Goal: Task Accomplishment & Management: Manage account settings

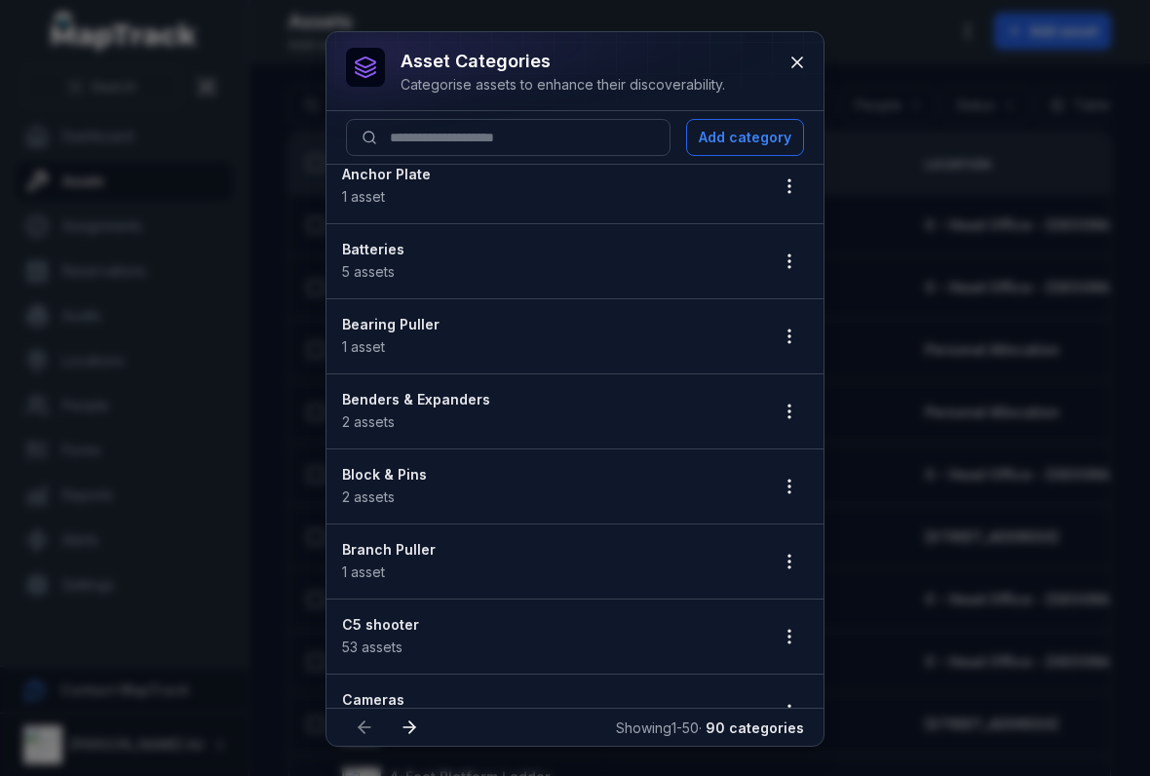
scroll to position [97, 0]
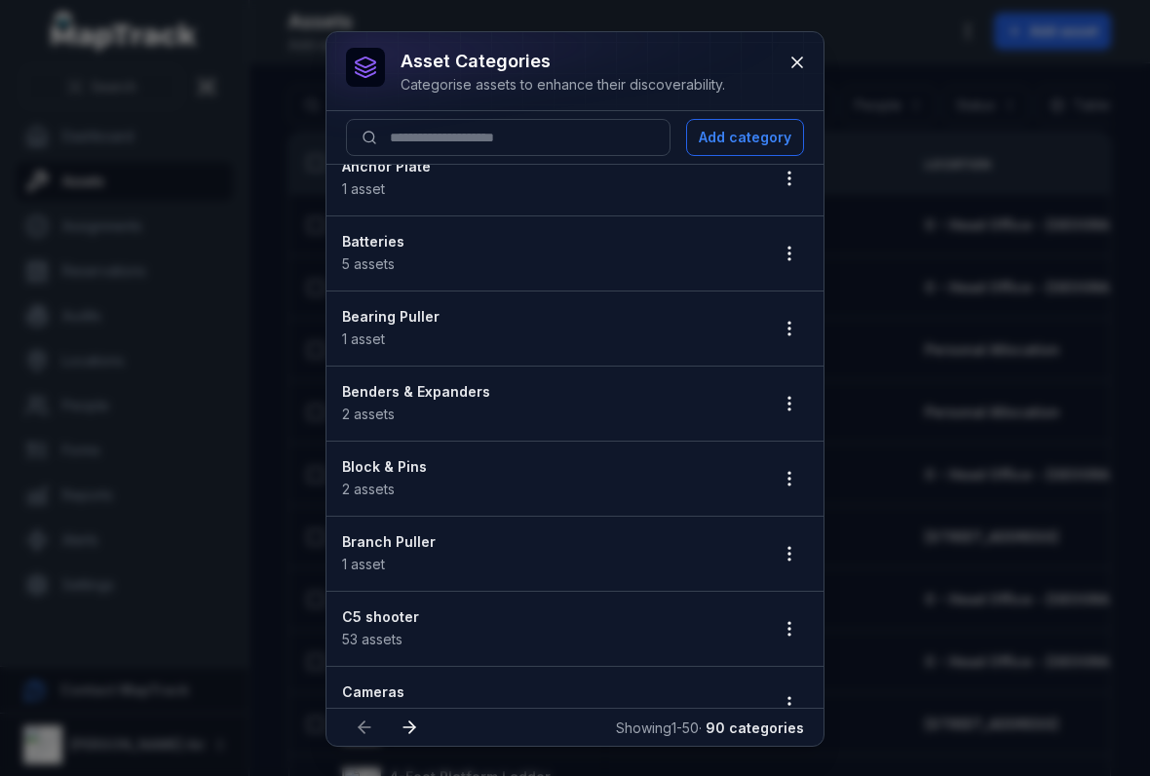
click at [775, 393] on button "button" at bounding box center [789, 403] width 37 height 37
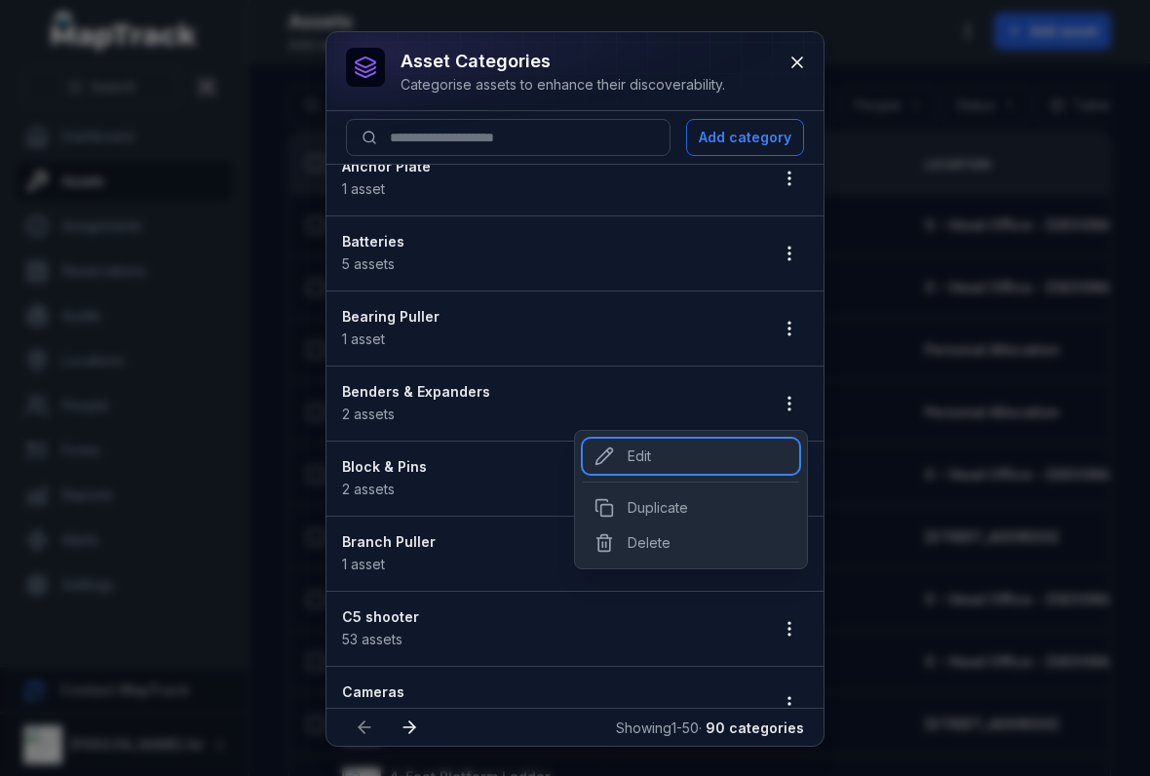
click at [624, 449] on div "Edit" at bounding box center [691, 455] width 216 height 35
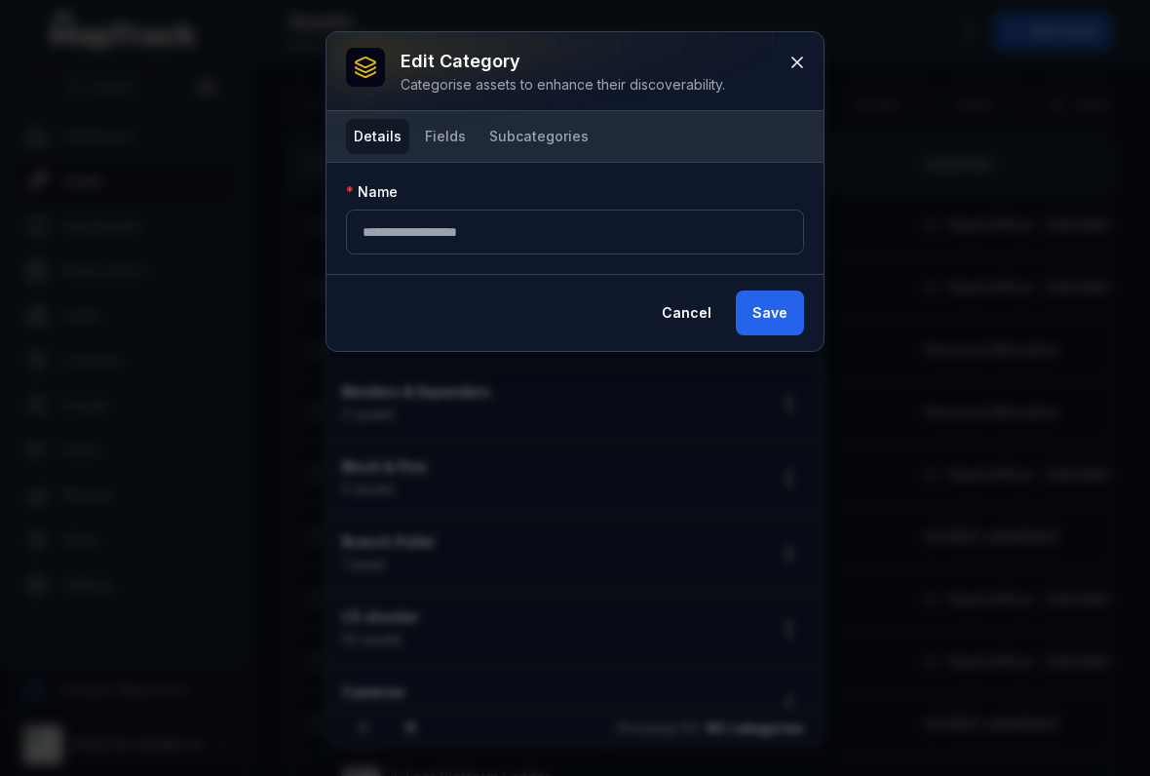
click at [450, 141] on button "Fields" at bounding box center [445, 136] width 57 height 35
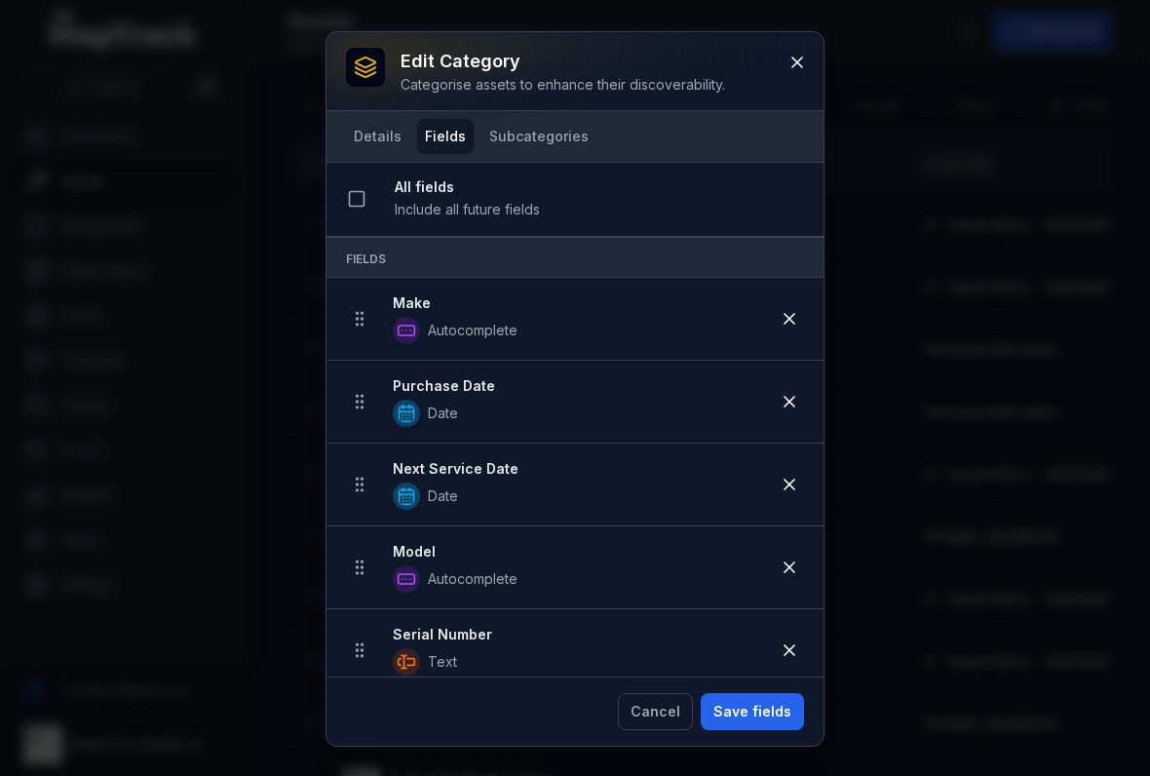
click at [784, 394] on icon at bounding box center [788, 401] width 19 height 19
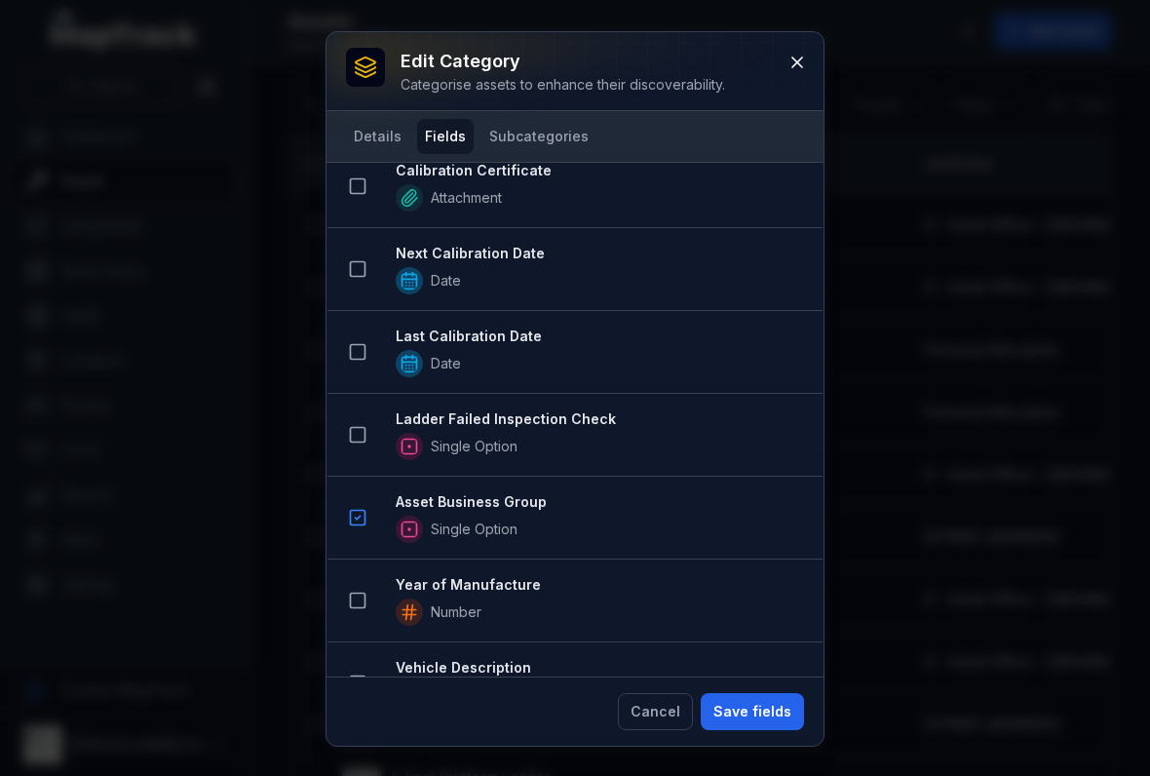
click at [747, 720] on button "Save fields" at bounding box center [752, 711] width 103 height 37
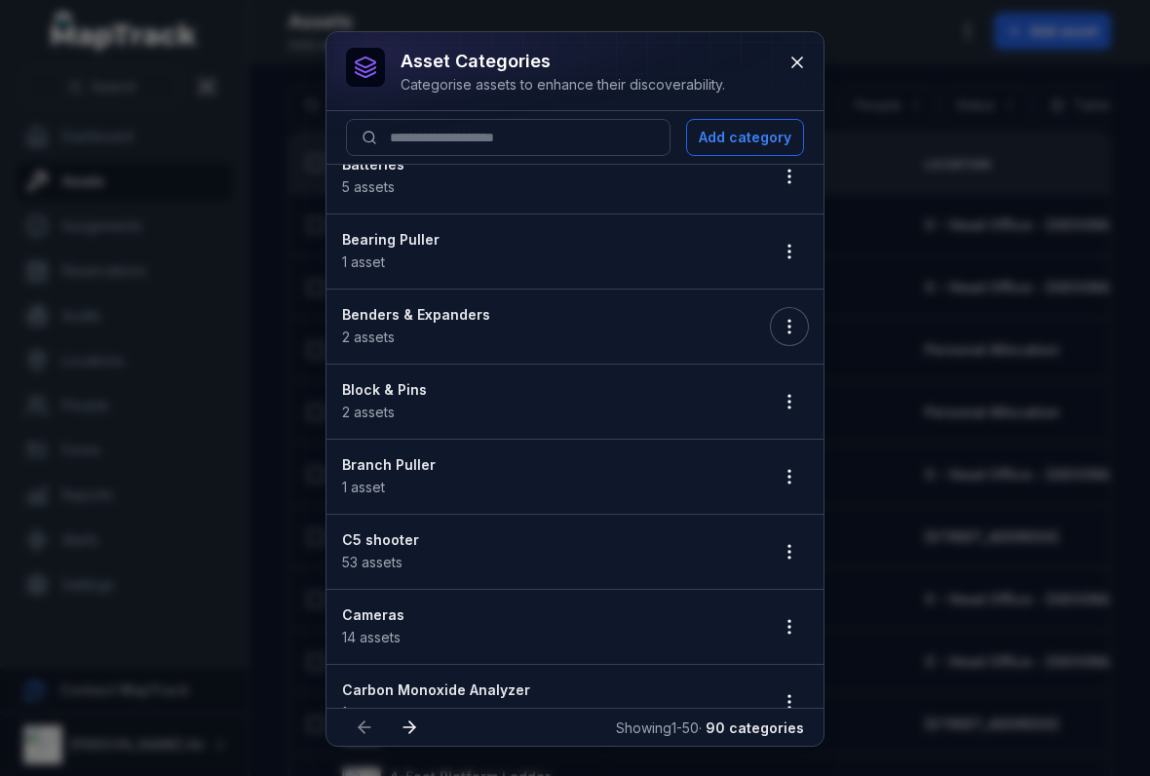
scroll to position [179, 0]
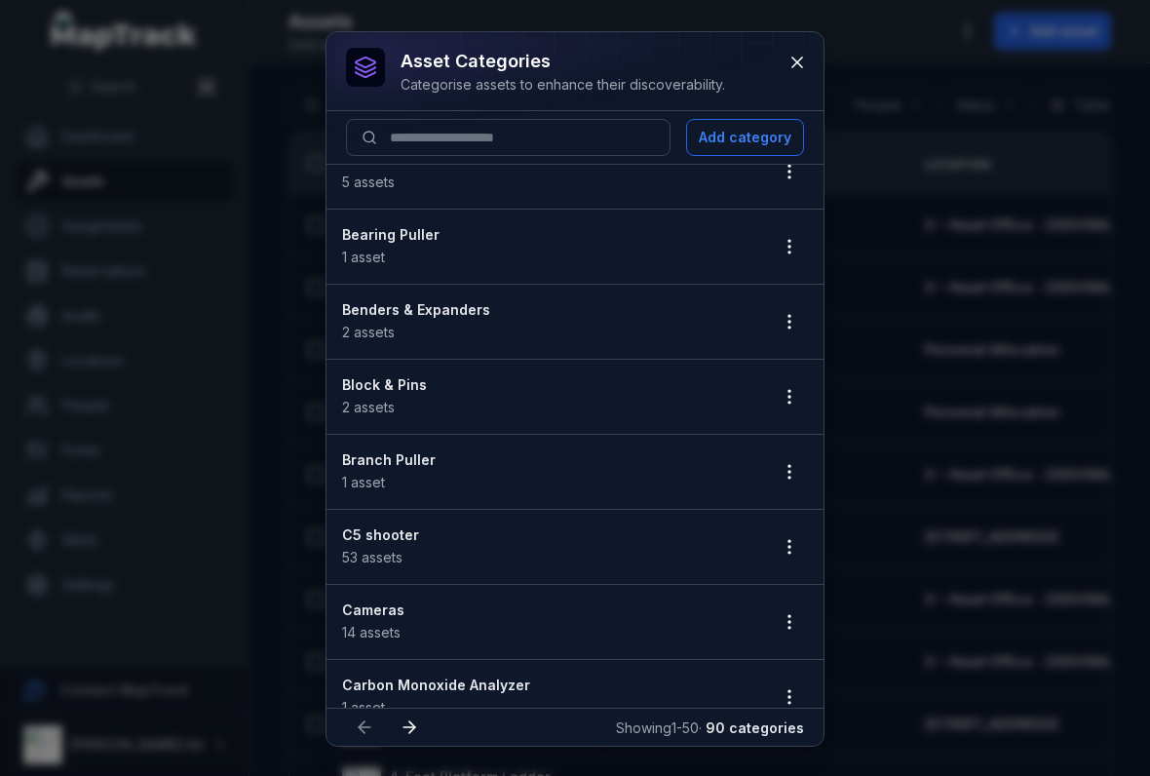
click at [786, 390] on icon "button" at bounding box center [788, 396] width 19 height 19
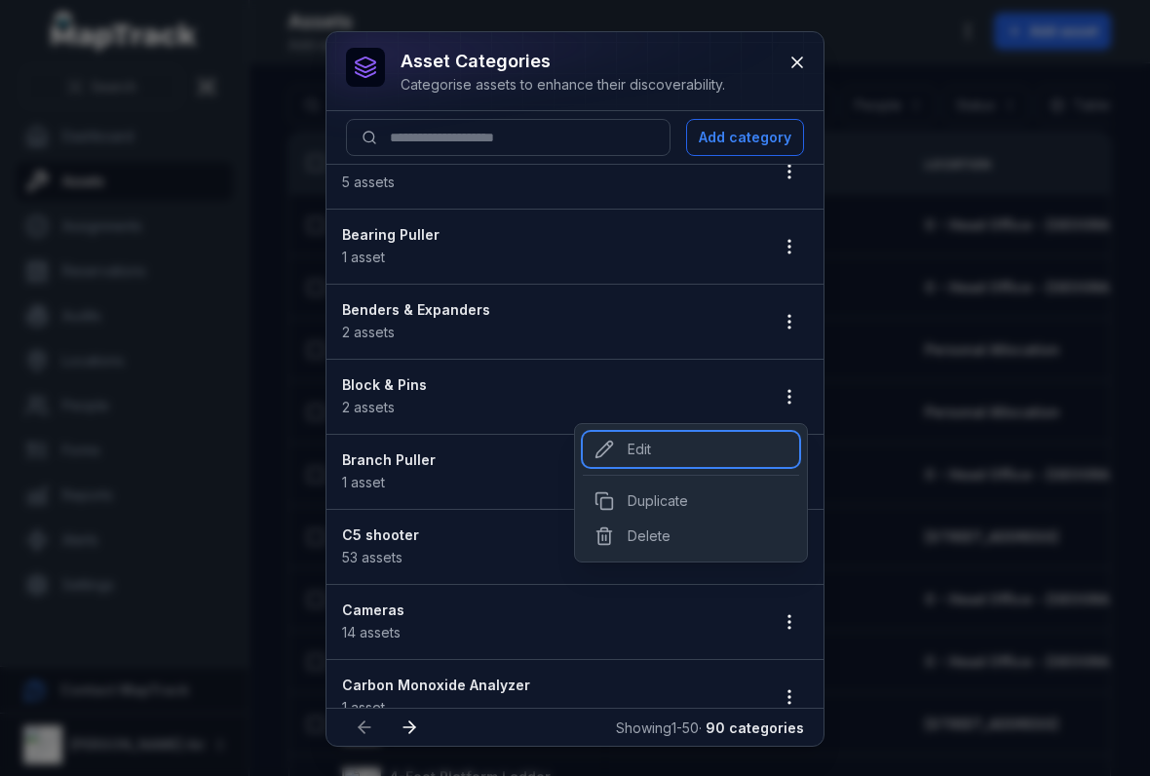
click at [634, 450] on div "Edit" at bounding box center [691, 449] width 216 height 35
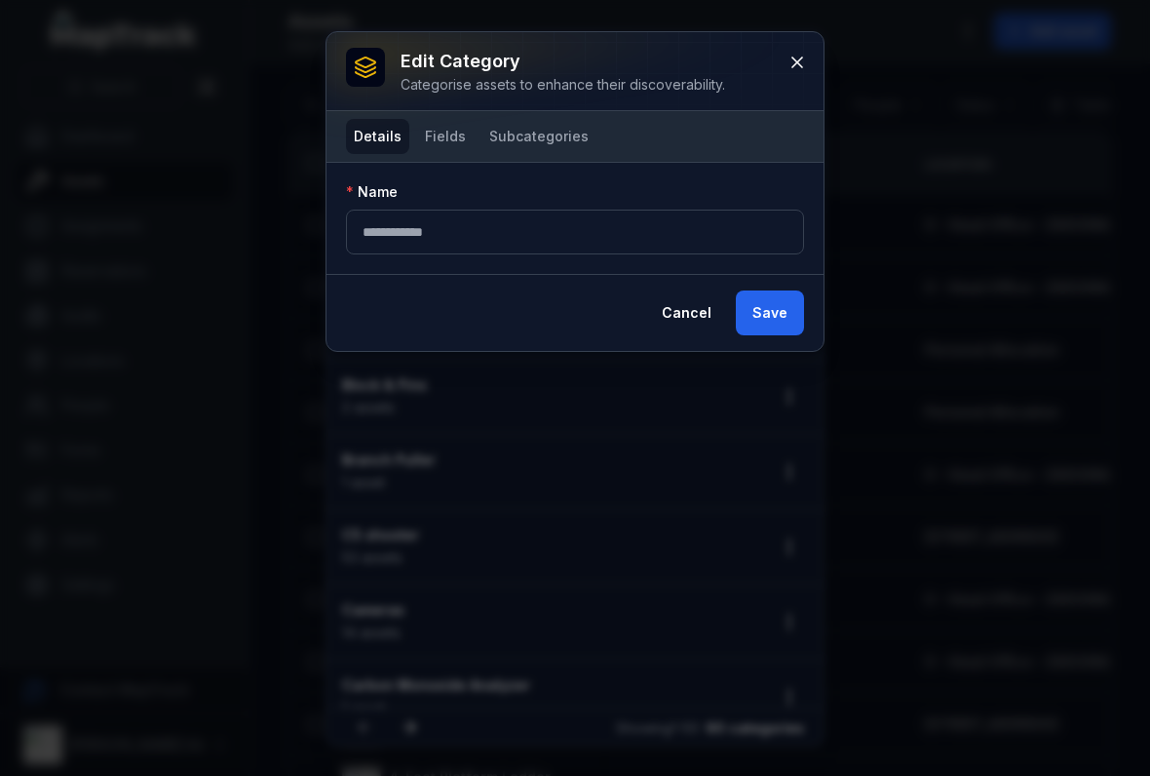
click at [442, 128] on button "Fields" at bounding box center [445, 136] width 57 height 35
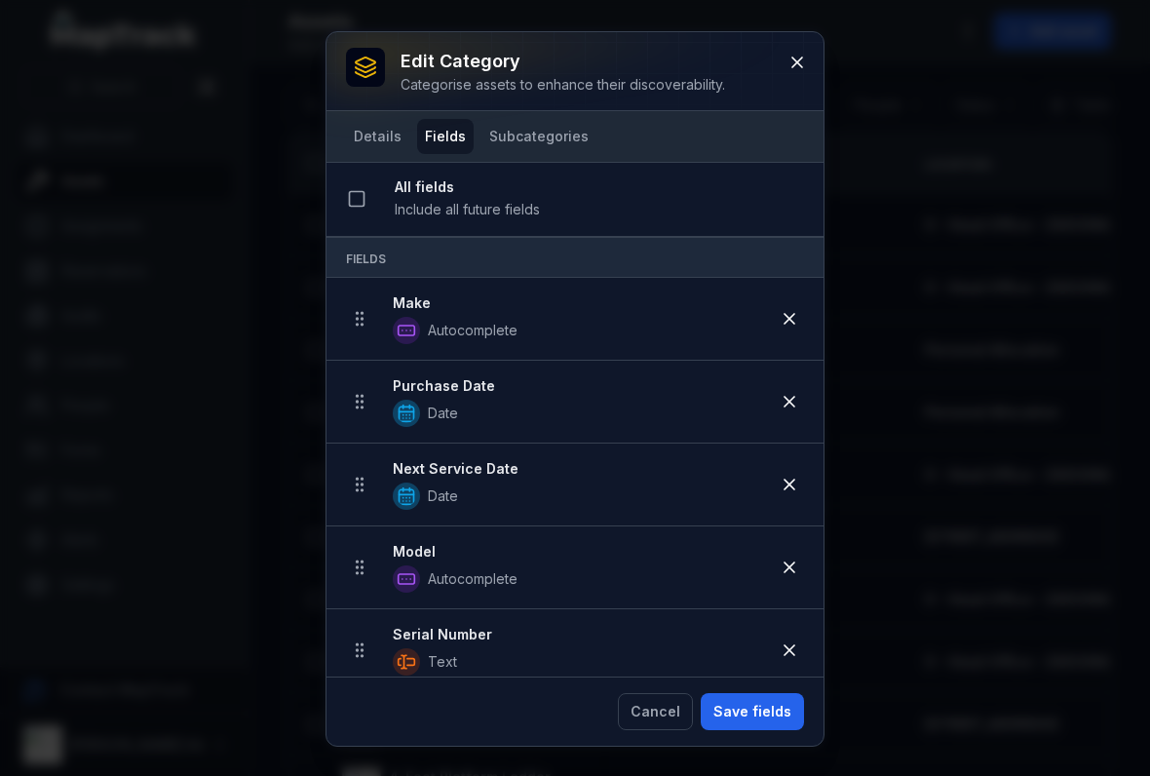
click at [793, 414] on button at bounding box center [789, 401] width 37 height 37
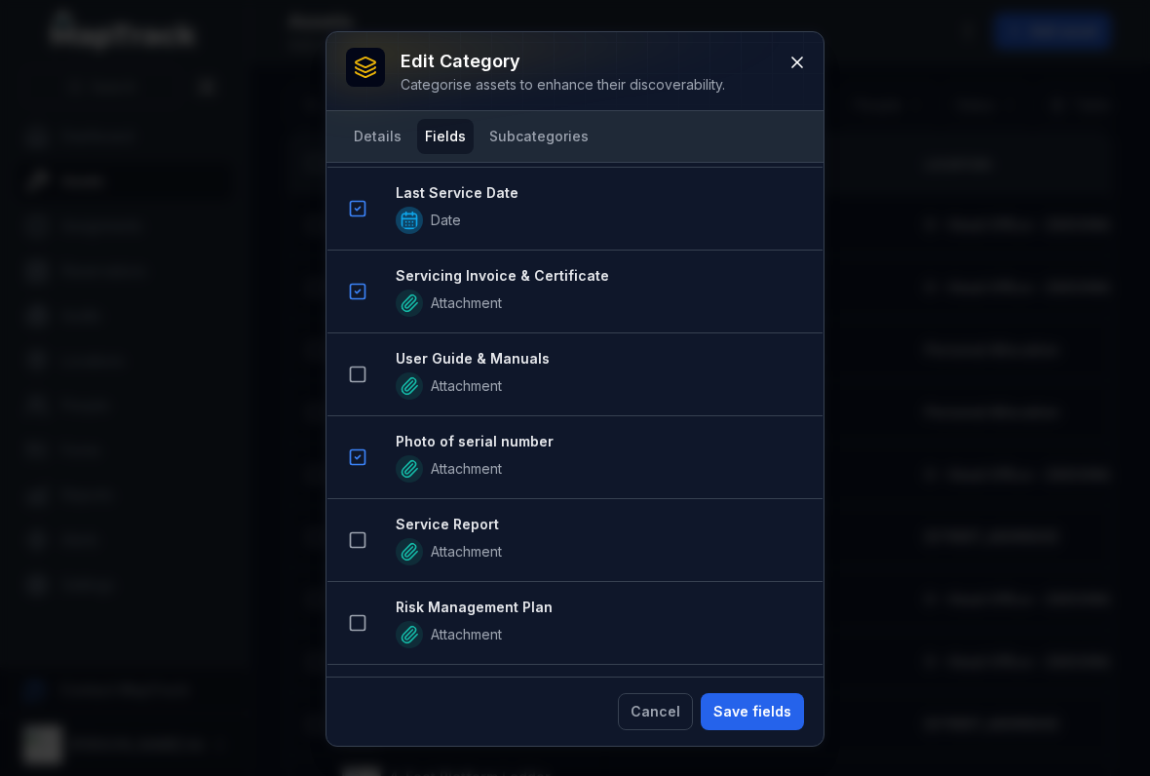
scroll to position [1312, 0]
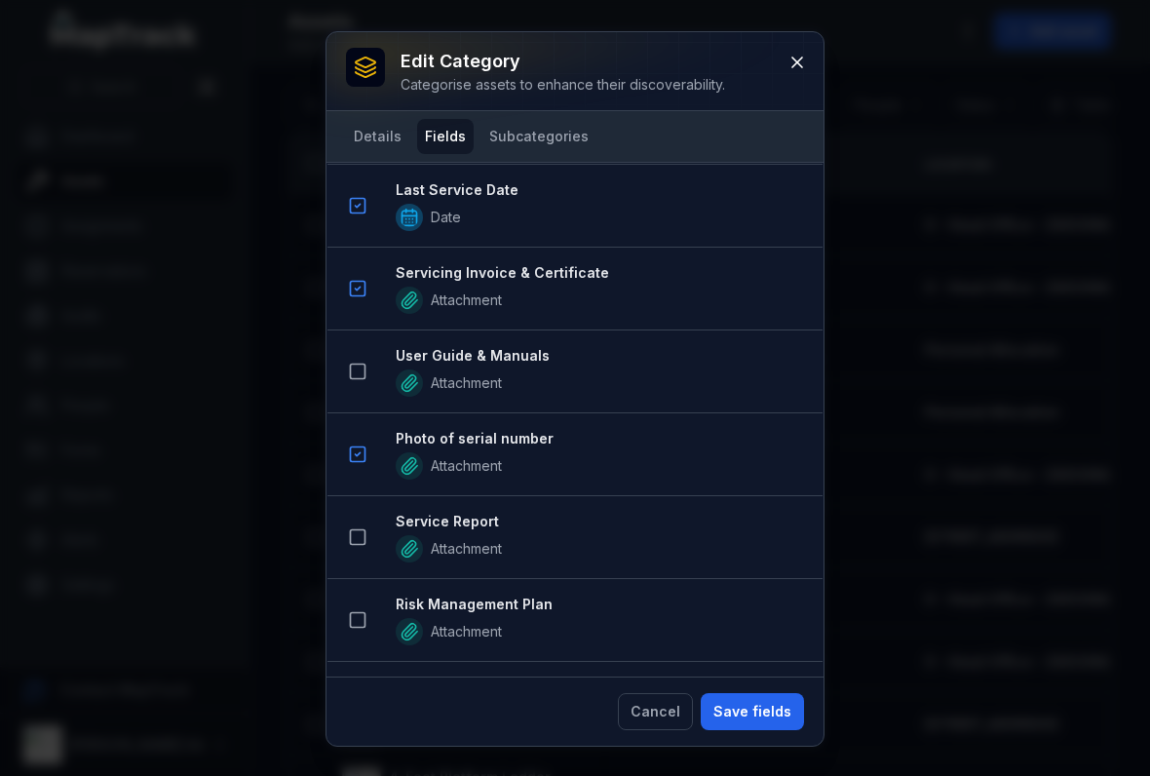
click at [360, 364] on rect at bounding box center [358, 371] width 15 height 15
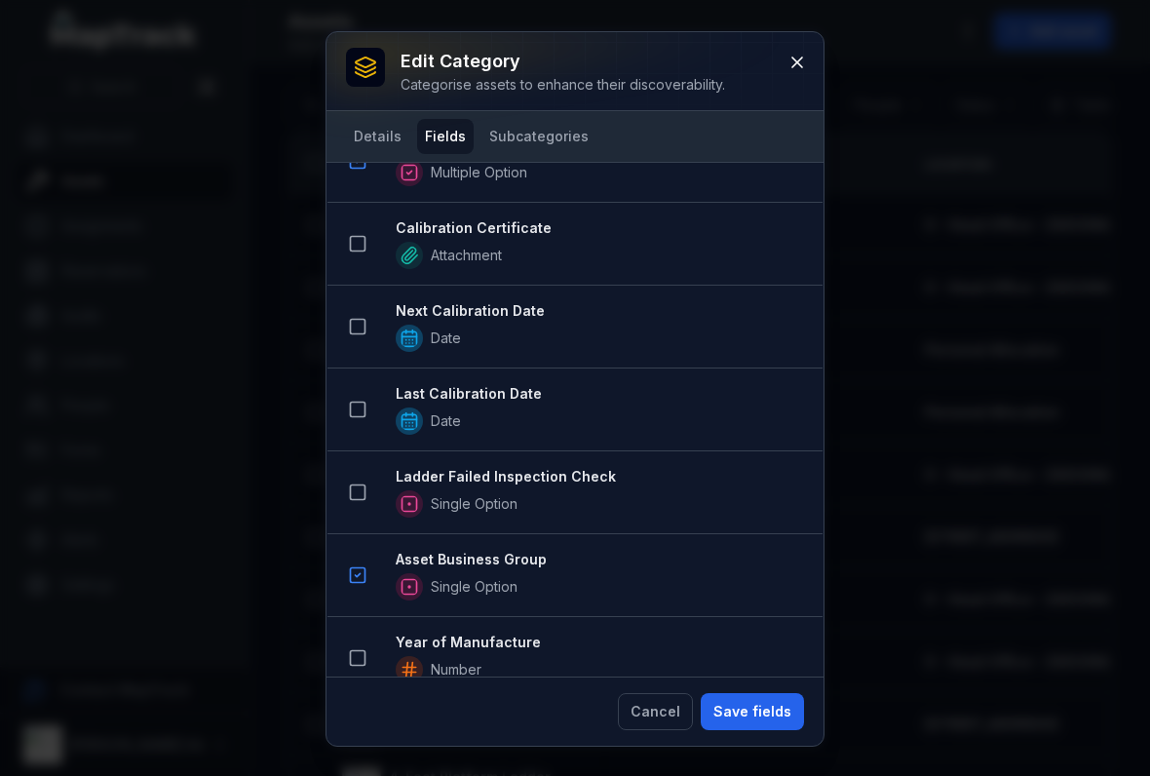
scroll to position [1939, 0]
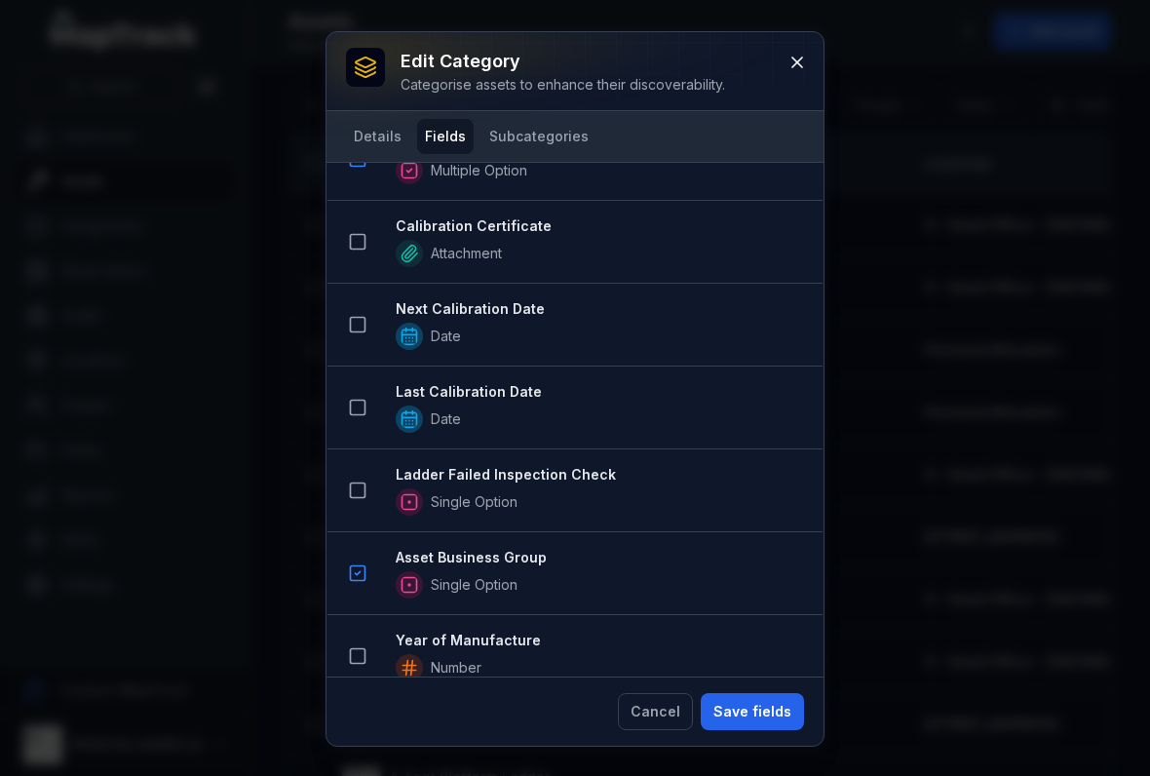
click at [751, 709] on button "Save fields" at bounding box center [752, 711] width 103 height 37
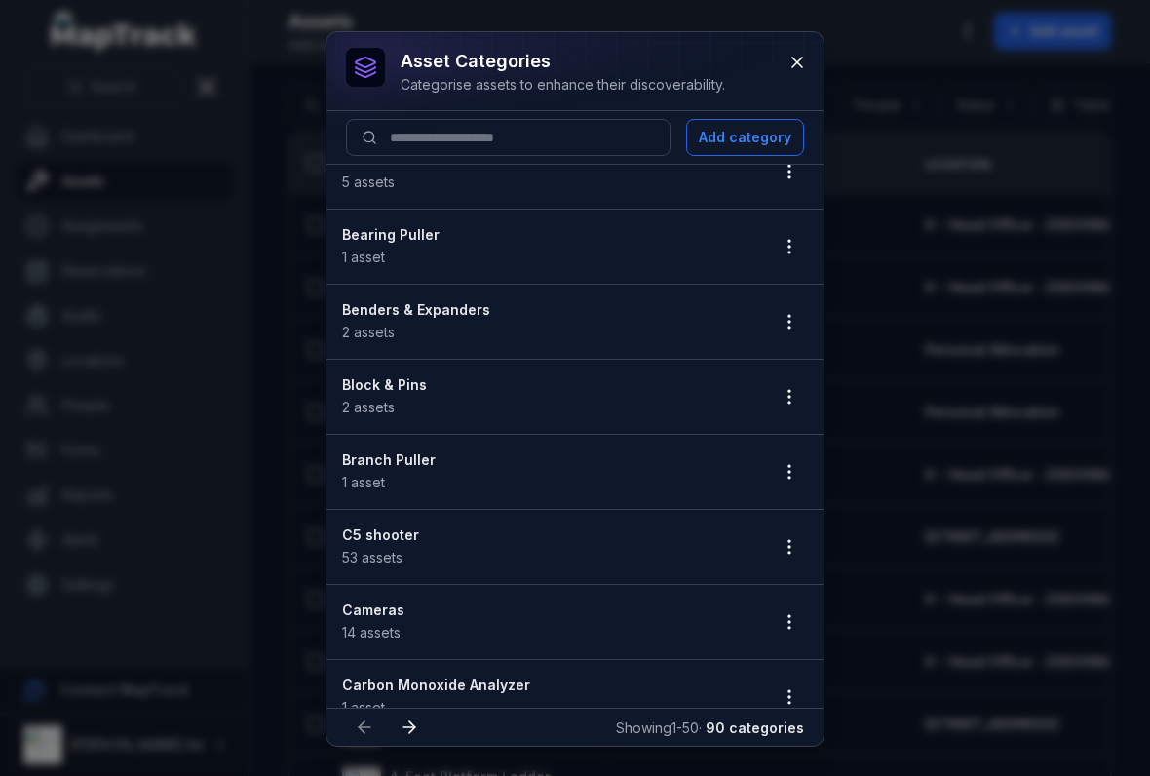
click at [805, 479] on button "button" at bounding box center [789, 471] width 37 height 37
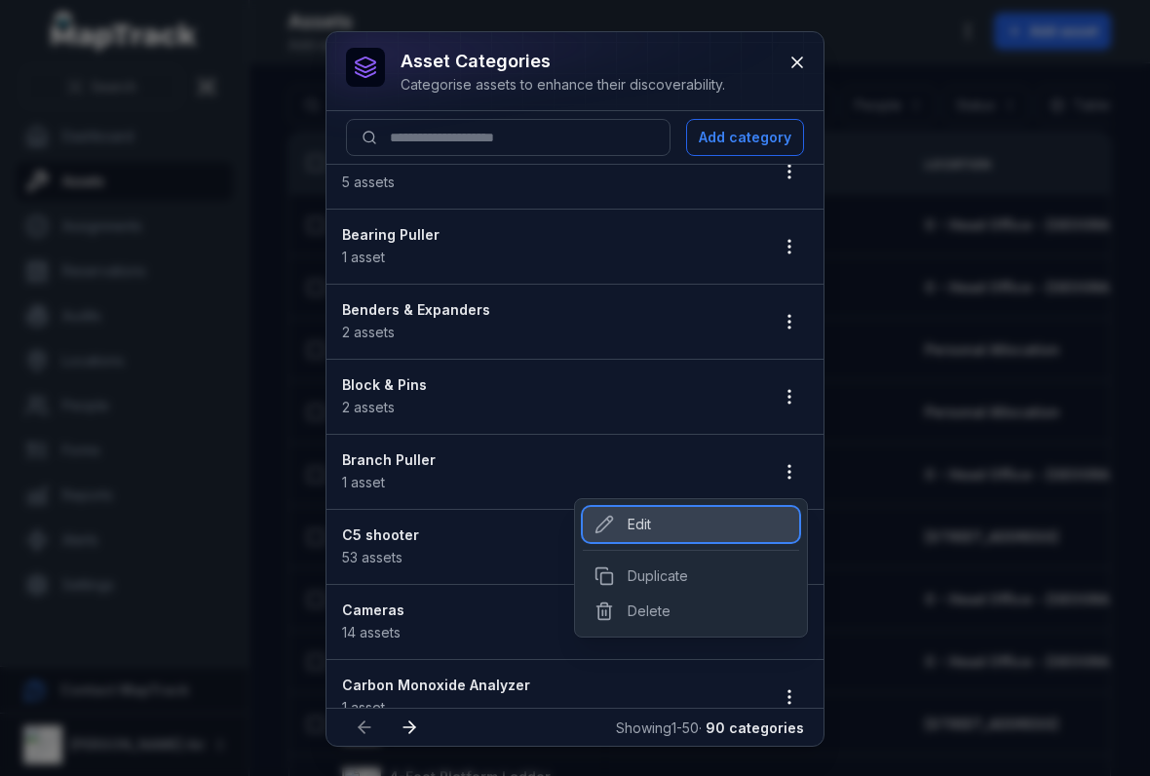
click at [695, 517] on div "Edit" at bounding box center [691, 524] width 216 height 35
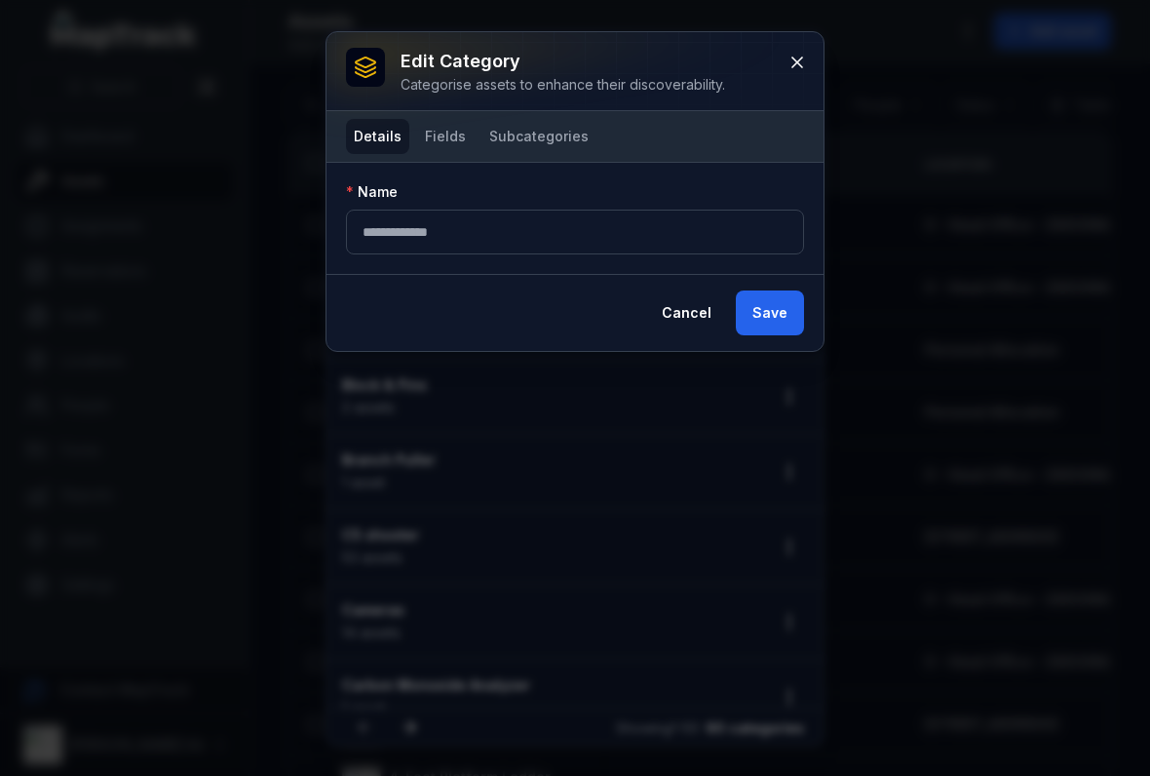
click at [438, 134] on button "Fields" at bounding box center [445, 136] width 57 height 35
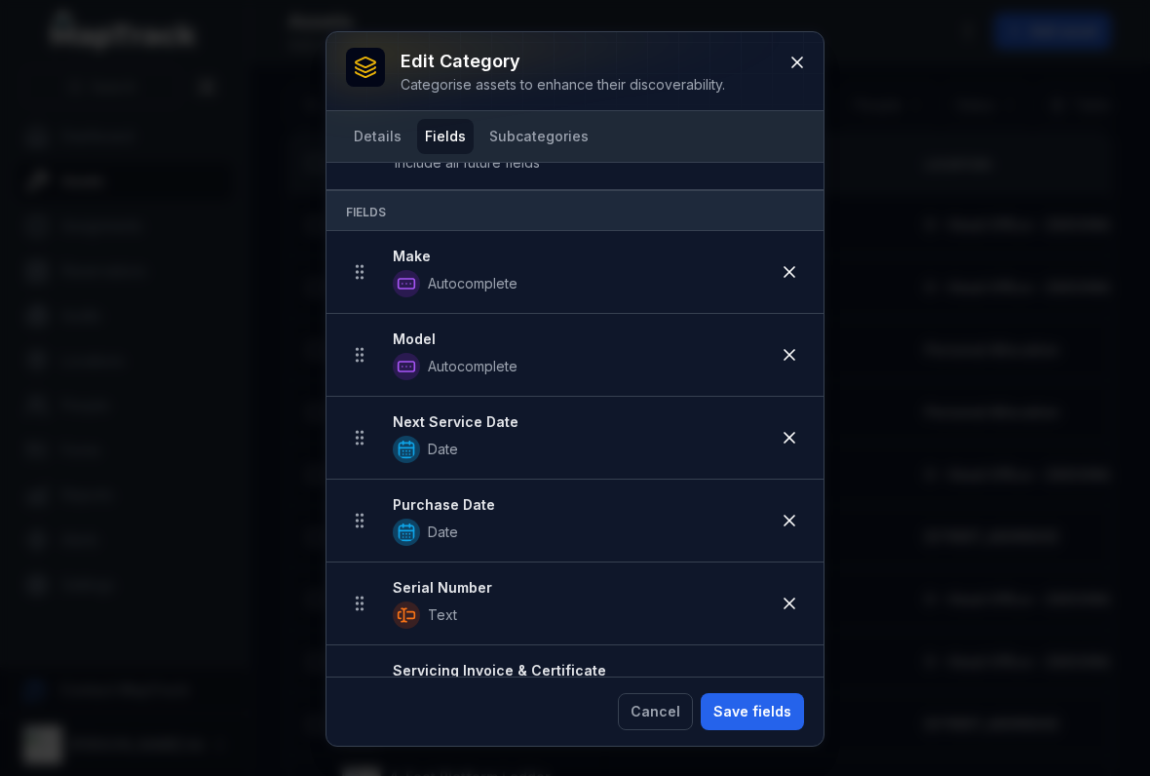
scroll to position [34, 0]
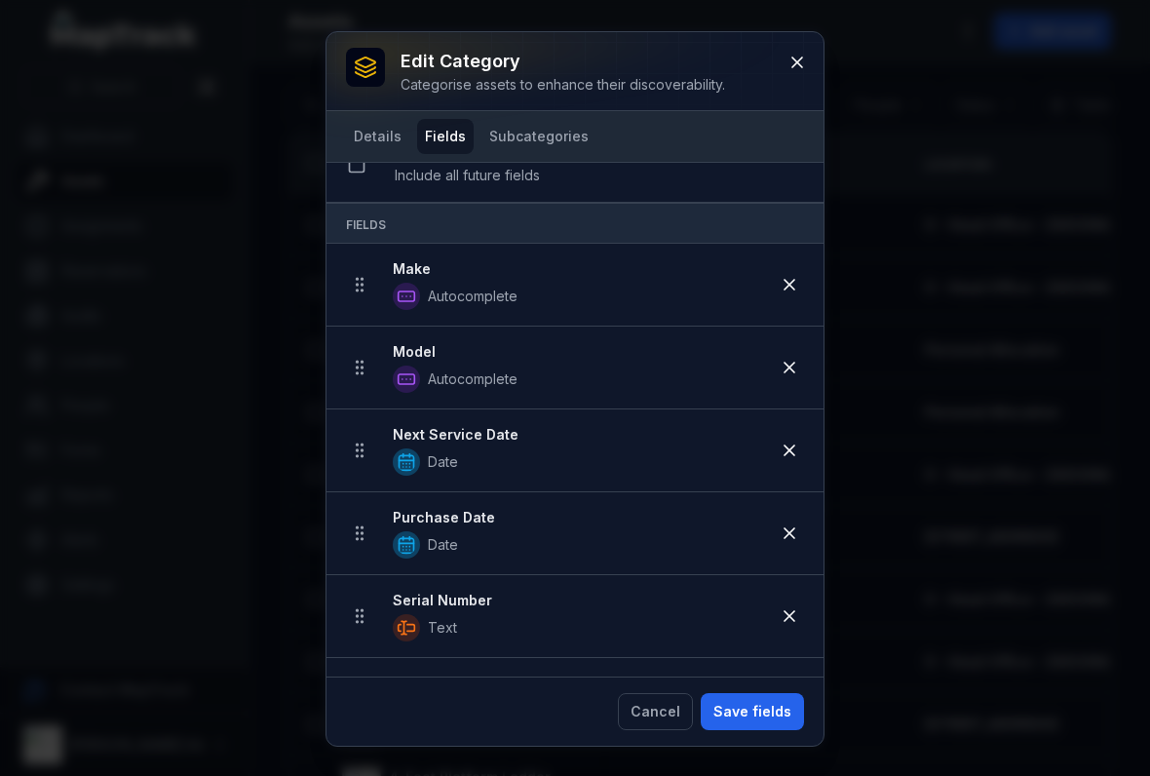
click at [740, 726] on button "Save fields" at bounding box center [752, 711] width 103 height 37
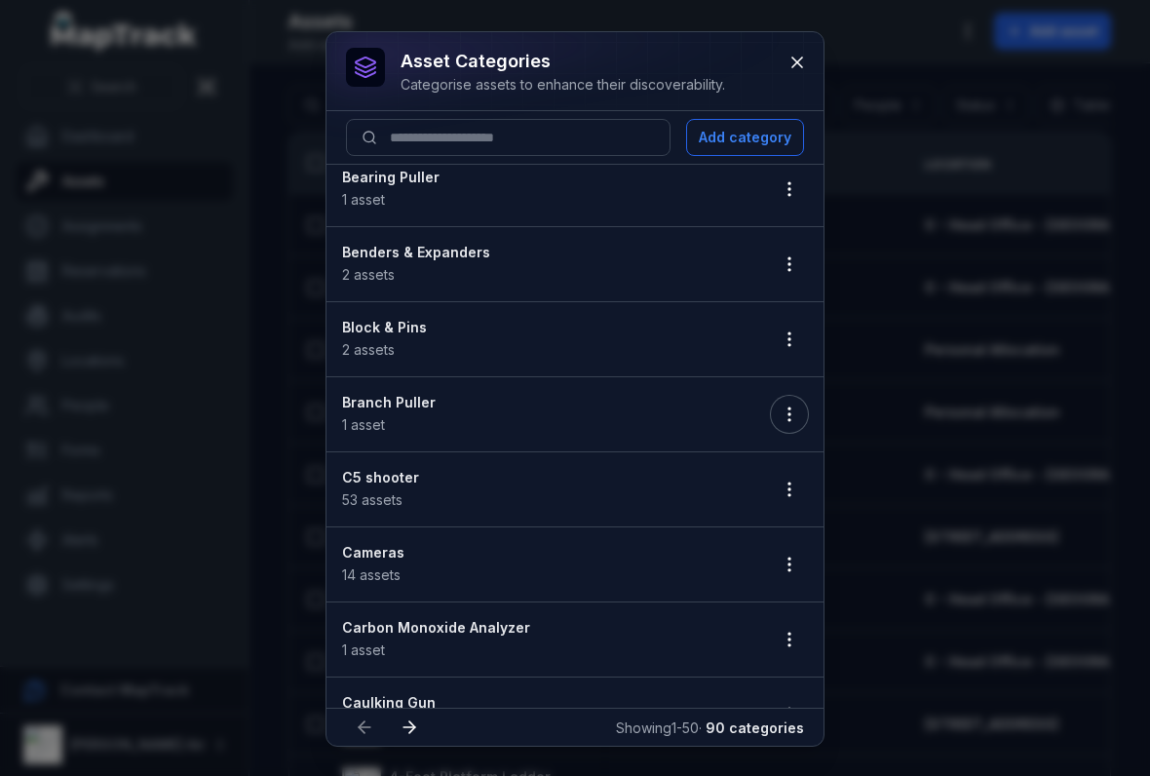
scroll to position [245, 0]
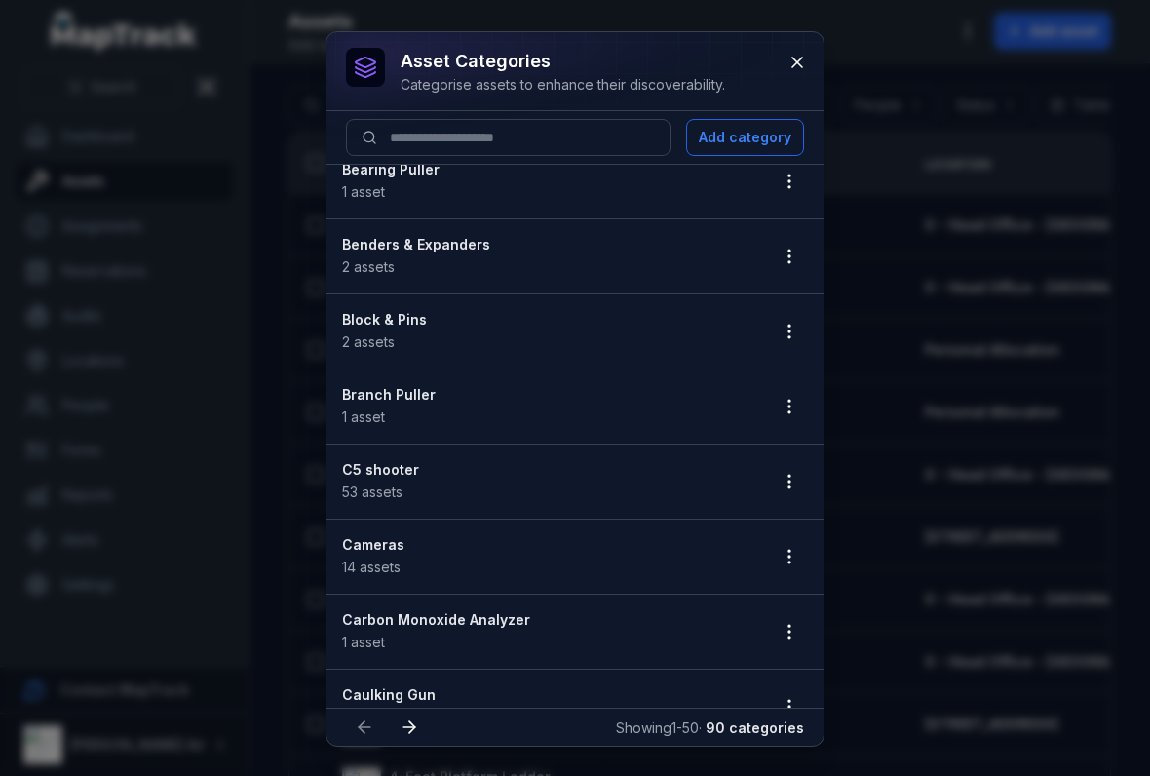
click at [785, 469] on button "button" at bounding box center [789, 481] width 37 height 37
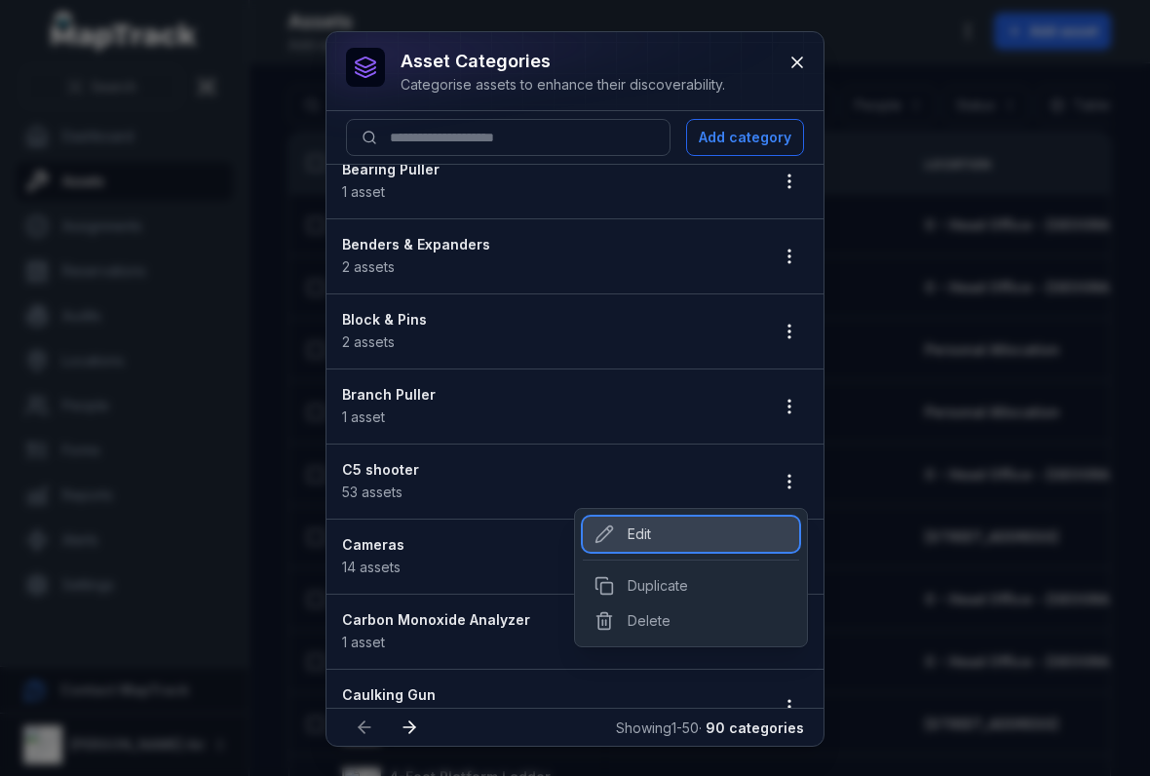
click at [659, 531] on div "Edit" at bounding box center [691, 533] width 216 height 35
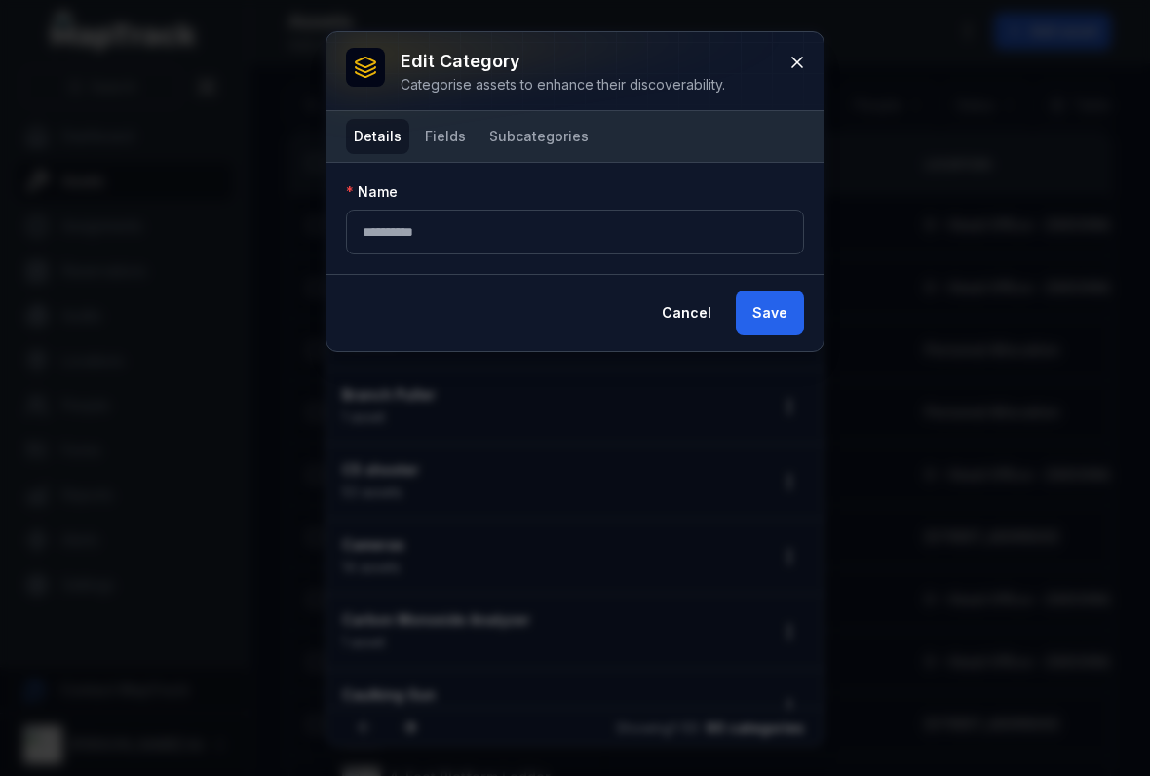
click at [448, 138] on button "Fields" at bounding box center [445, 136] width 57 height 35
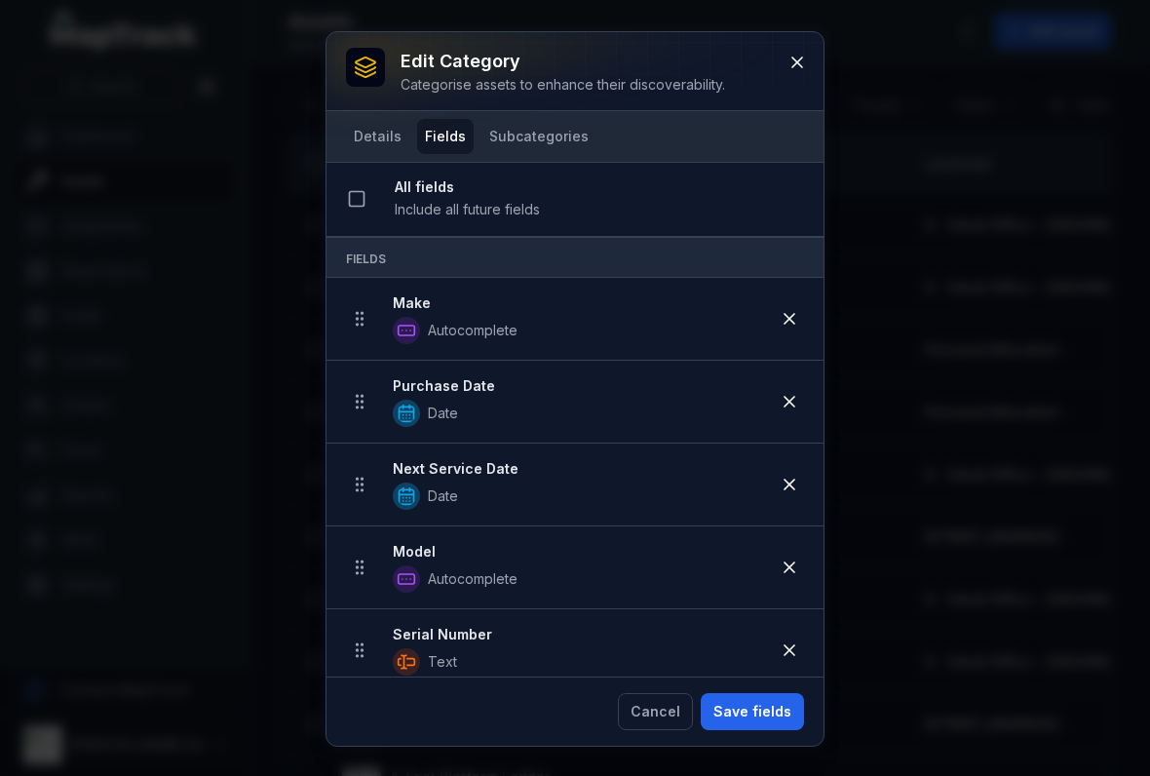
click at [813, 397] on li "Purchase Date Date" at bounding box center [574, 402] width 497 height 84
click at [772, 408] on button at bounding box center [789, 401] width 37 height 37
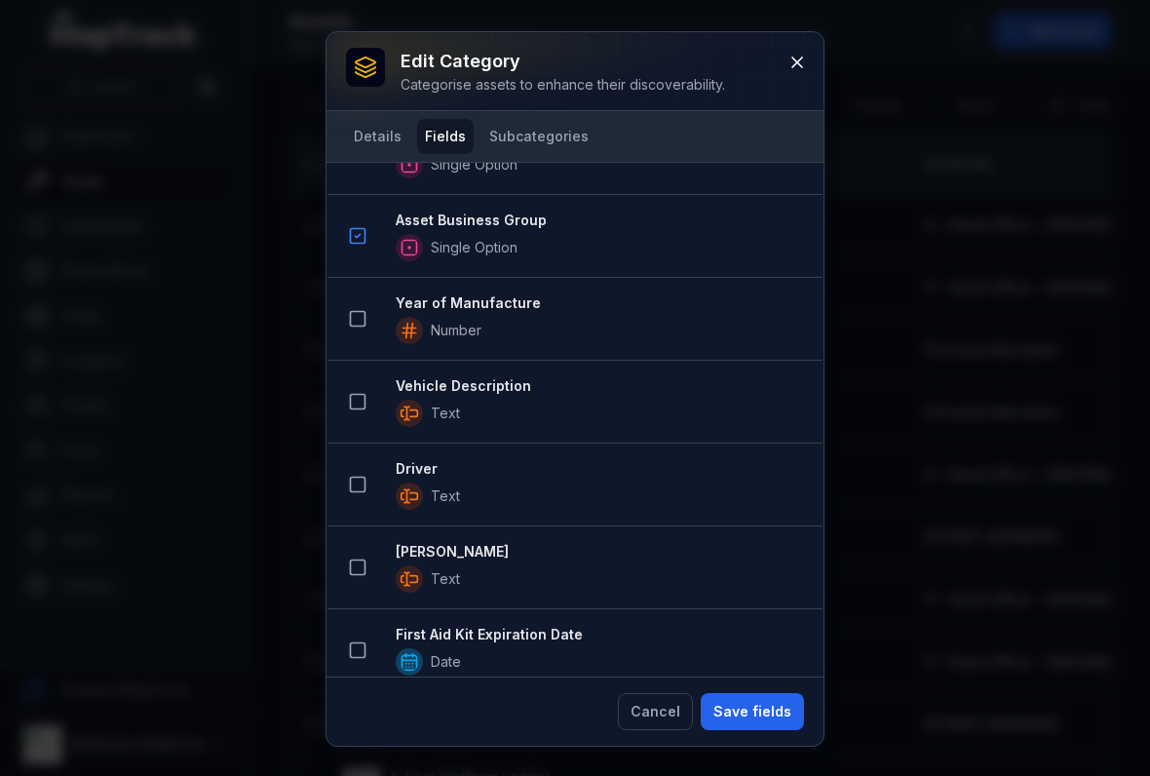
scroll to position [2361, 0]
click at [728, 693] on button "Save fields" at bounding box center [752, 711] width 103 height 37
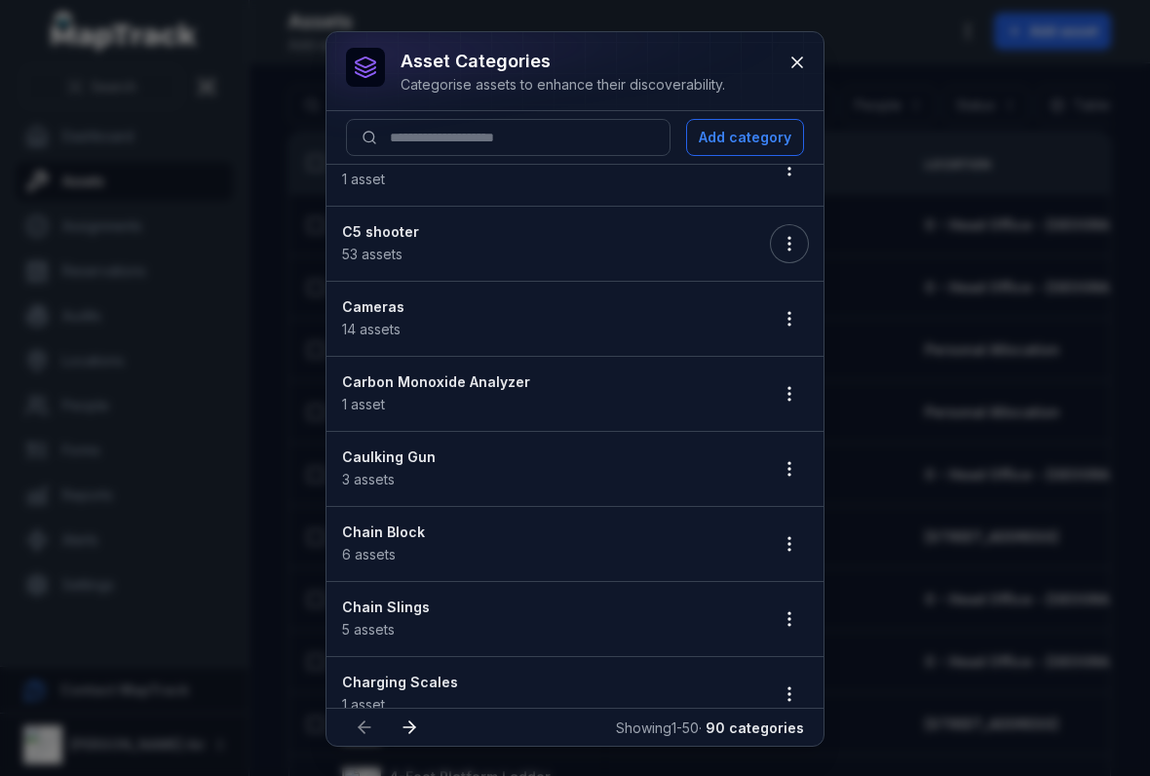
scroll to position [485, 0]
click at [791, 315] on icon "button" at bounding box center [788, 315] width 19 height 19
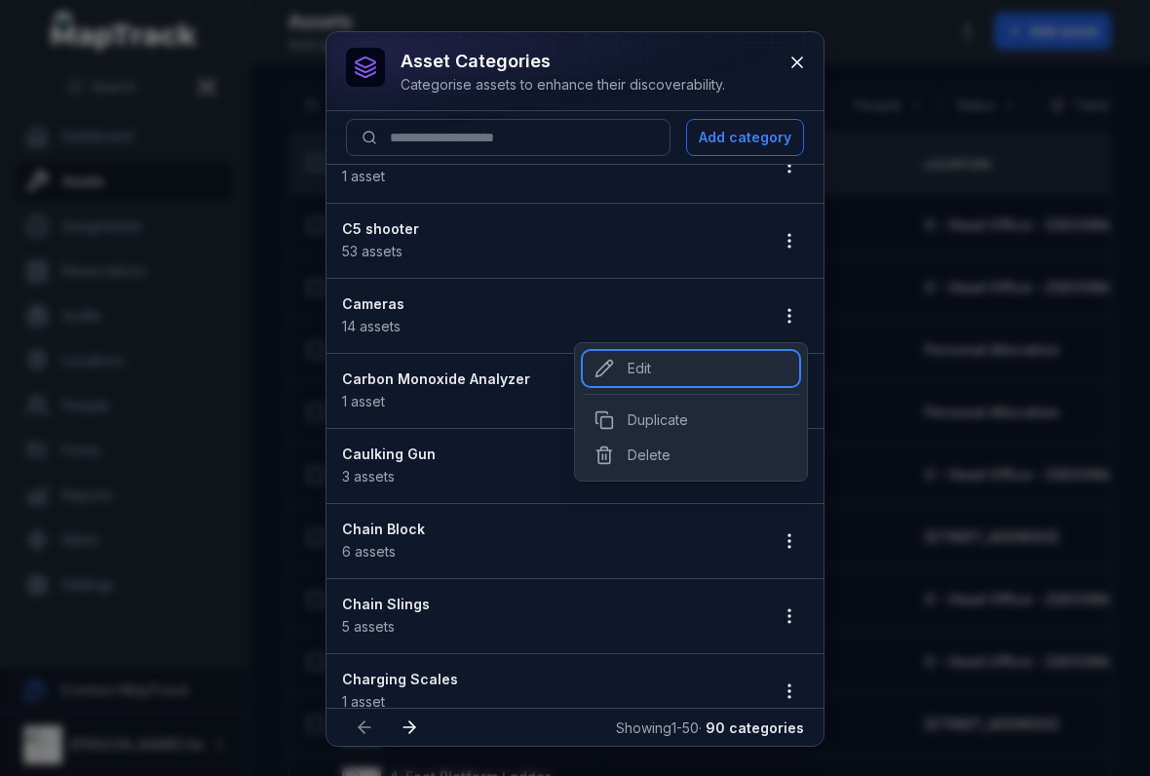
click at [679, 384] on div "Edit" at bounding box center [691, 368] width 216 height 35
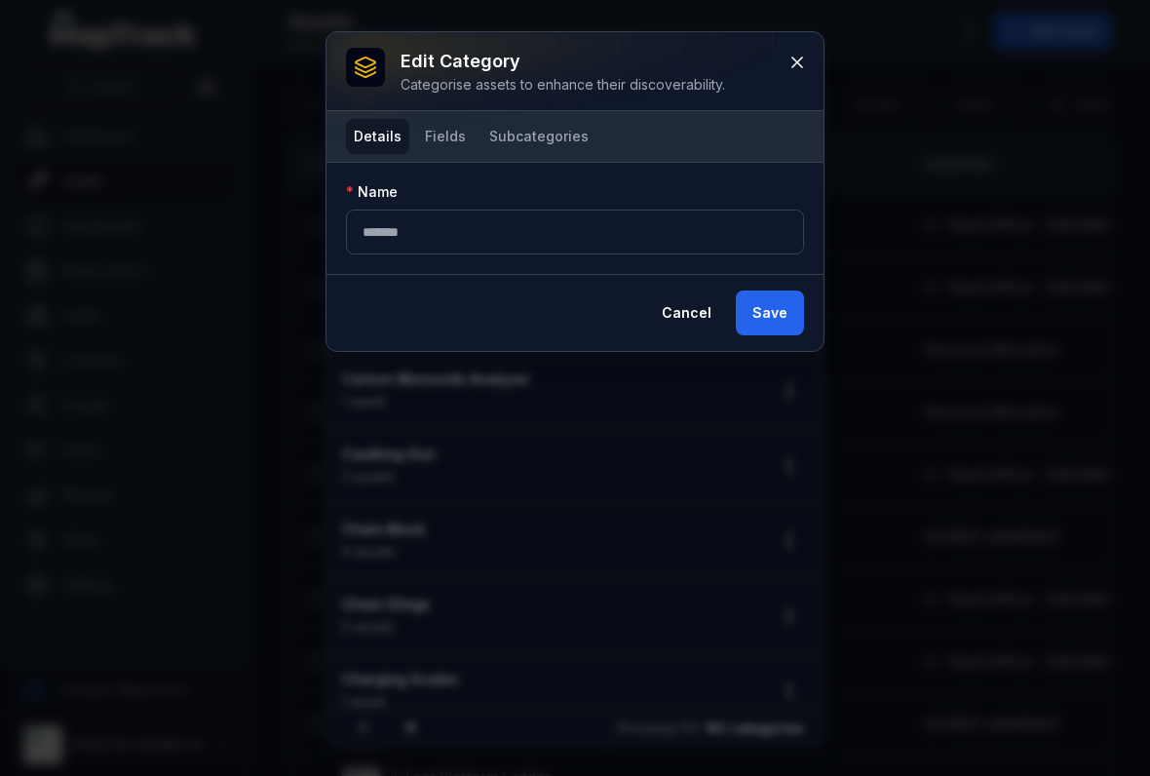
click at [454, 136] on button "Fields" at bounding box center [445, 136] width 57 height 35
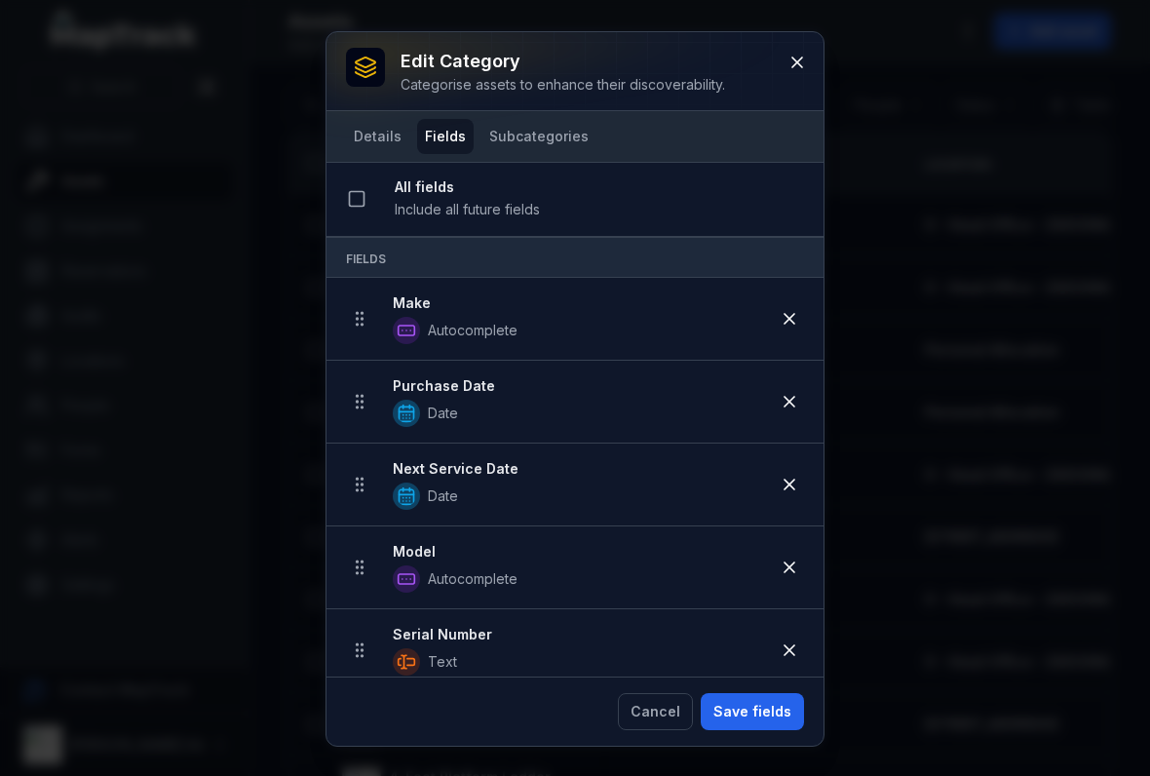
click at [789, 409] on icon at bounding box center [788, 401] width 19 height 19
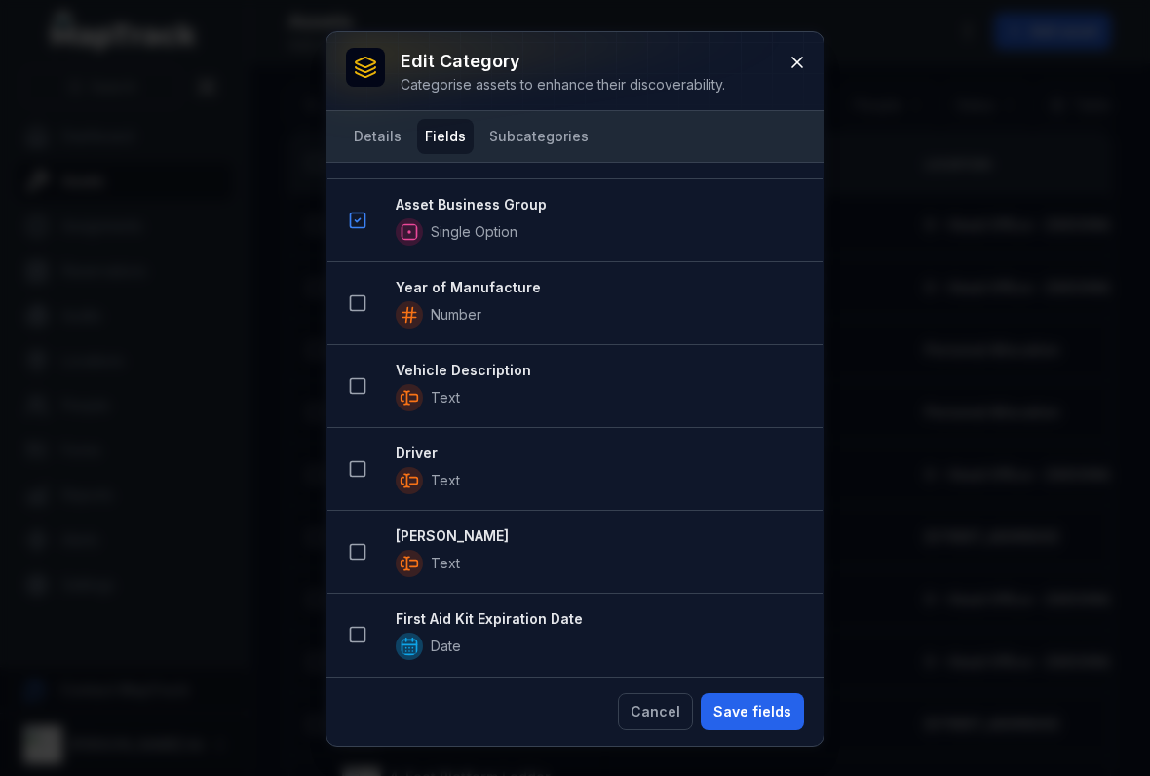
click at [747, 697] on button "Save fields" at bounding box center [752, 711] width 103 height 37
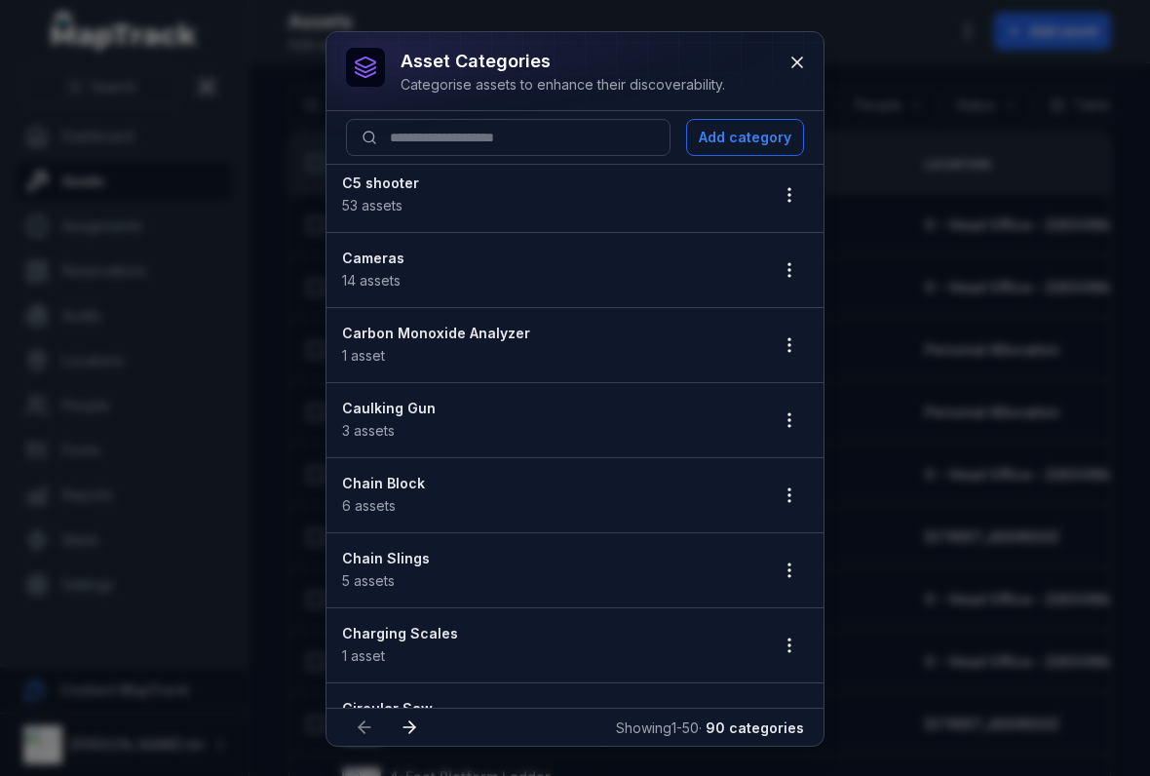
scroll to position [533, 0]
click at [798, 326] on button "button" at bounding box center [789, 342] width 37 height 37
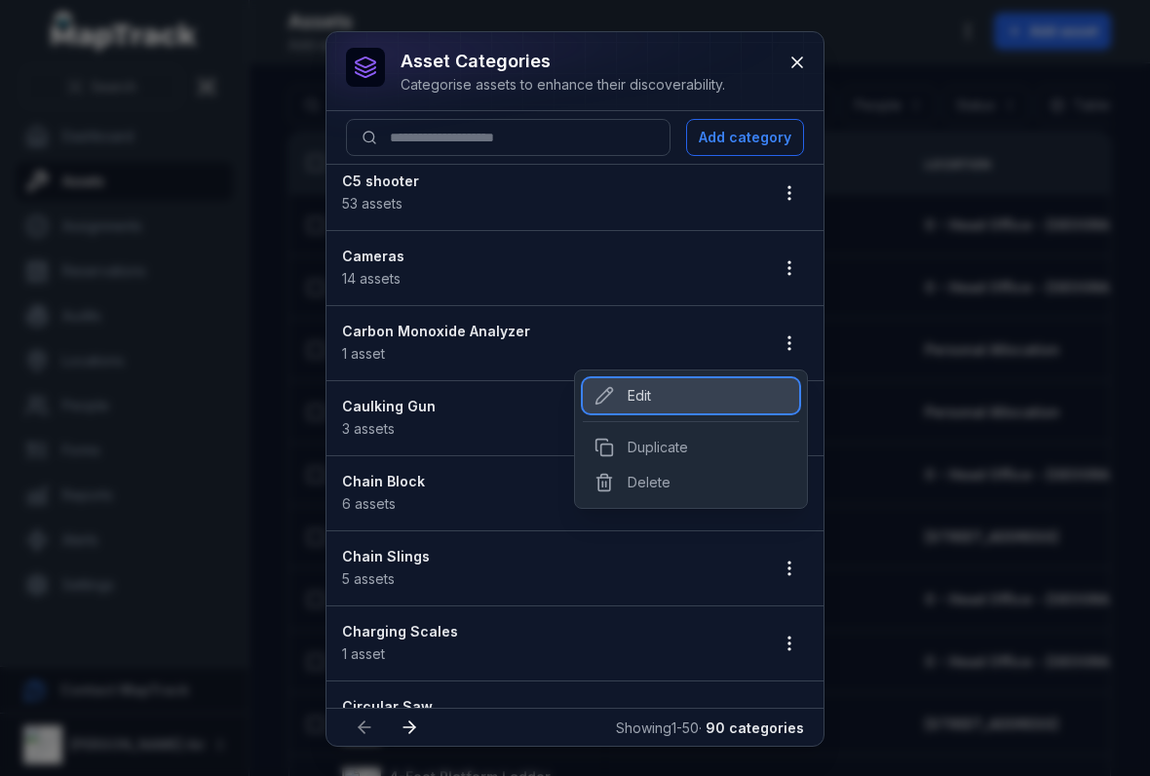
click at [715, 383] on div "Edit" at bounding box center [691, 395] width 216 height 35
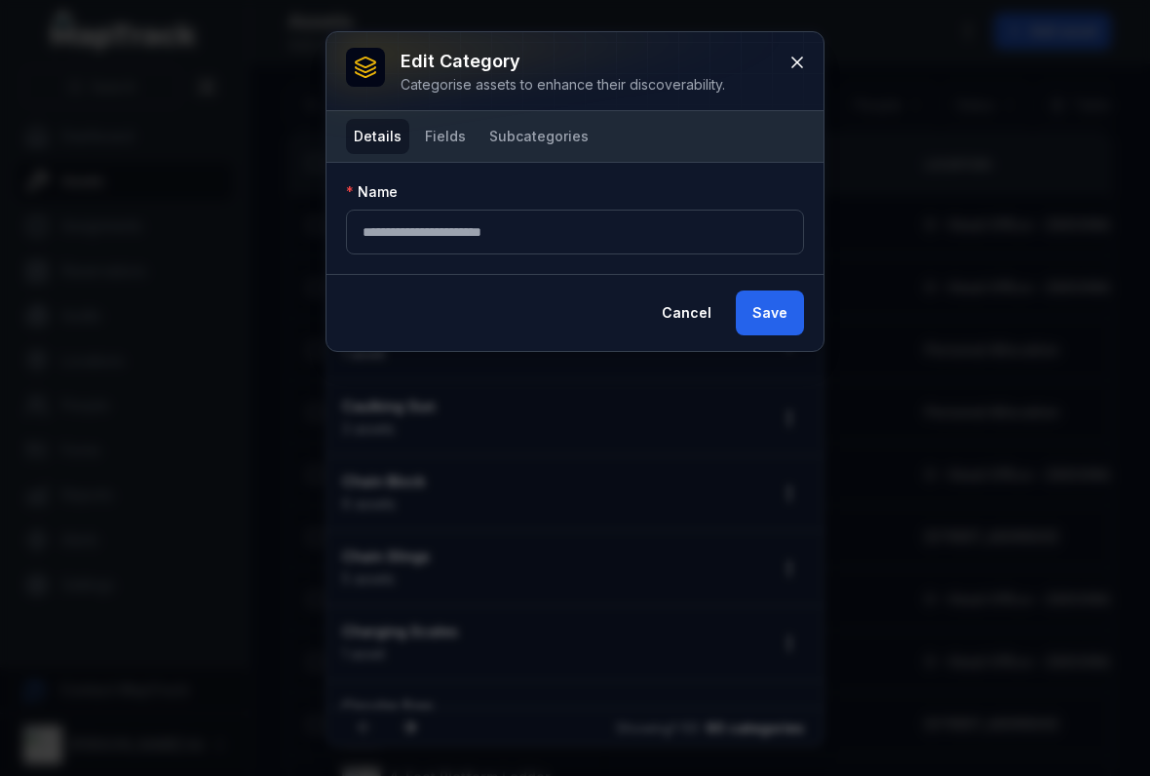
click at [453, 136] on button "Fields" at bounding box center [445, 136] width 57 height 35
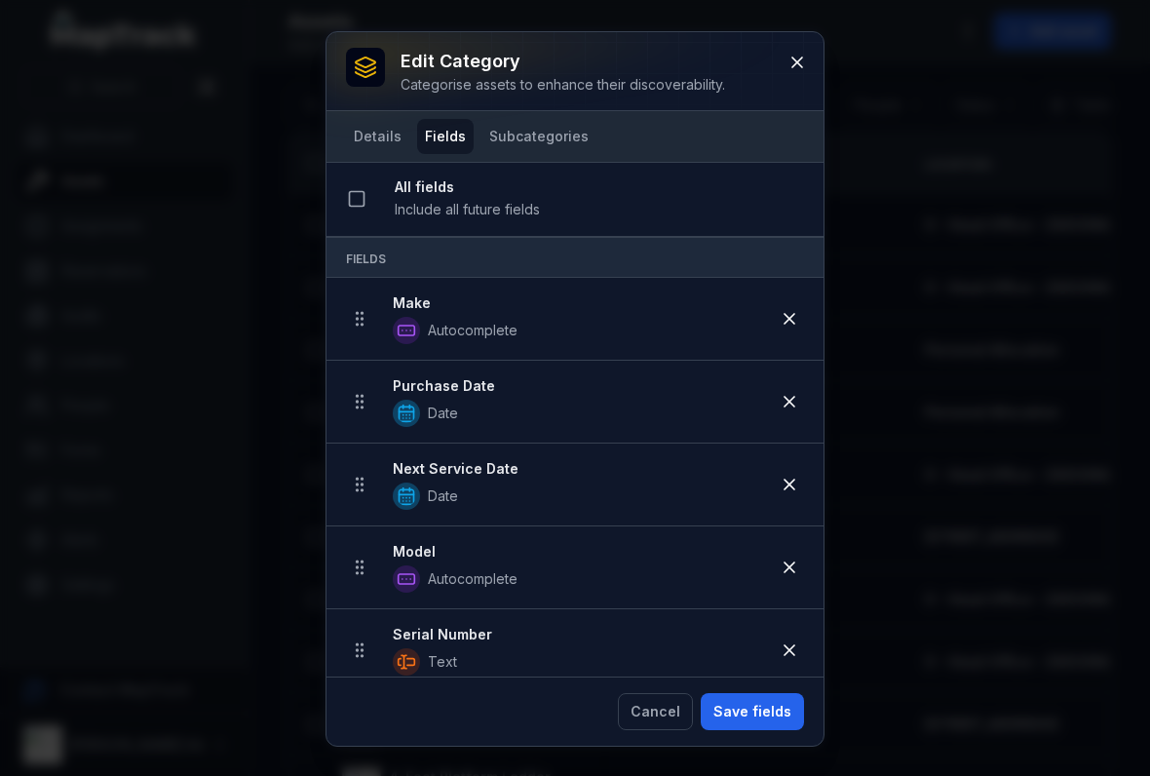
click at [787, 384] on button at bounding box center [789, 401] width 37 height 37
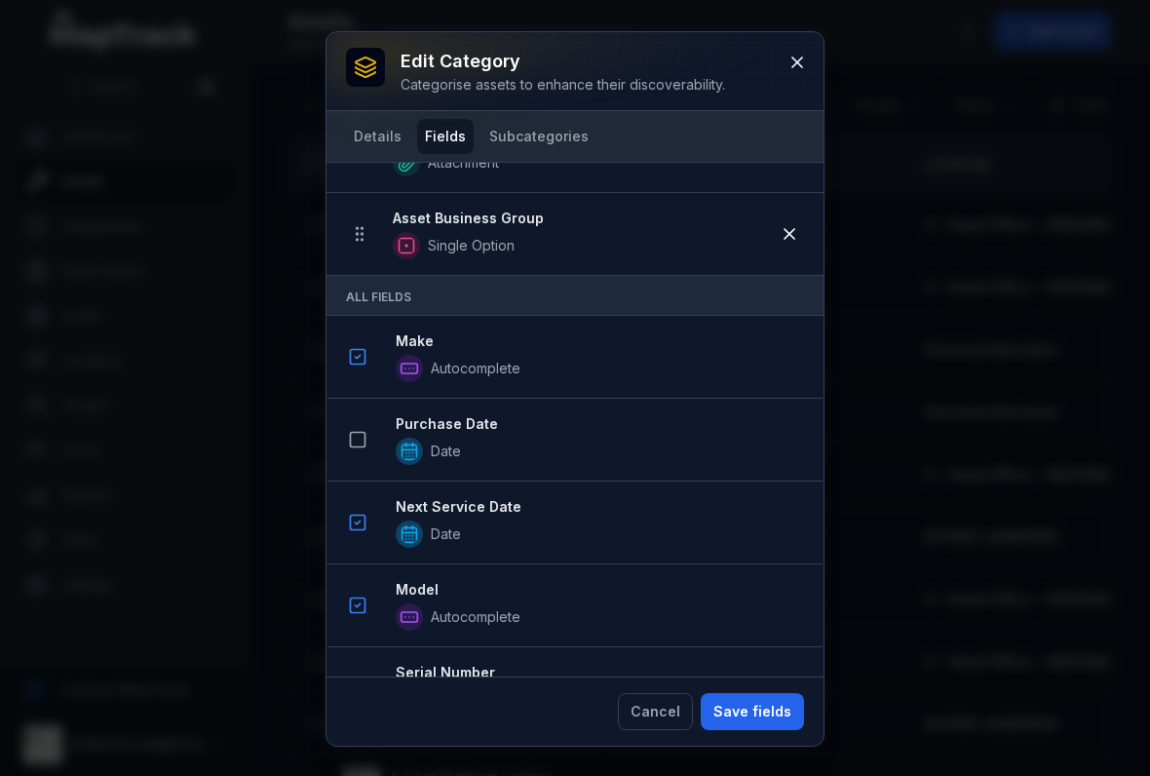
scroll to position [998, 0]
click at [752, 706] on button "Save fields" at bounding box center [752, 711] width 103 height 37
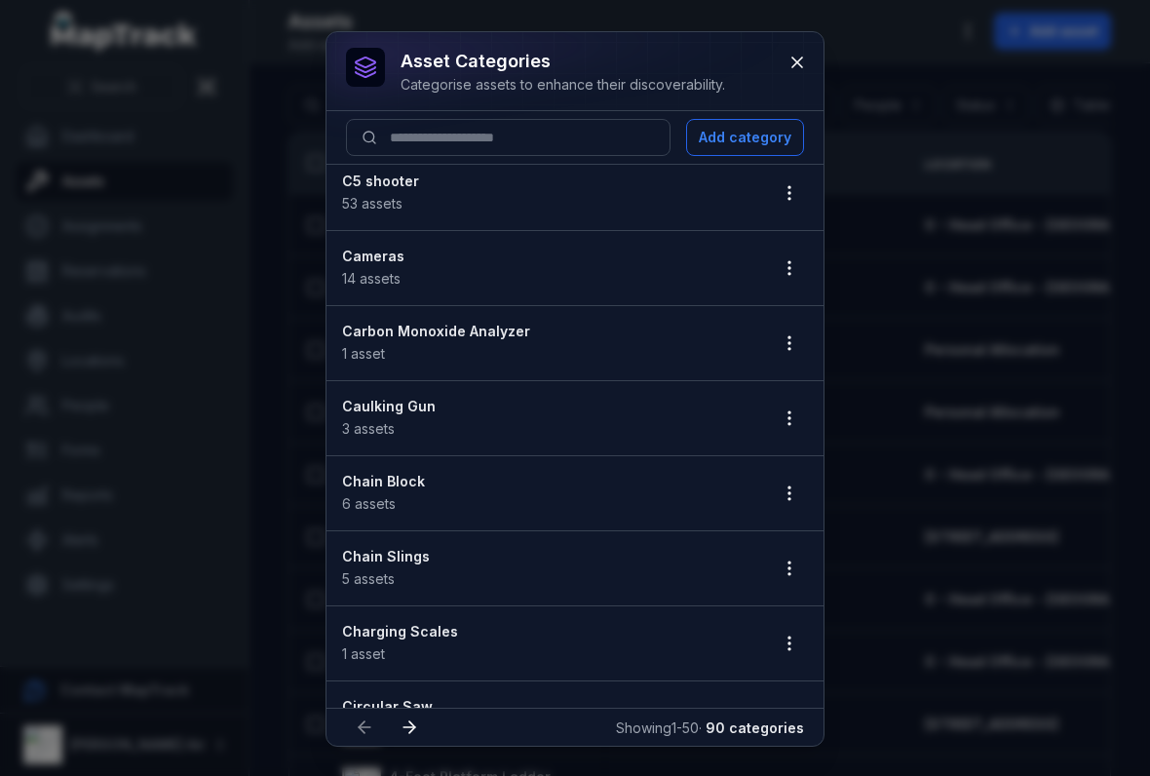
click at [787, 413] on icon "button" at bounding box center [788, 417] width 19 height 19
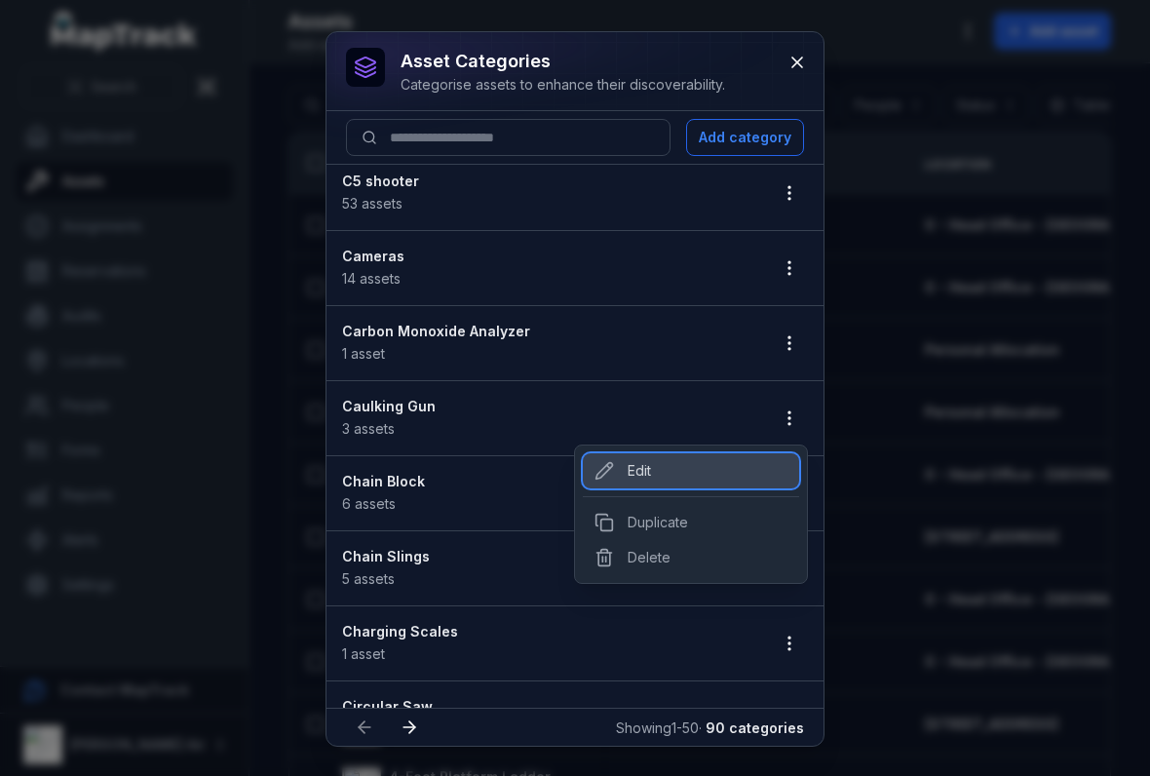
click at [736, 455] on div "Edit" at bounding box center [691, 470] width 216 height 35
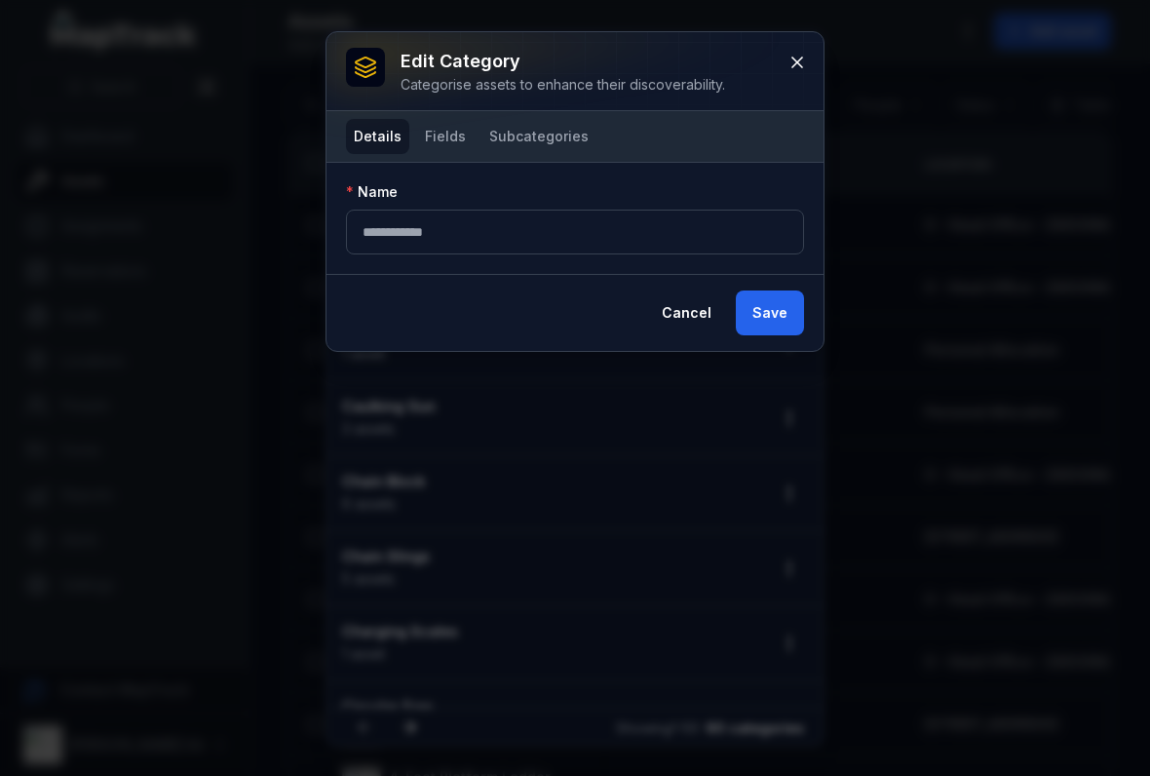
click at [455, 138] on button "Fields" at bounding box center [445, 136] width 57 height 35
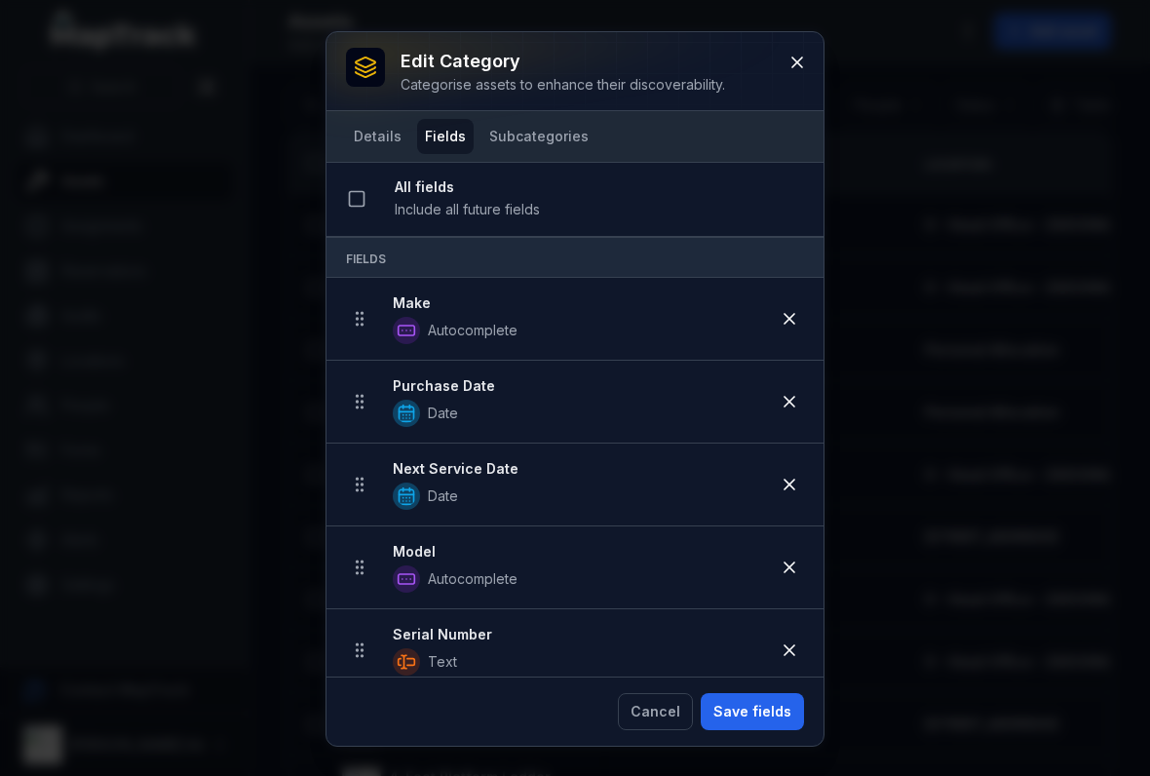
click at [798, 385] on button at bounding box center [789, 401] width 37 height 37
click at [755, 701] on button "Save fields" at bounding box center [752, 711] width 103 height 37
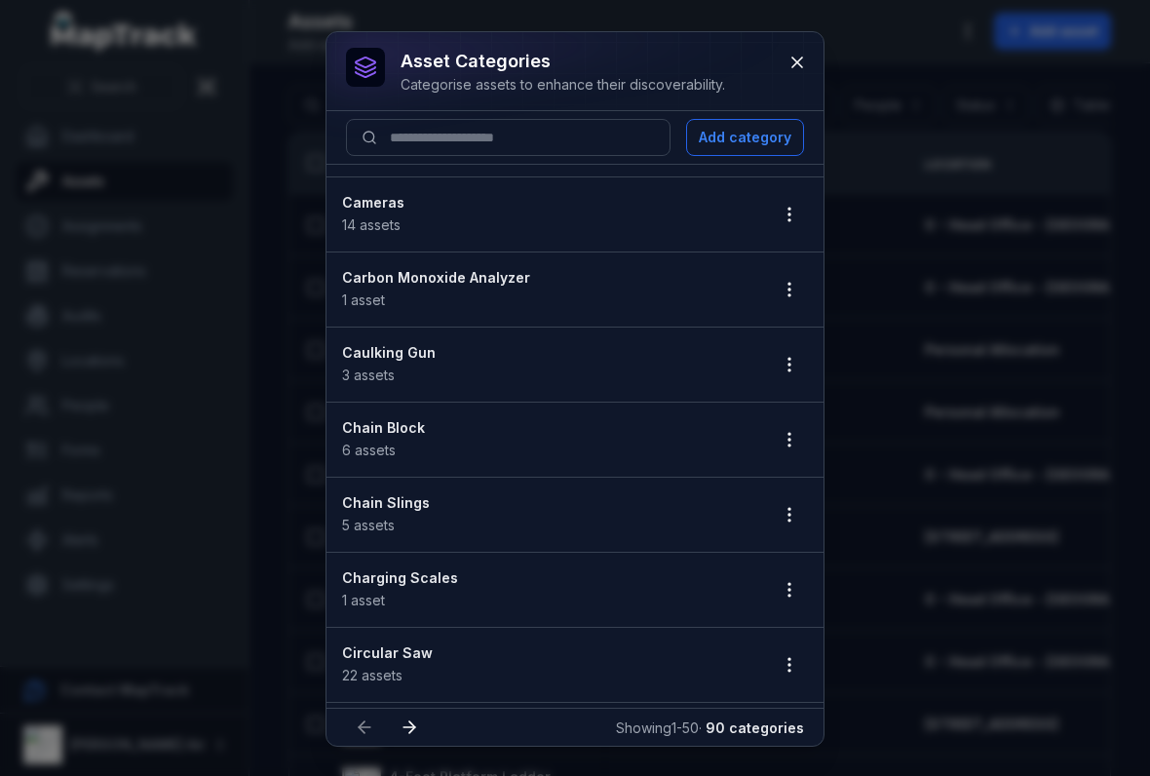
scroll to position [589, 0]
click at [773, 436] on button "button" at bounding box center [789, 436] width 37 height 37
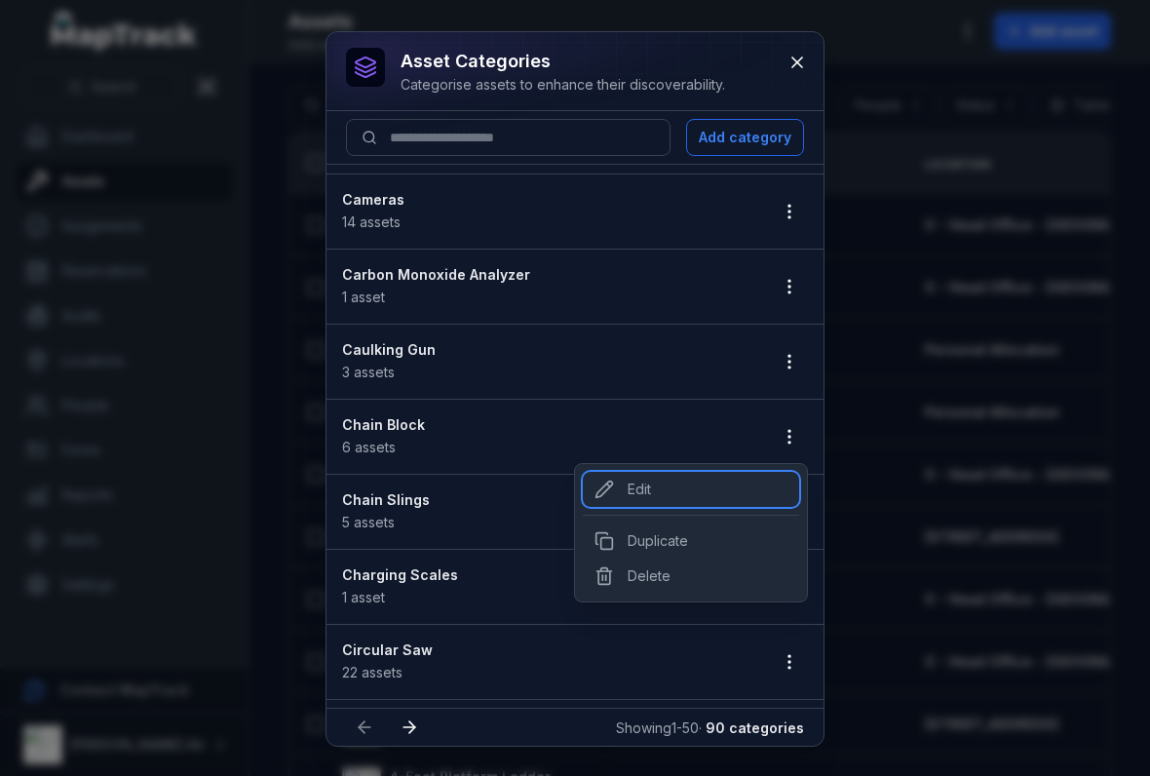
click at [715, 487] on div "Edit" at bounding box center [691, 489] width 216 height 35
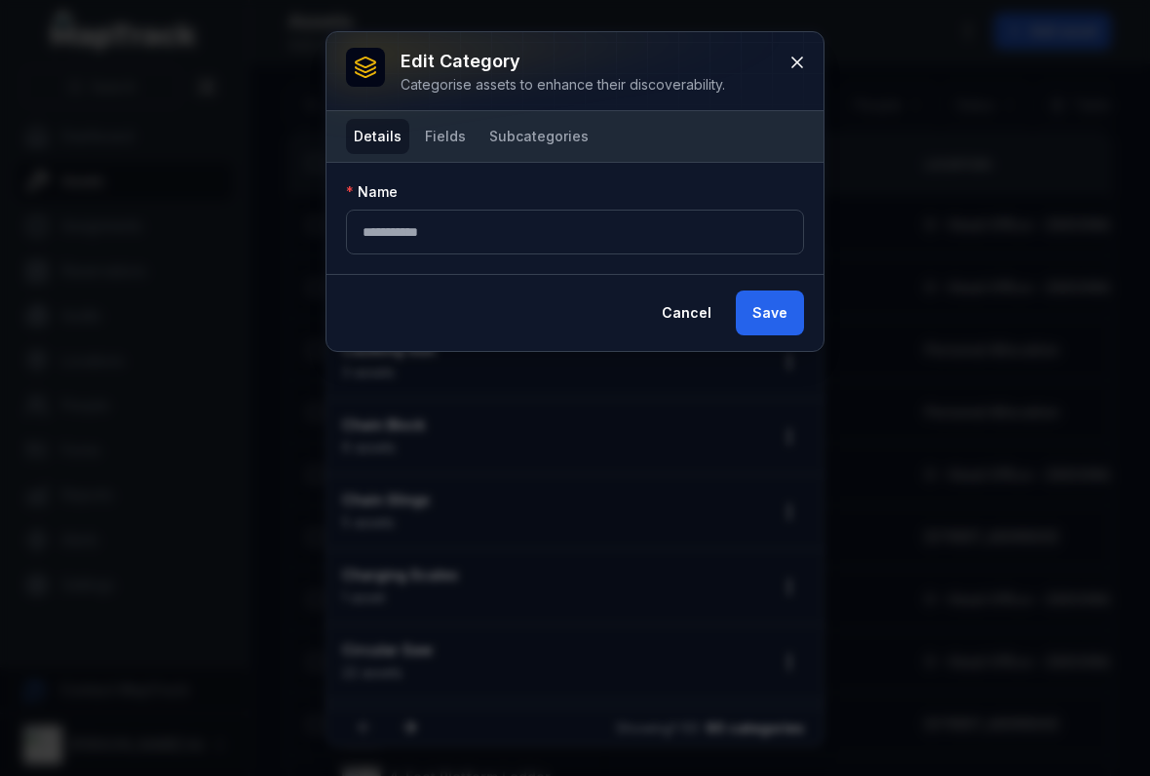
click at [451, 133] on button "Fields" at bounding box center [445, 136] width 57 height 35
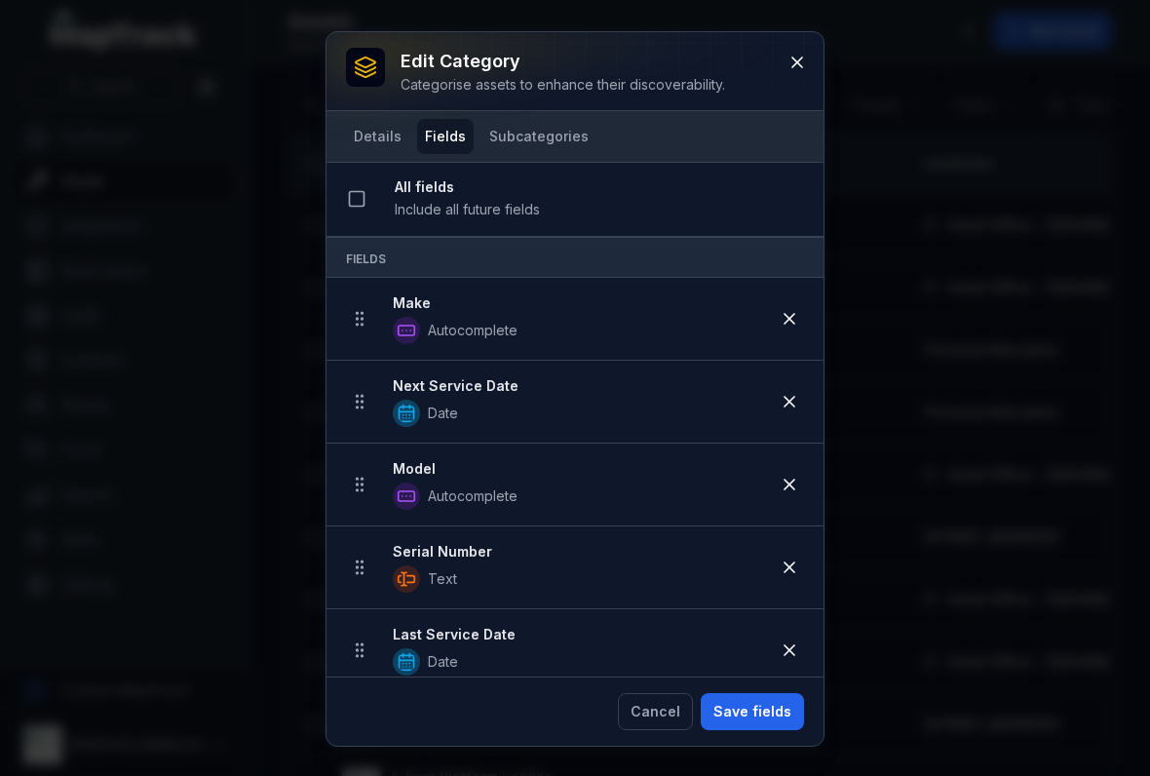
click at [785, 66] on button at bounding box center [796, 62] width 37 height 37
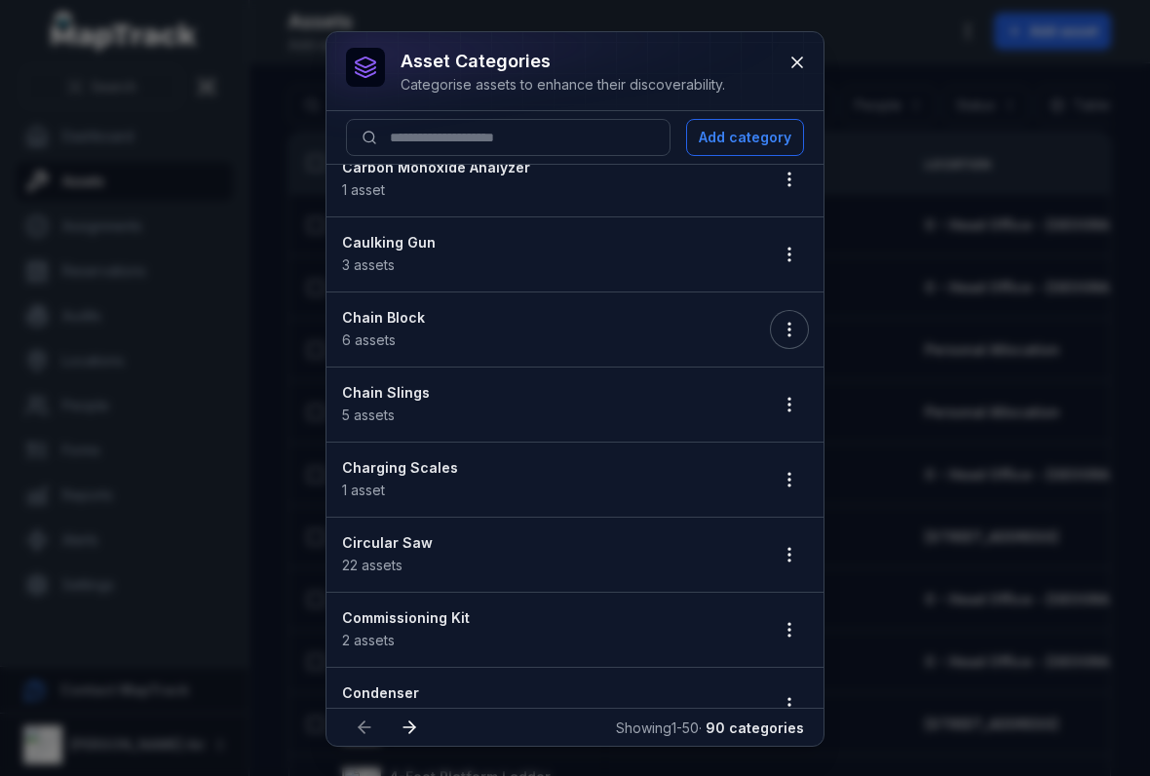
scroll to position [703, 0]
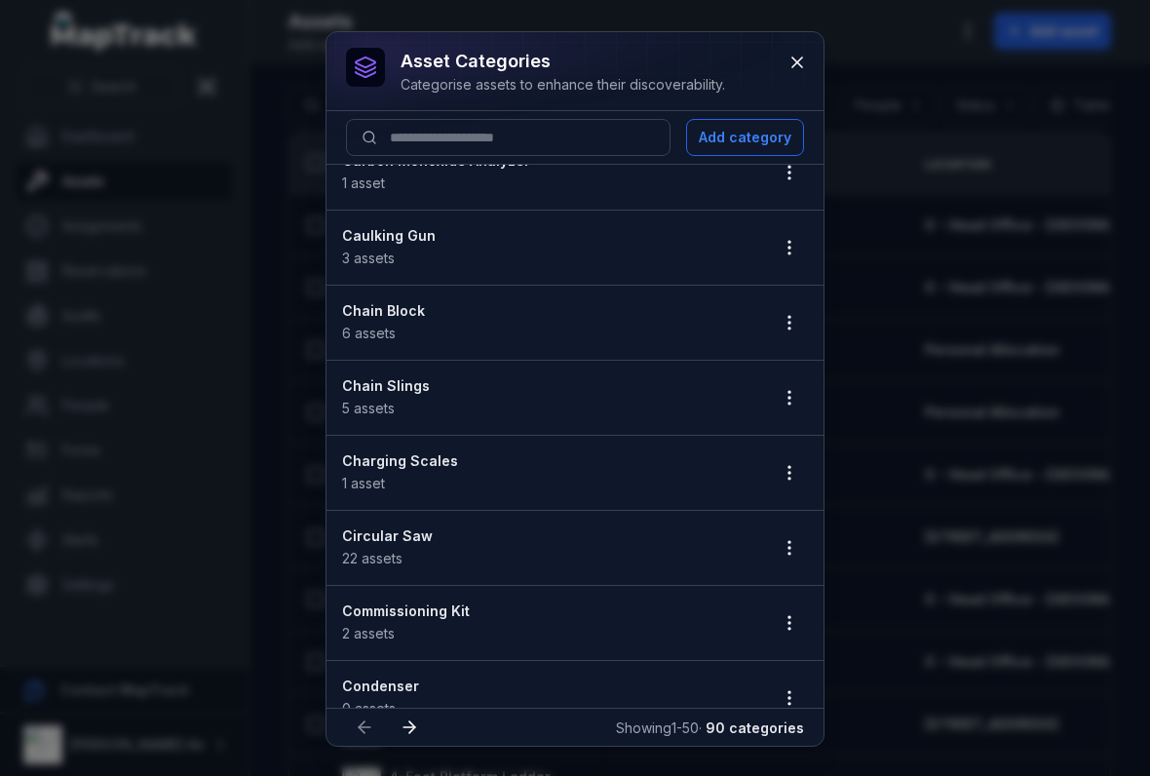
click at [781, 389] on icon "button" at bounding box center [788, 397] width 19 height 19
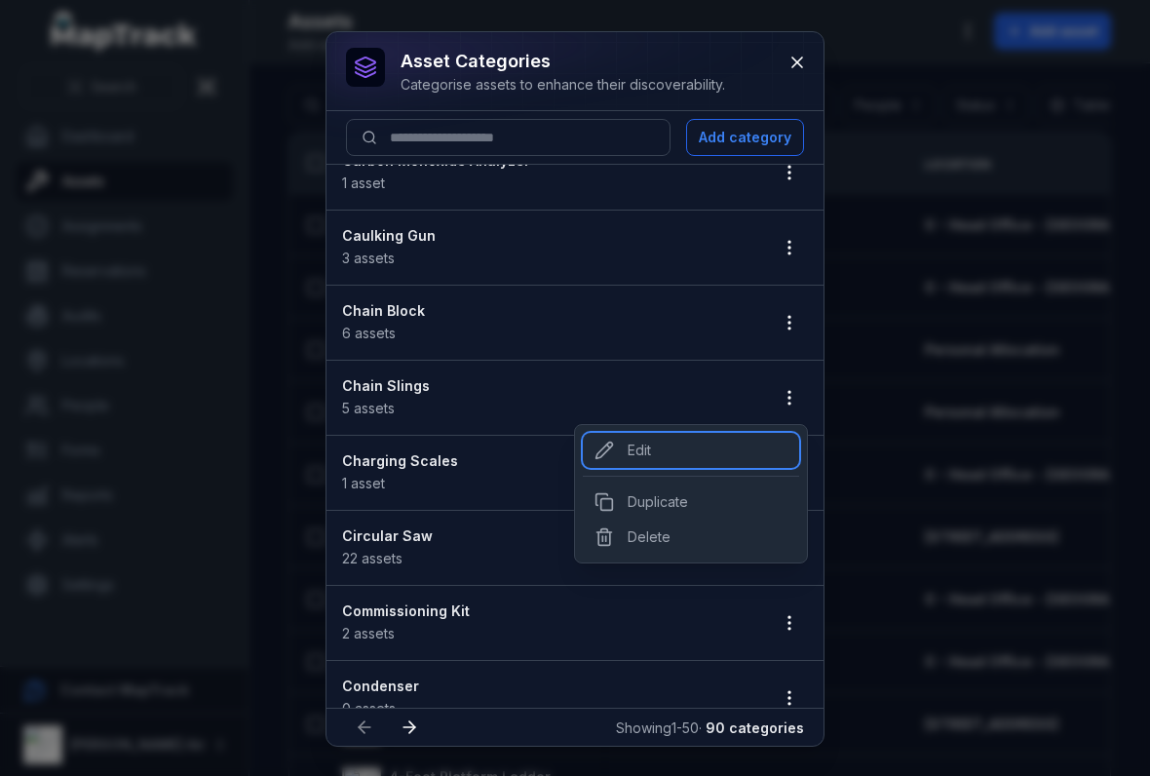
click at [706, 437] on div "Edit" at bounding box center [691, 450] width 216 height 35
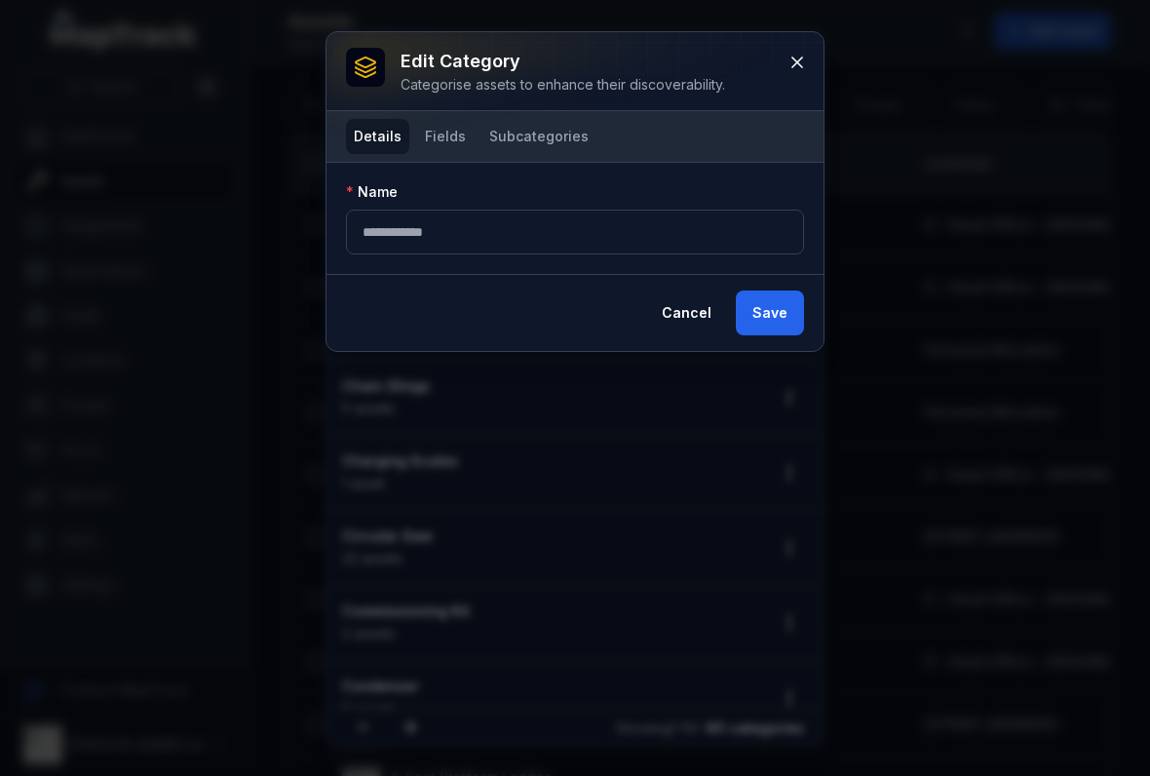
click at [436, 126] on button "Fields" at bounding box center [445, 136] width 57 height 35
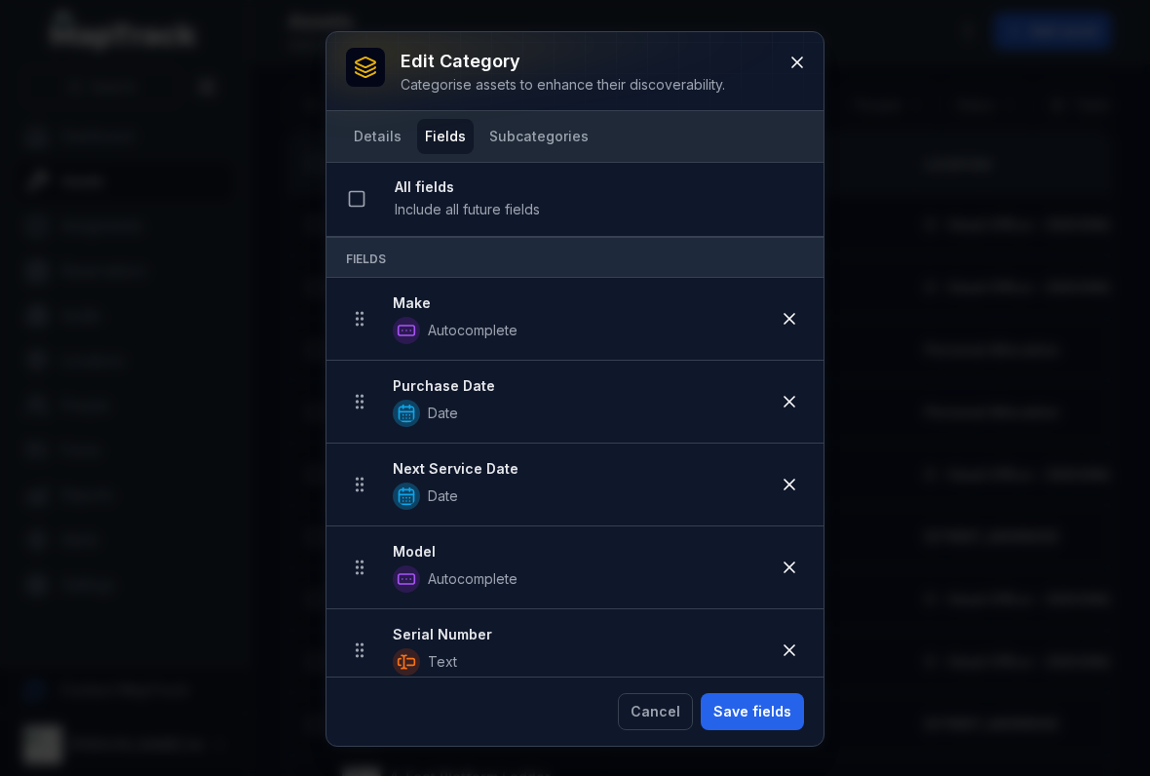
click at [793, 403] on icon at bounding box center [788, 401] width 19 height 19
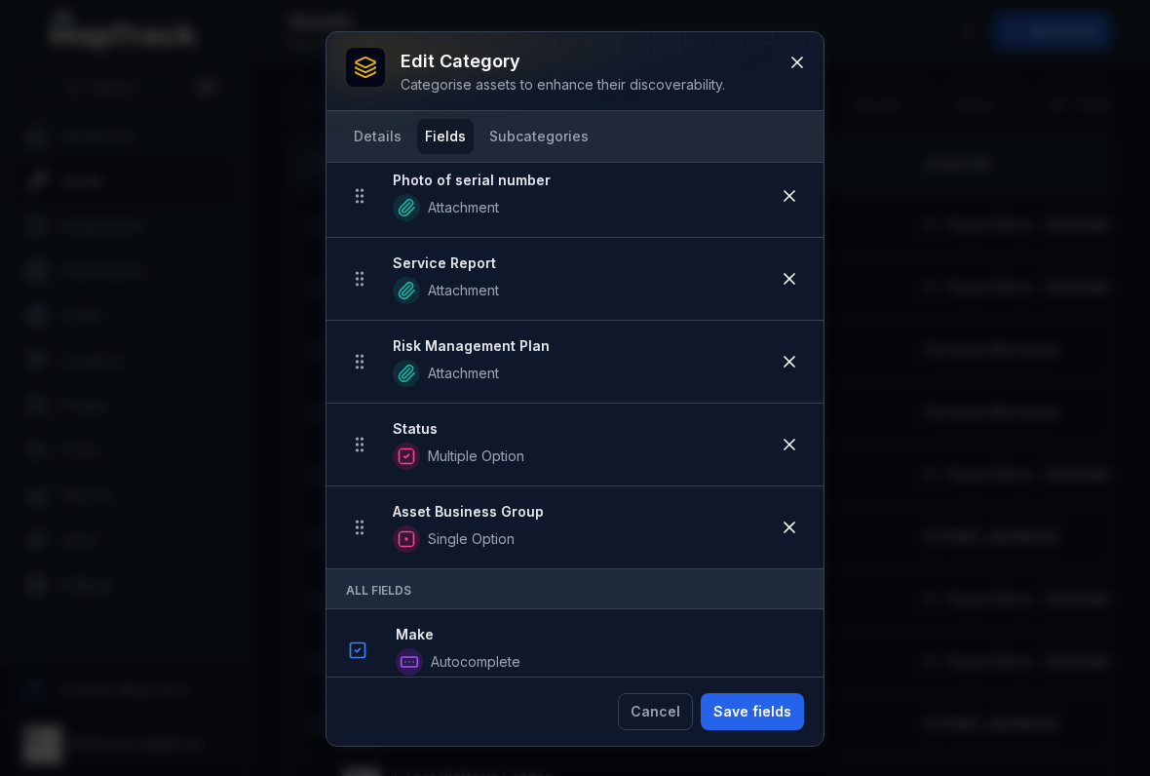
scroll to position [704, 0]
click at [806, 357] on button at bounding box center [789, 359] width 37 height 37
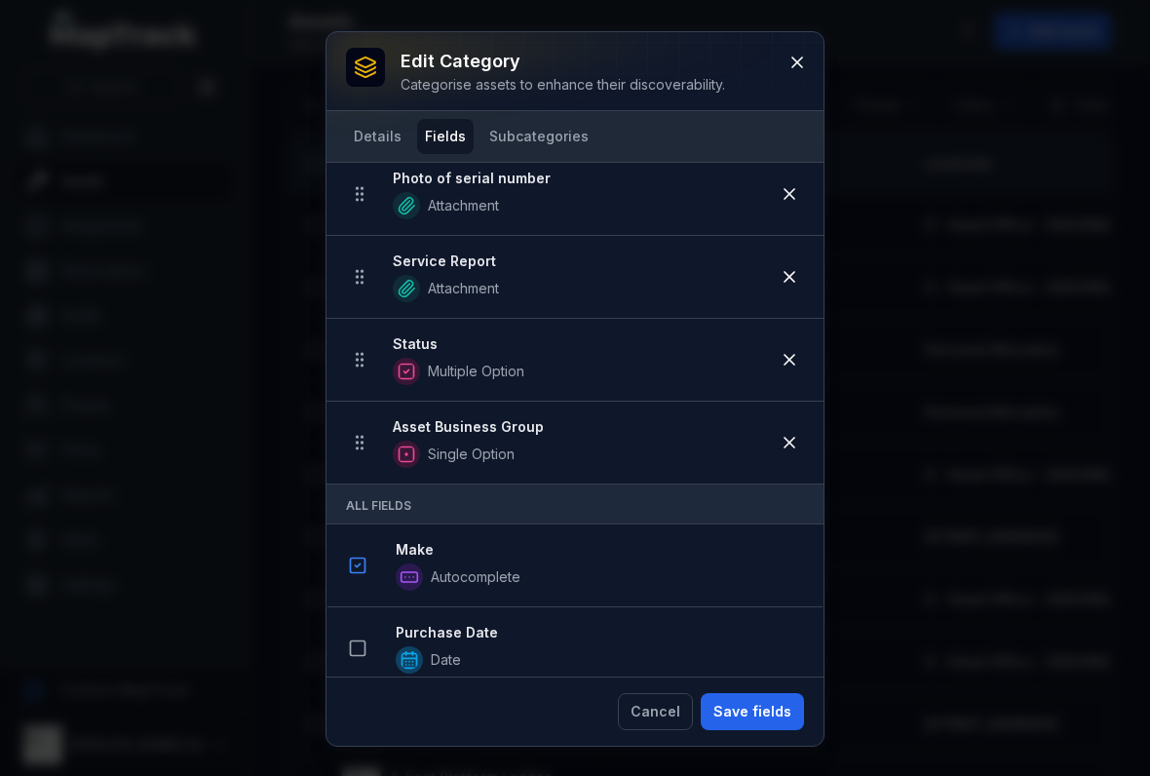
click at [780, 710] on button "Save fields" at bounding box center [752, 711] width 103 height 37
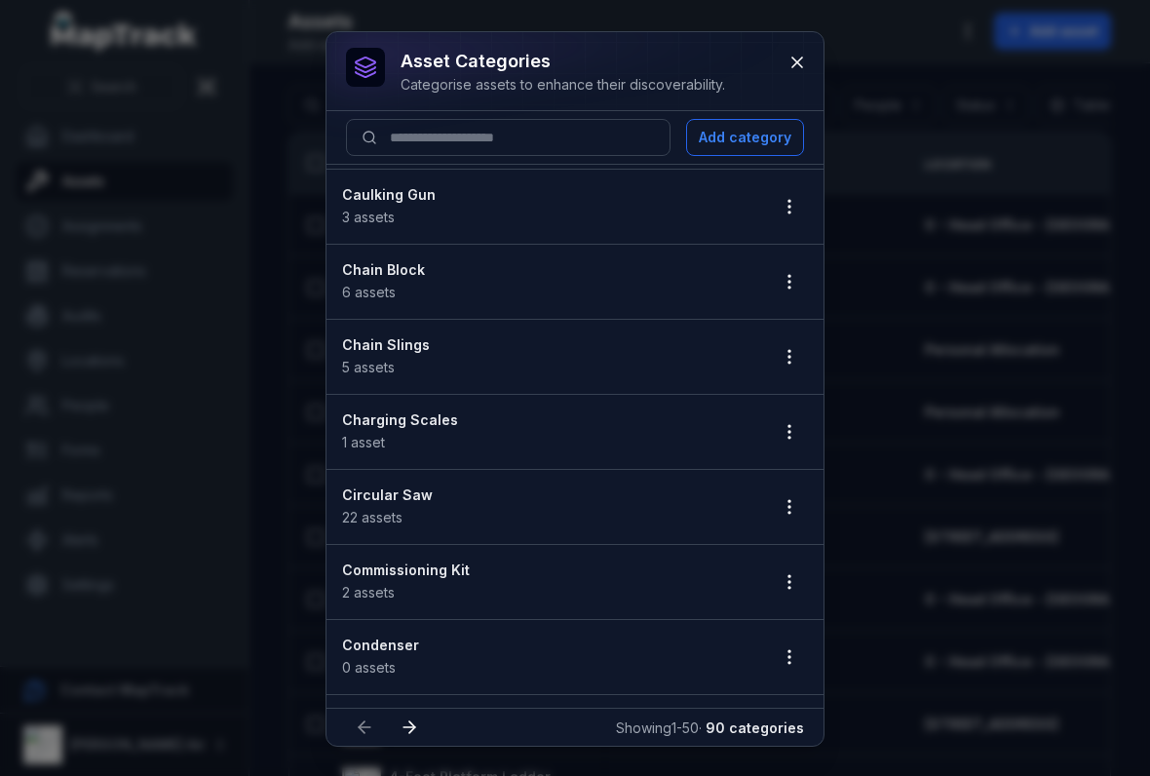
scroll to position [749, 0]
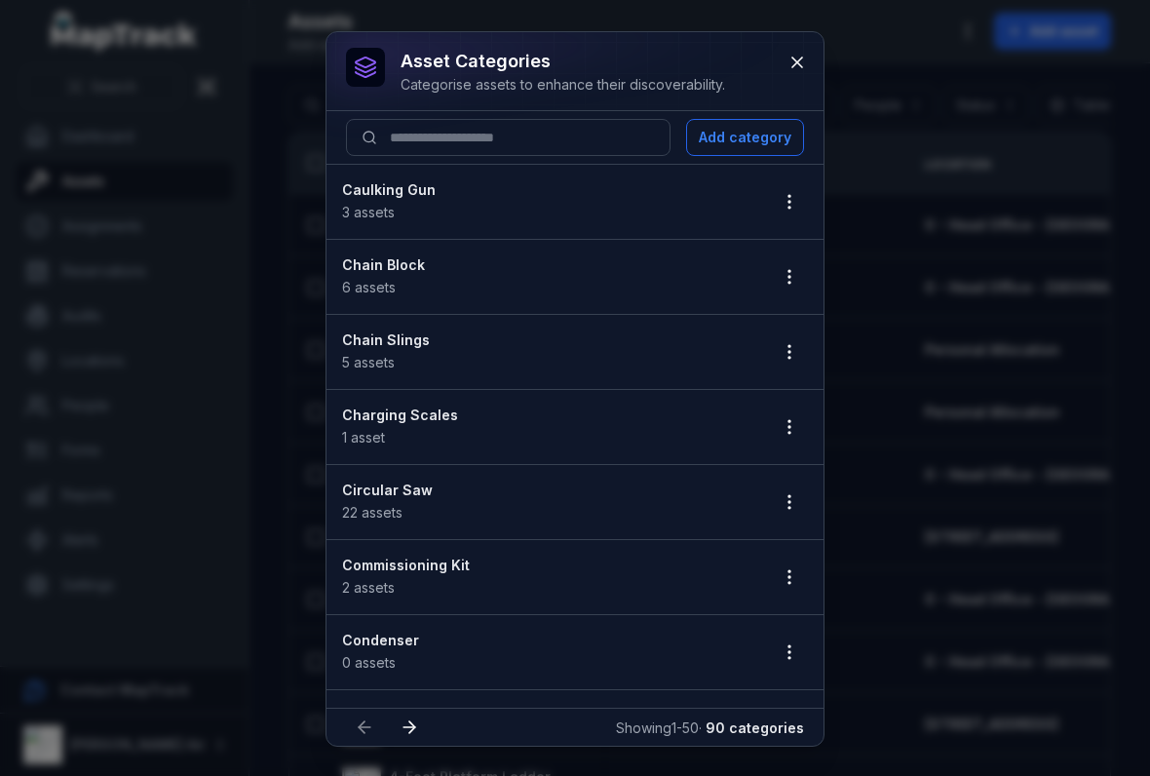
click at [797, 406] on li "Charging Scales 1 asset" at bounding box center [574, 427] width 497 height 76
click at [790, 433] on circle "button" at bounding box center [789, 433] width 2 height 2
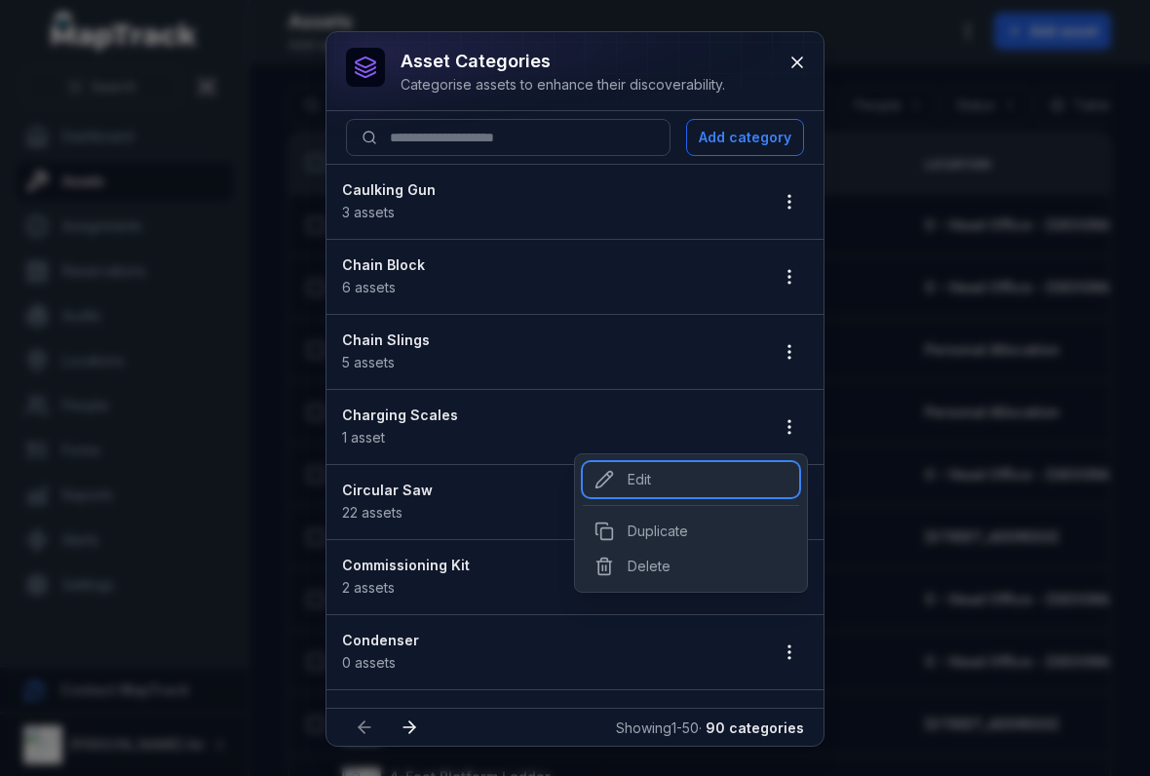
click at [630, 481] on div "Edit" at bounding box center [691, 479] width 216 height 35
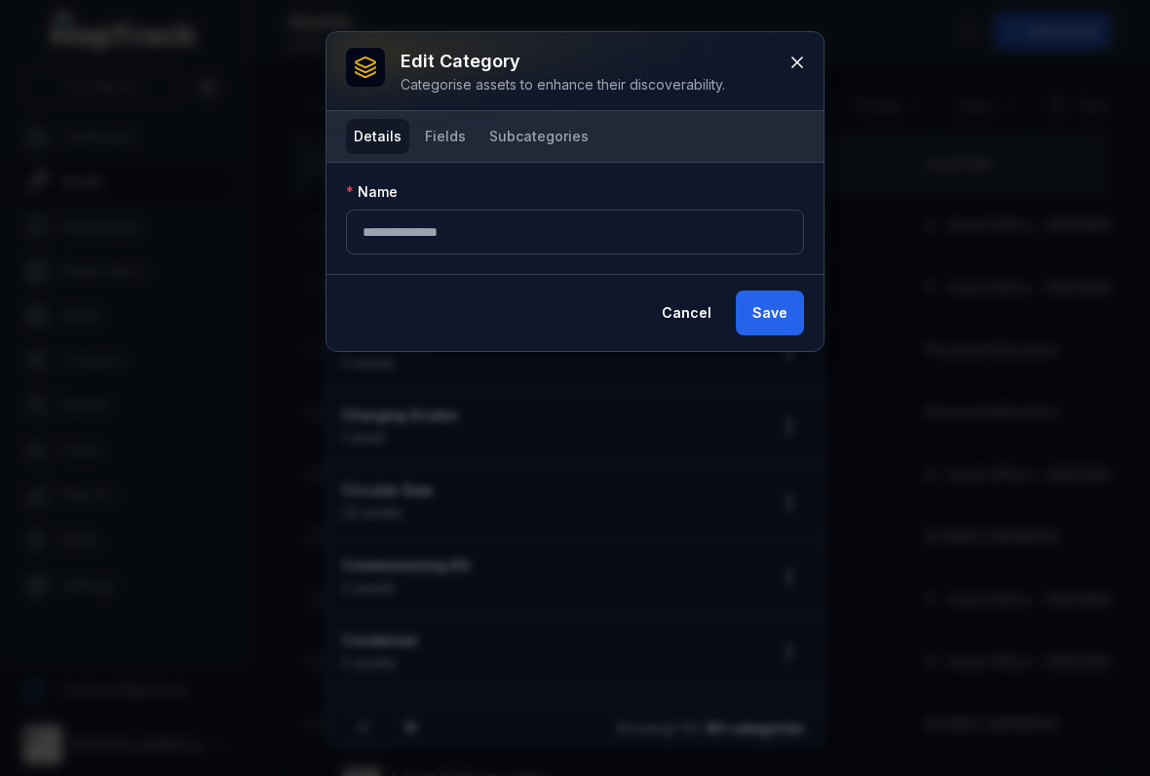
click at [468, 143] on button "Fields" at bounding box center [445, 136] width 57 height 35
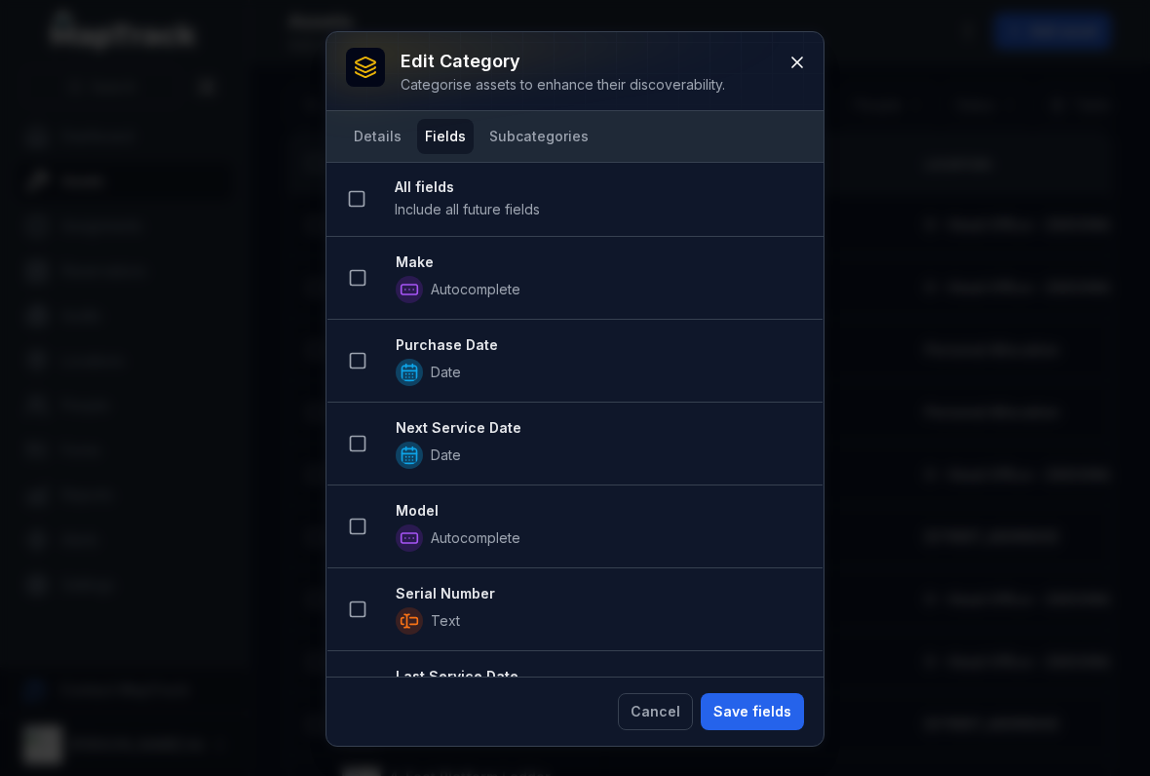
click at [373, 269] on button at bounding box center [357, 277] width 37 height 37
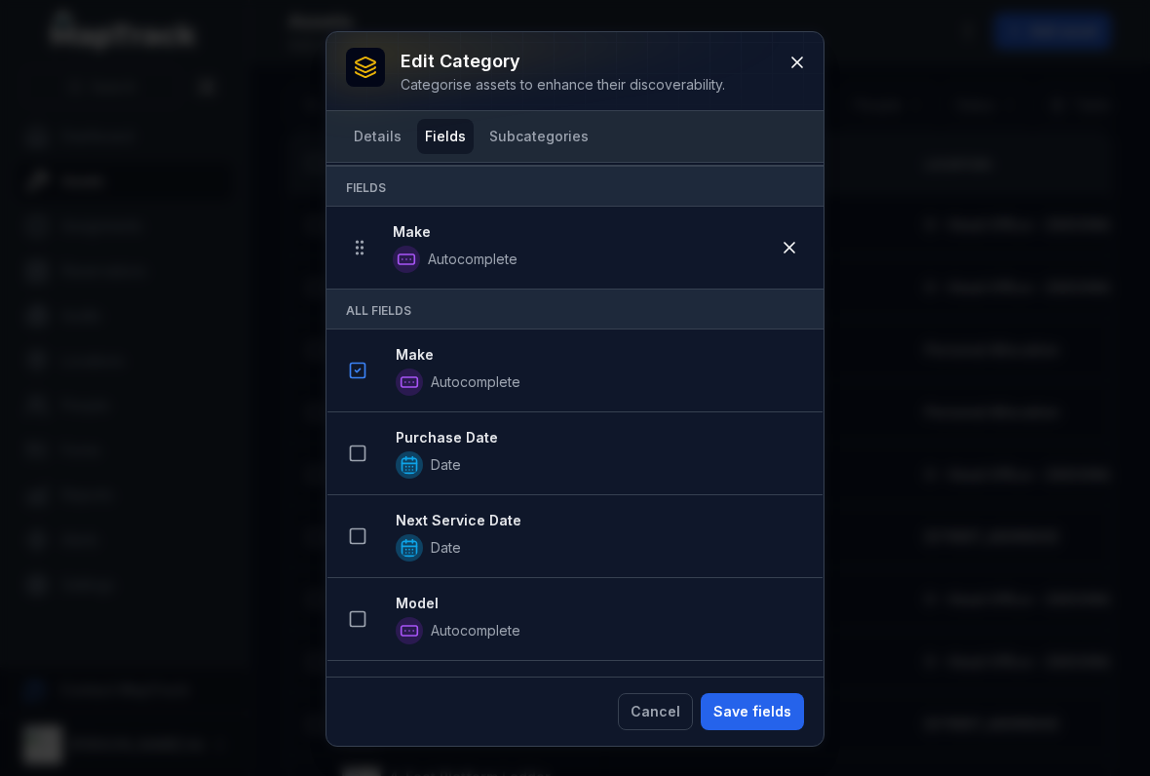
scroll to position [120, 0]
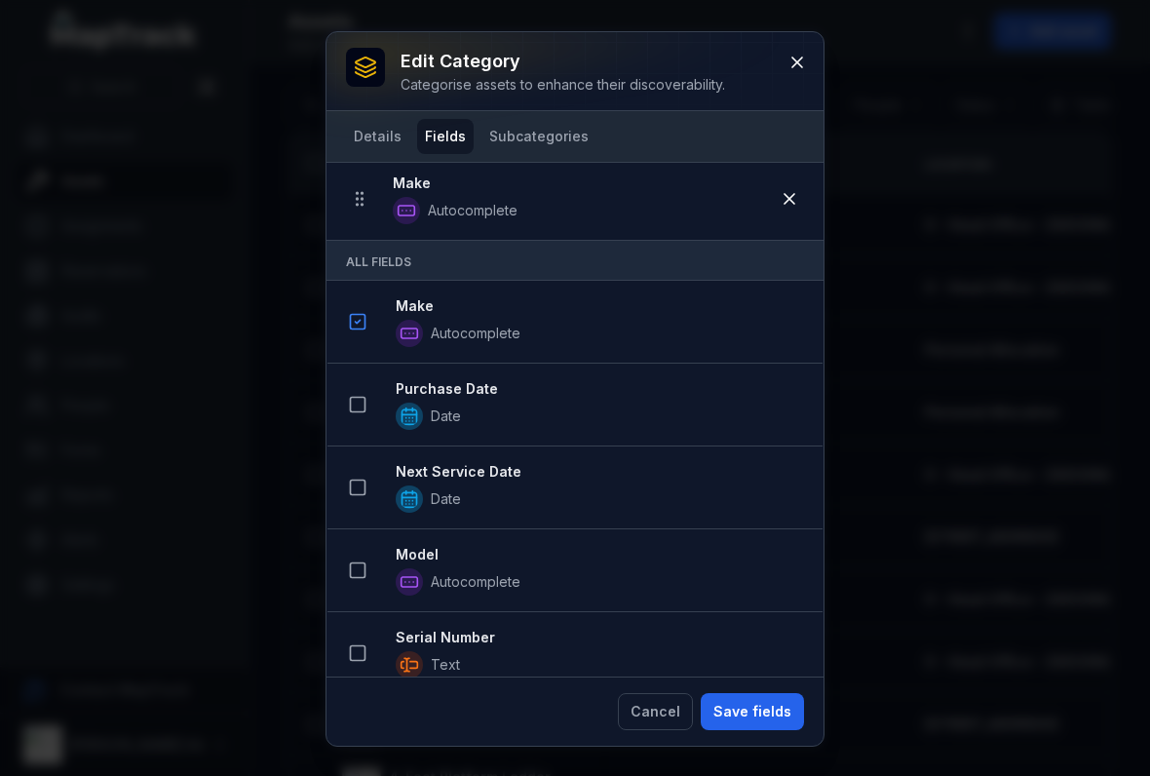
click at [355, 482] on icon at bounding box center [357, 486] width 19 height 19
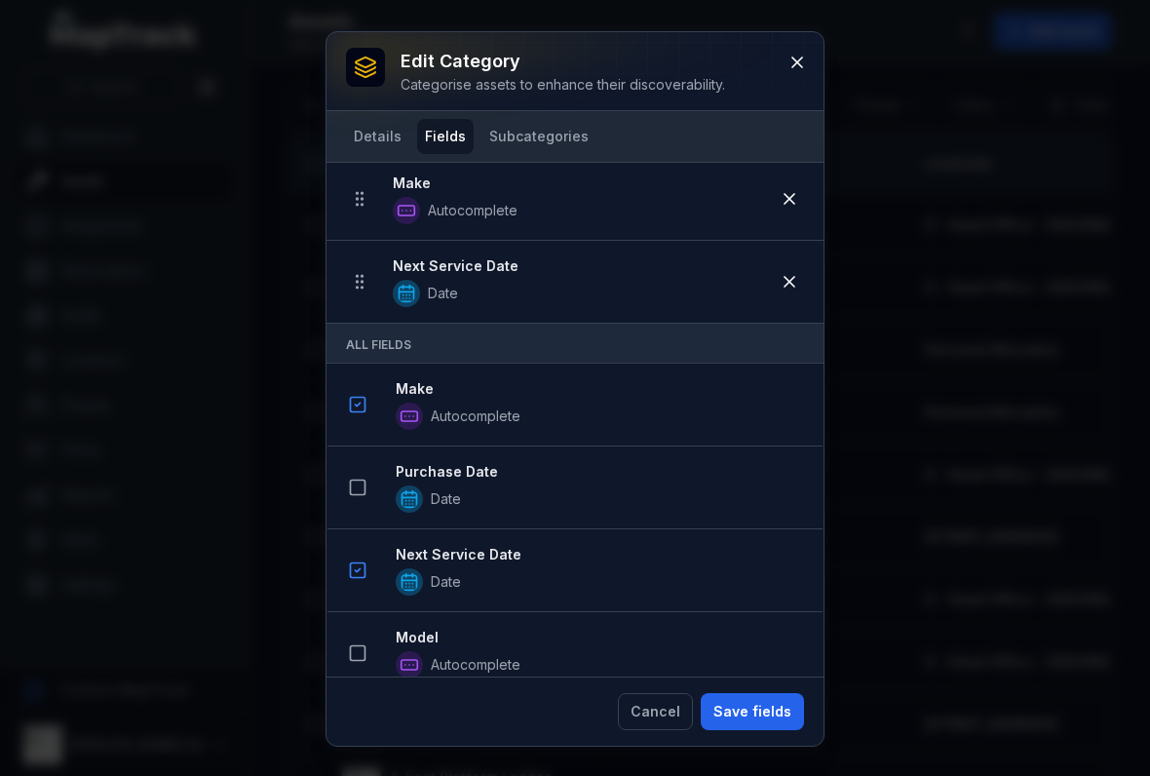
click at [785, 64] on button at bounding box center [796, 62] width 37 height 37
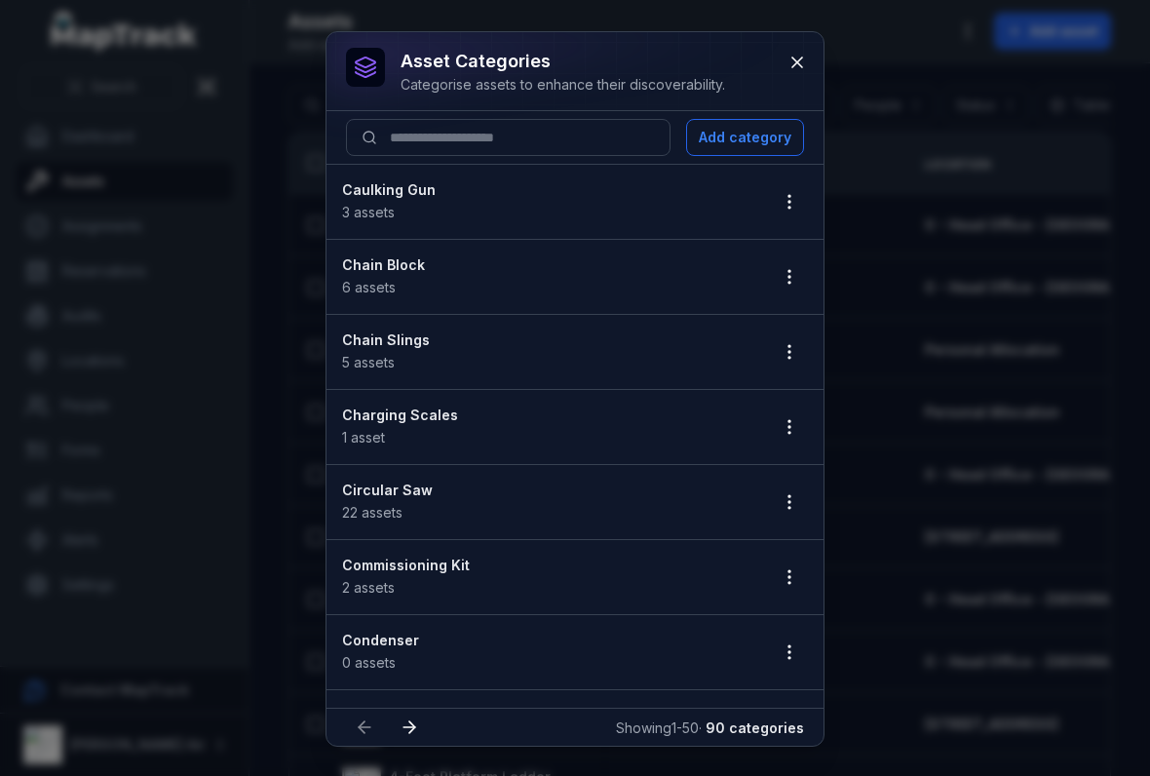
click at [797, 422] on icon "button" at bounding box center [788, 426] width 19 height 19
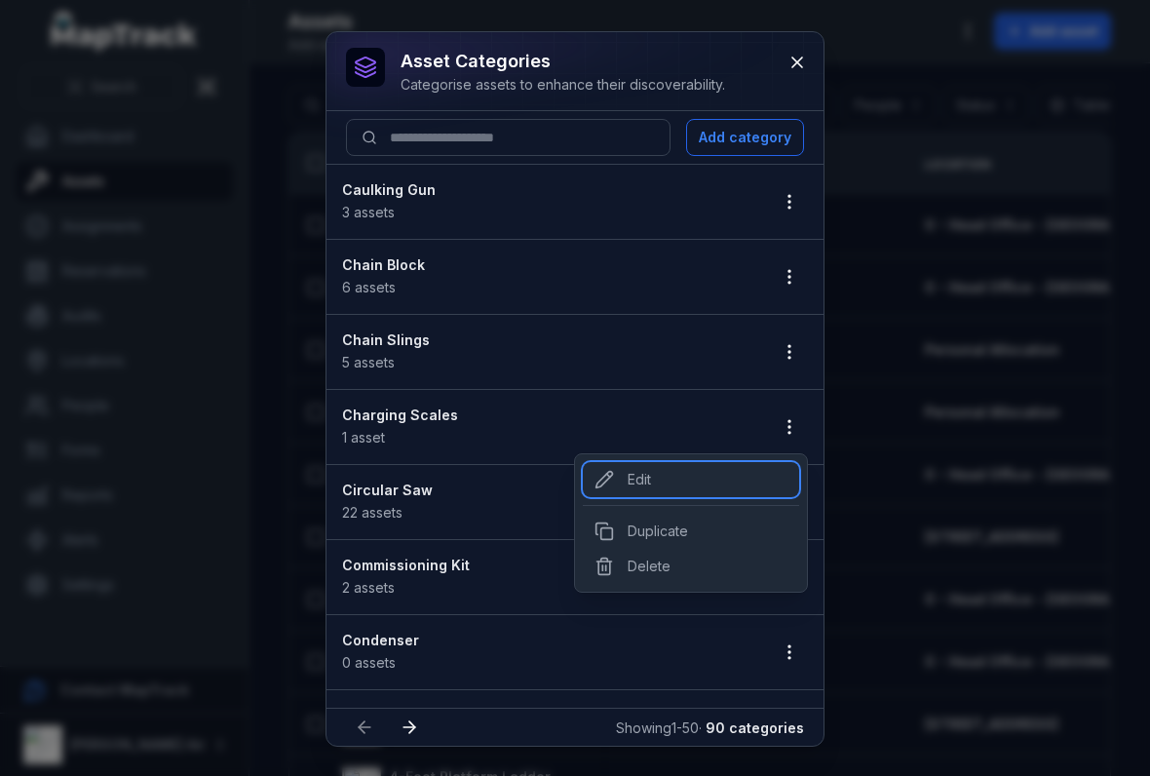
click at [633, 479] on div "Edit" at bounding box center [691, 479] width 216 height 35
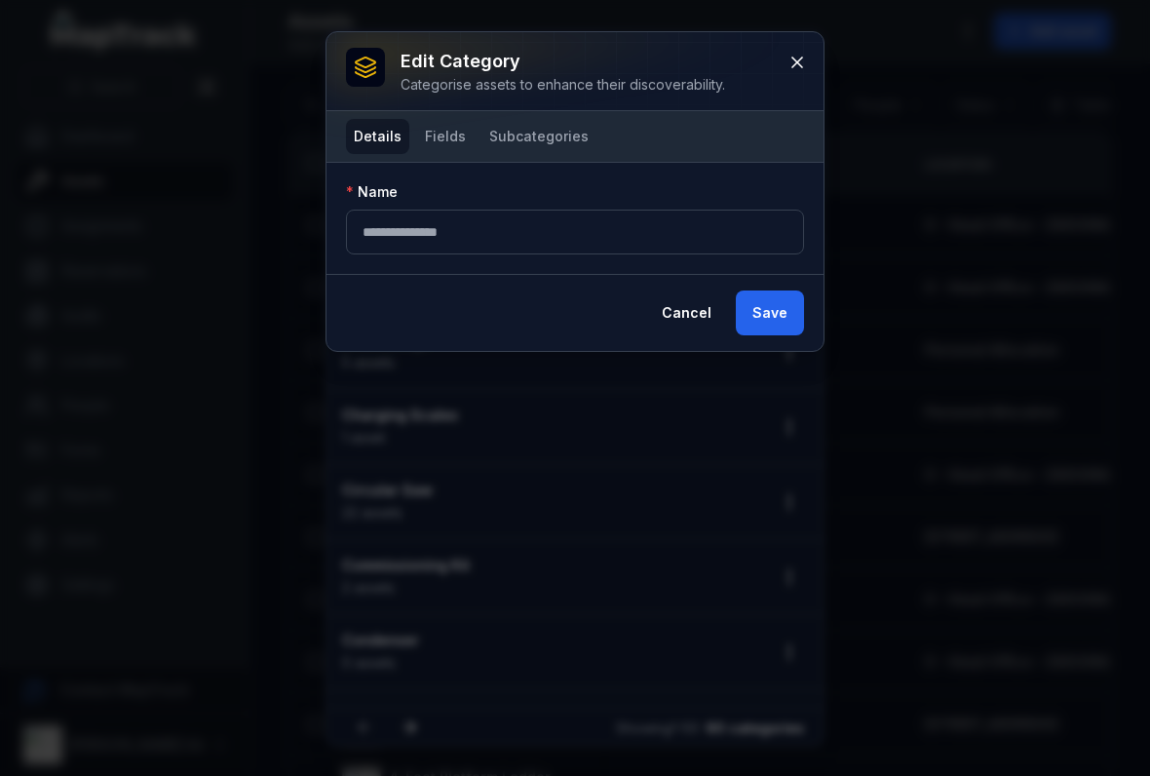
click at [419, 133] on button "Fields" at bounding box center [445, 136] width 57 height 35
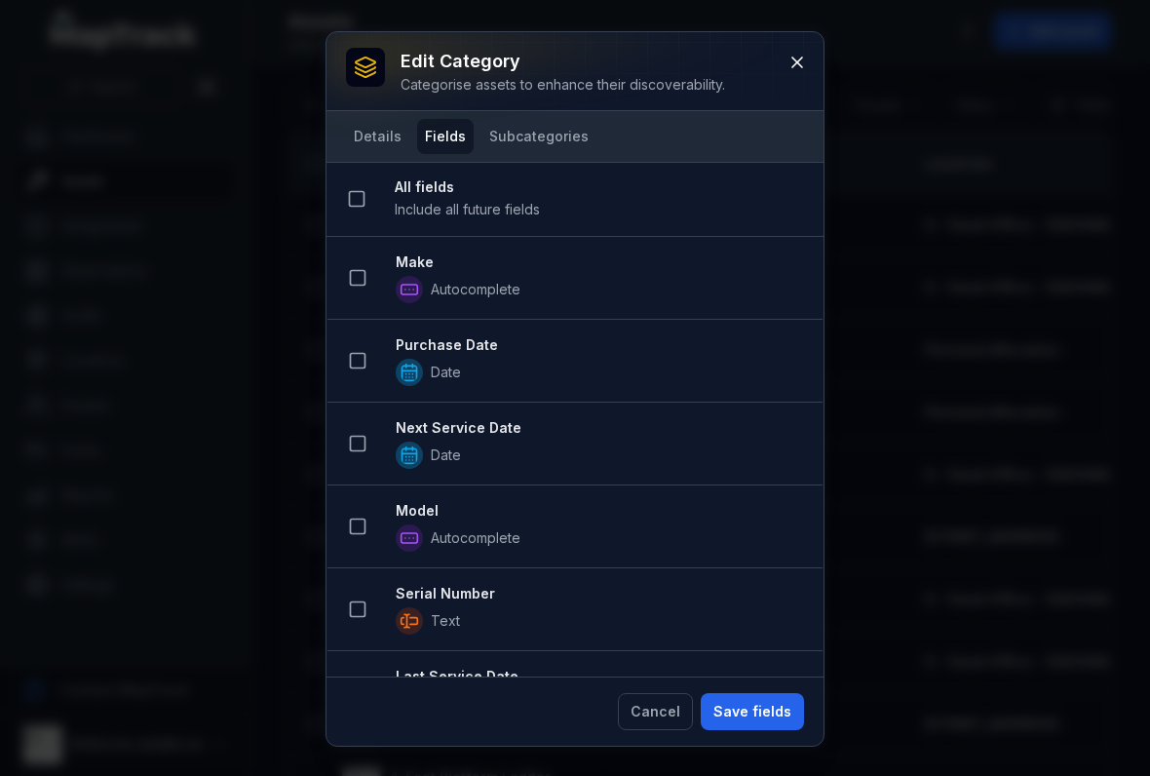
click at [804, 74] on button at bounding box center [796, 62] width 37 height 37
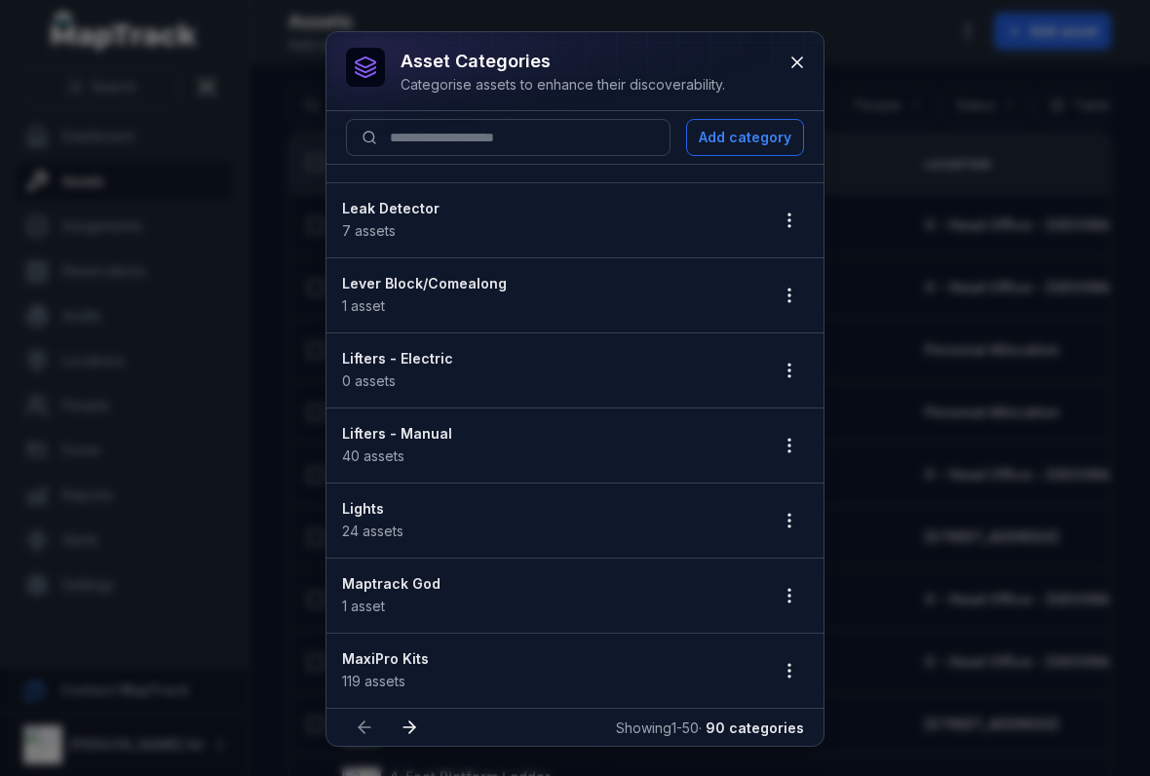
scroll to position [3208, 0]
click at [407, 717] on icon at bounding box center [408, 726] width 19 height 19
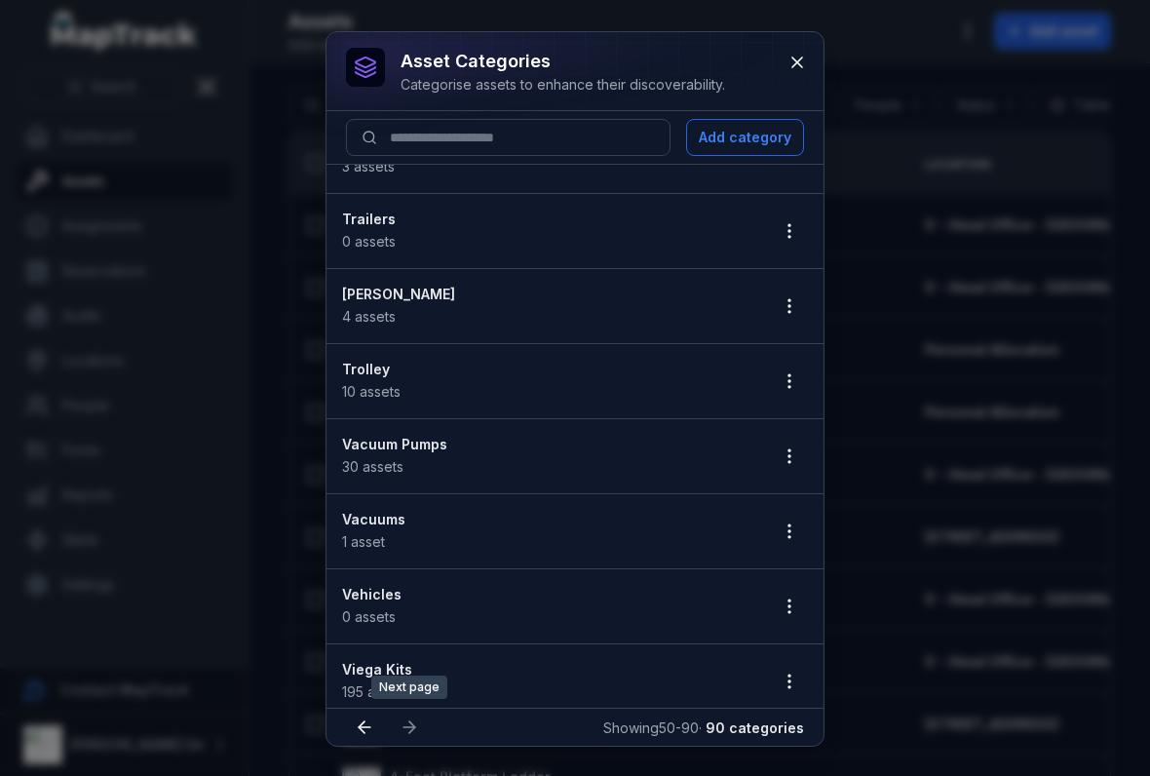
scroll to position [2352, 0]
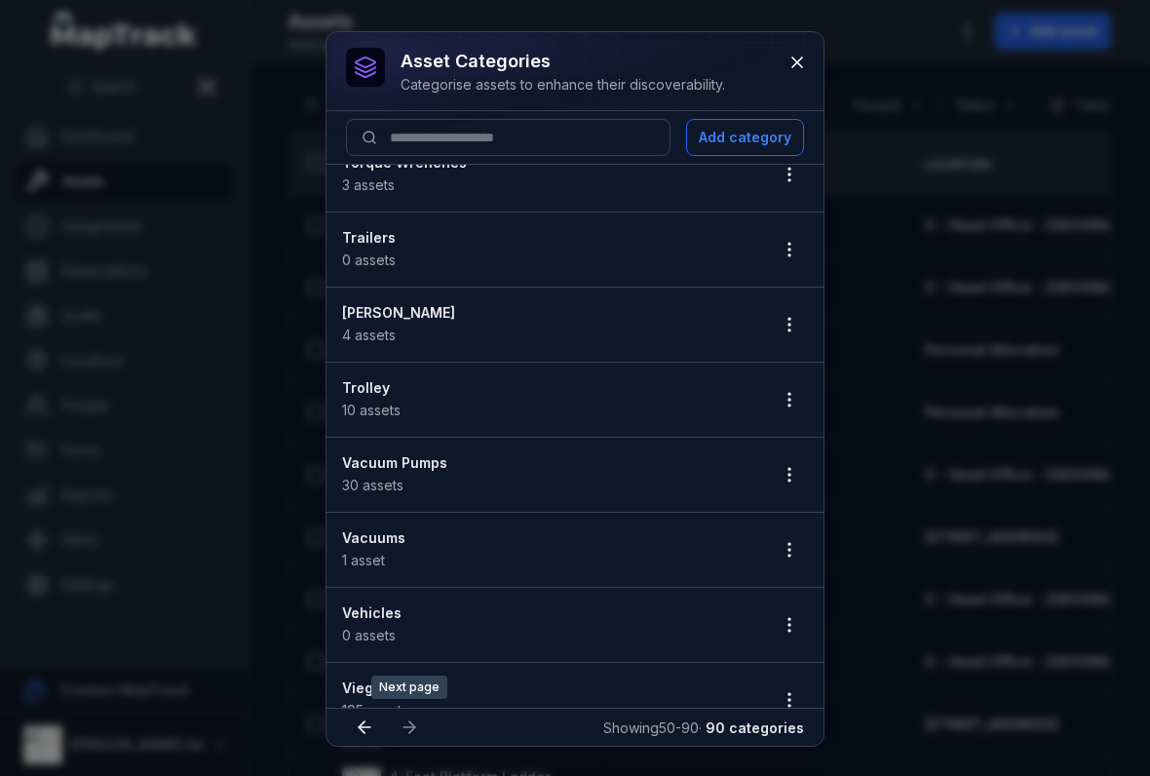
click at [780, 329] on icon "button" at bounding box center [788, 324] width 19 height 19
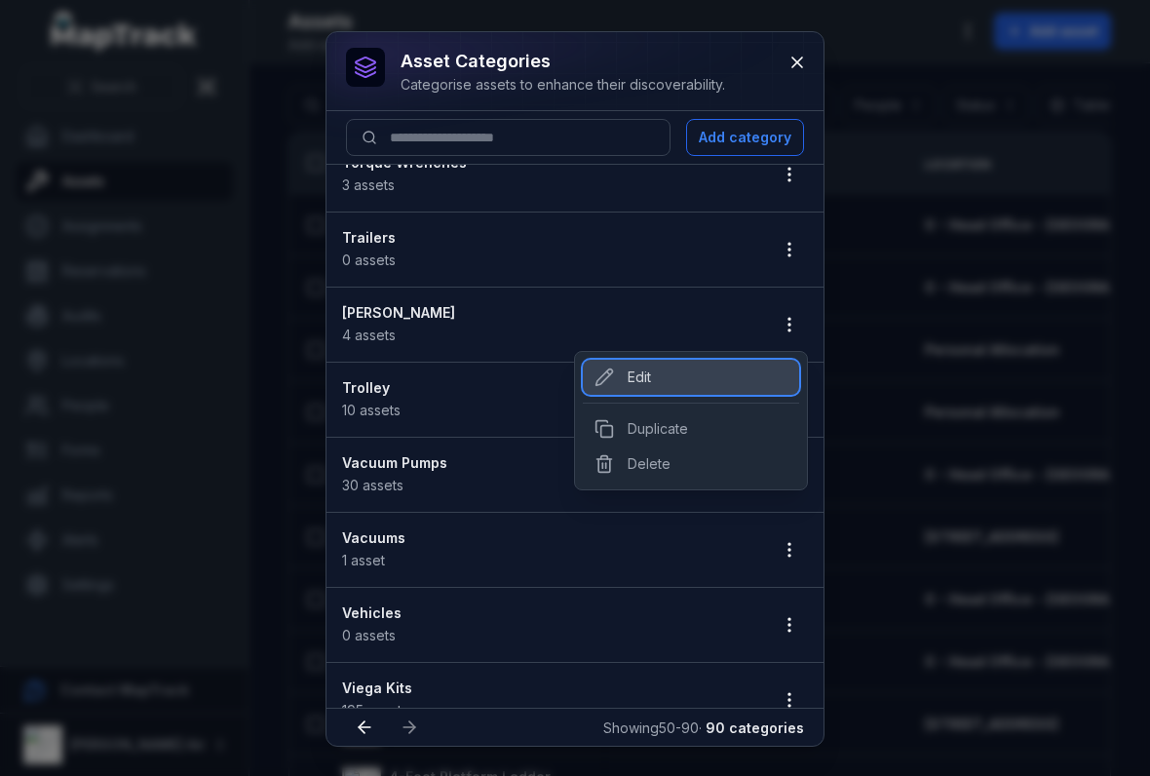
click at [641, 361] on div "Edit" at bounding box center [691, 377] width 216 height 35
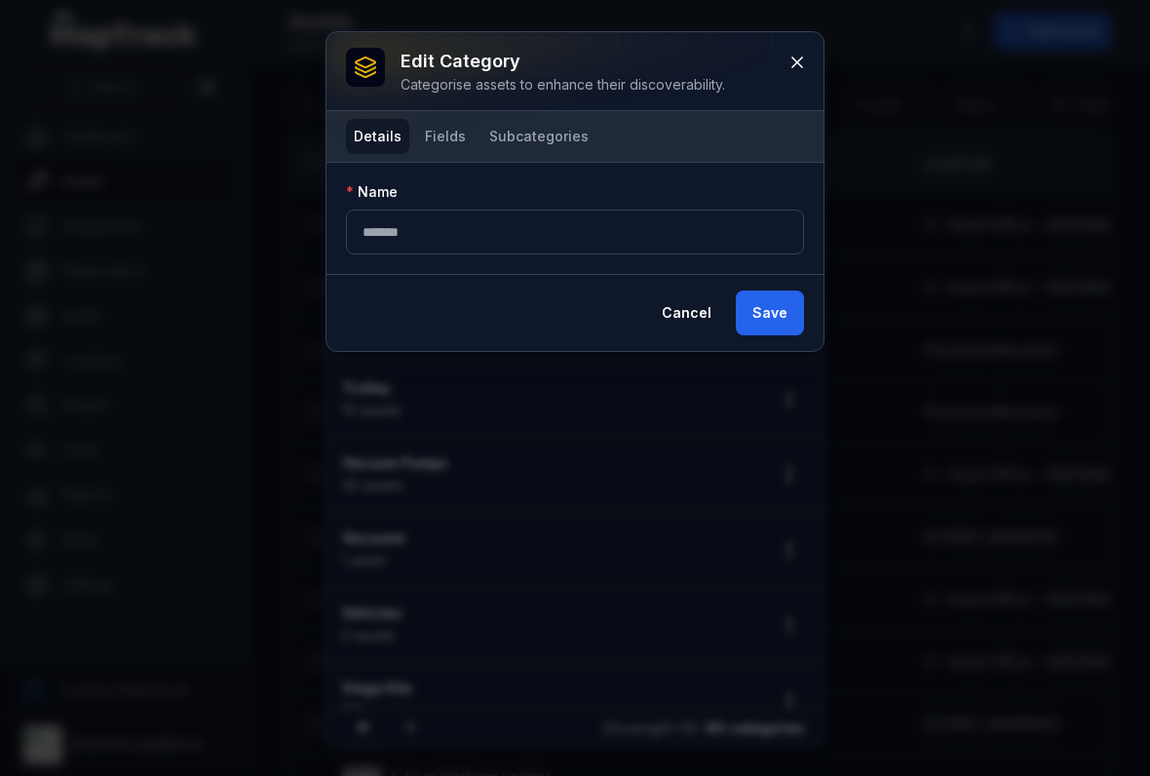
click at [427, 133] on button "Fields" at bounding box center [445, 136] width 57 height 35
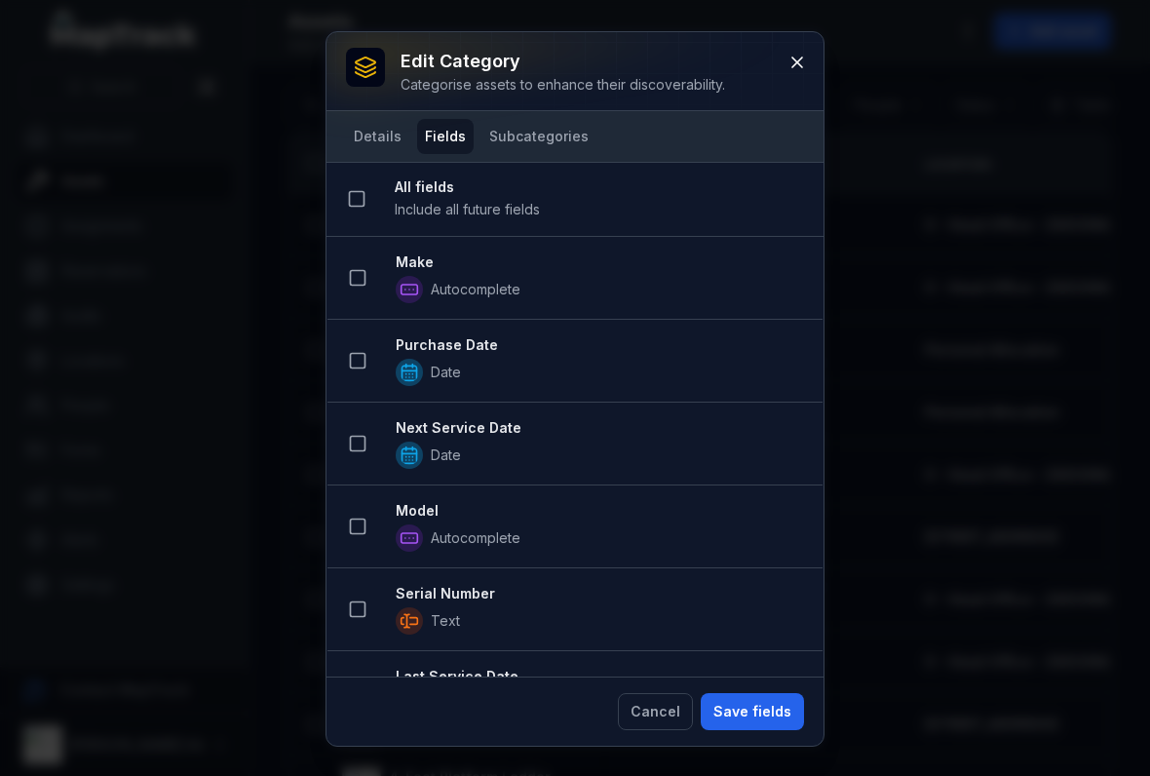
click at [373, 282] on button at bounding box center [357, 277] width 37 height 37
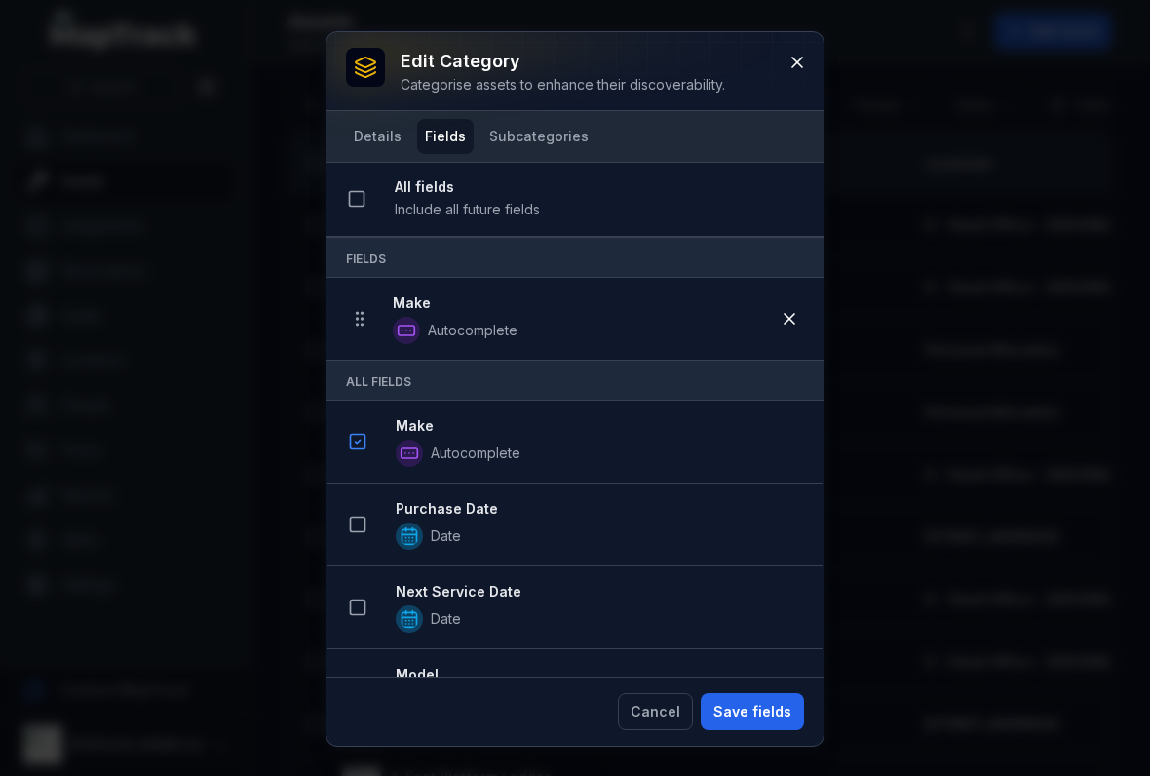
click at [380, 364] on div "All Fields" at bounding box center [574, 380] width 497 height 41
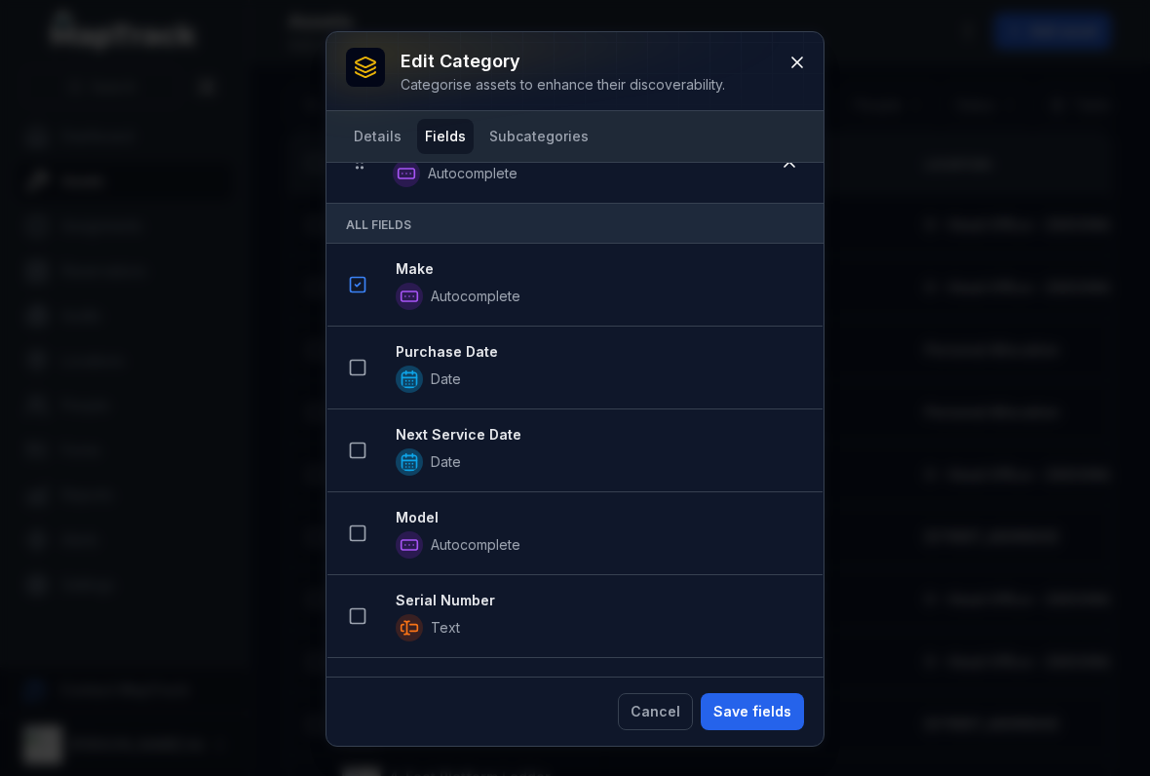
scroll to position [202, 0]
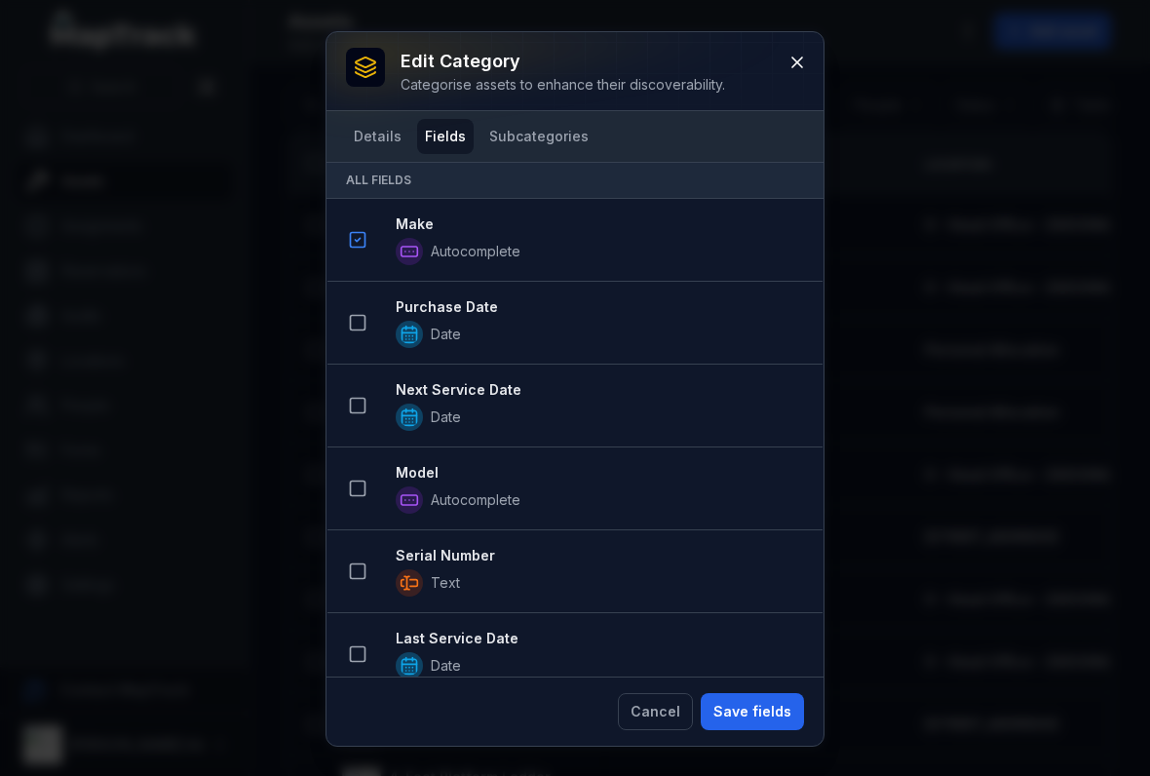
click at [361, 402] on icon at bounding box center [357, 405] width 19 height 19
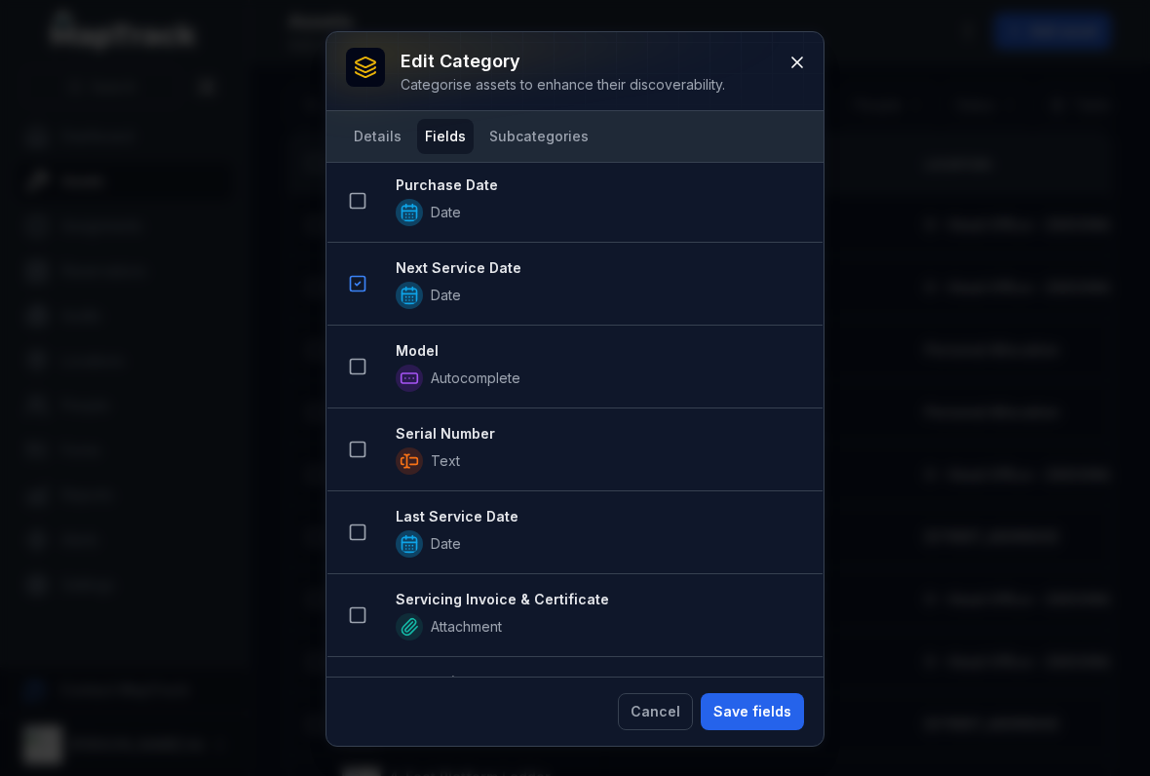
click at [345, 355] on button at bounding box center [357, 366] width 37 height 37
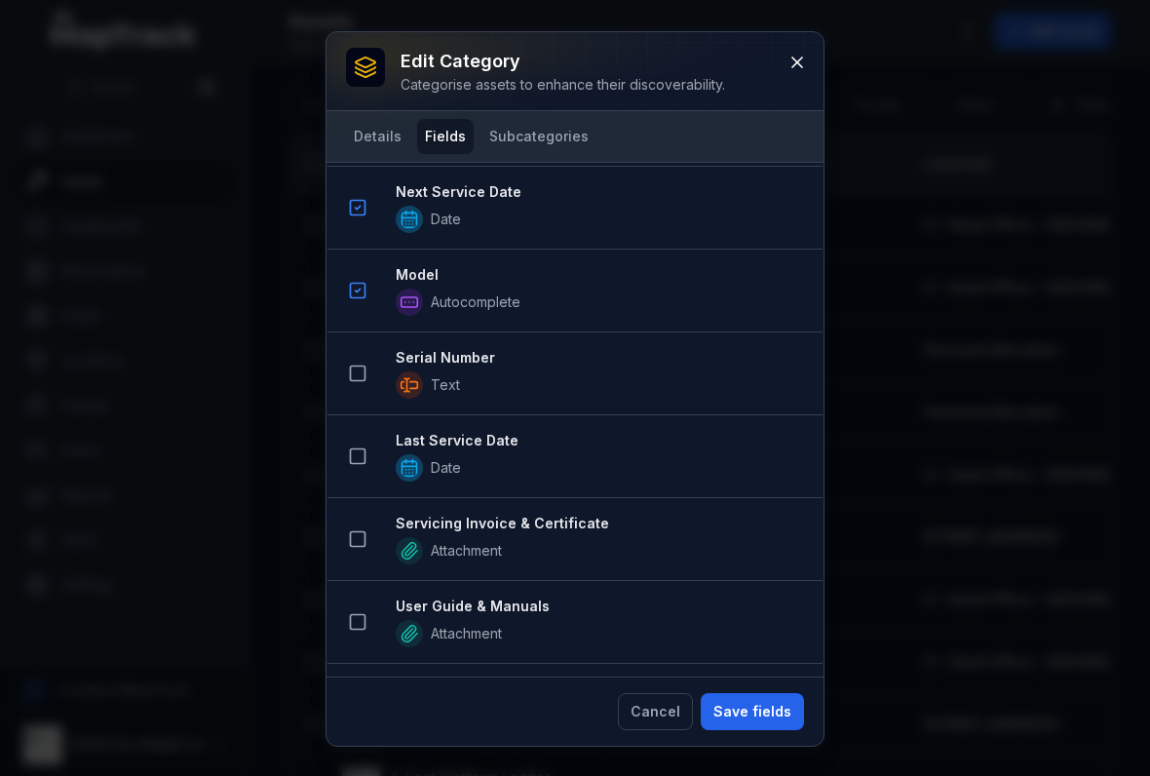
click at [360, 372] on icon at bounding box center [357, 372] width 19 height 19
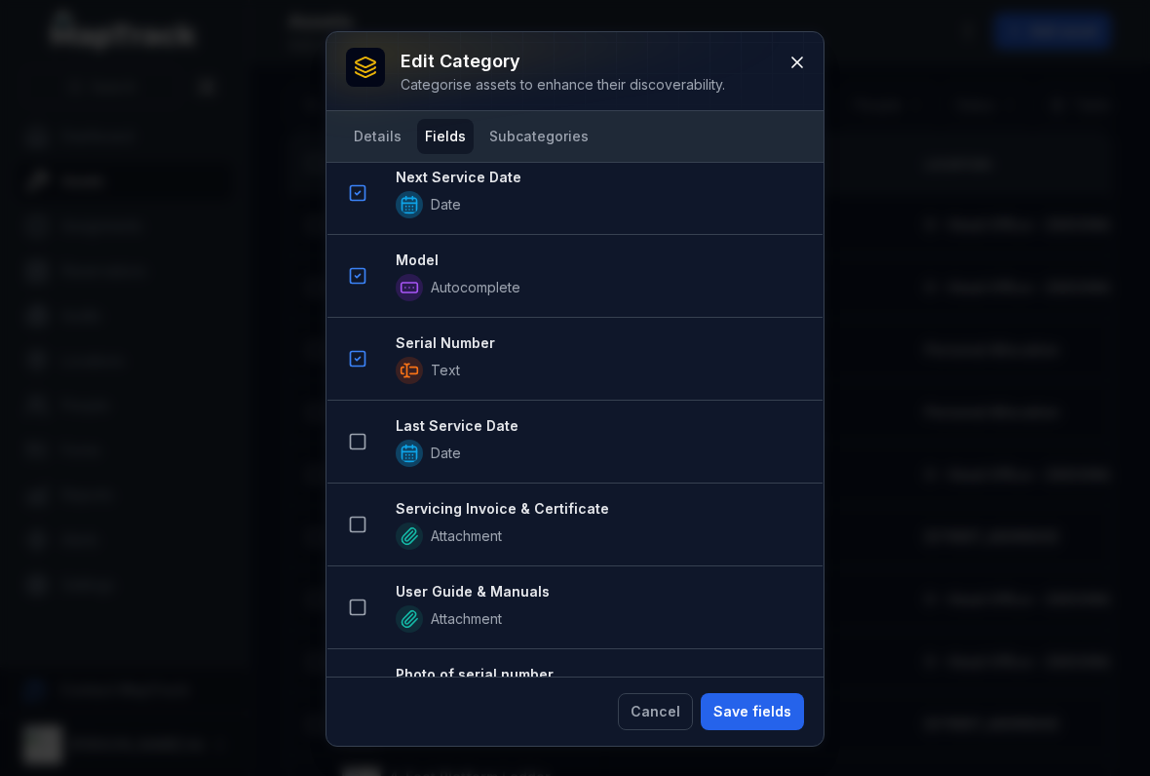
click at [360, 442] on icon at bounding box center [357, 441] width 19 height 19
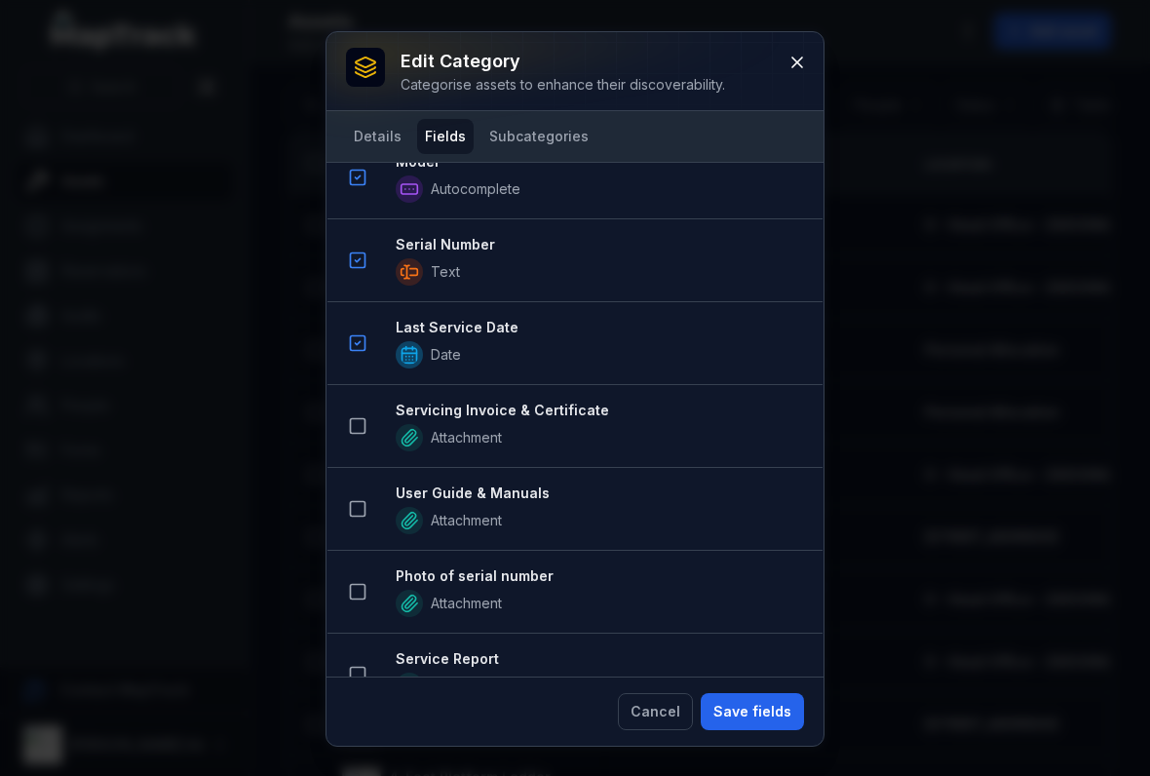
click at [367, 420] on button at bounding box center [357, 425] width 37 height 37
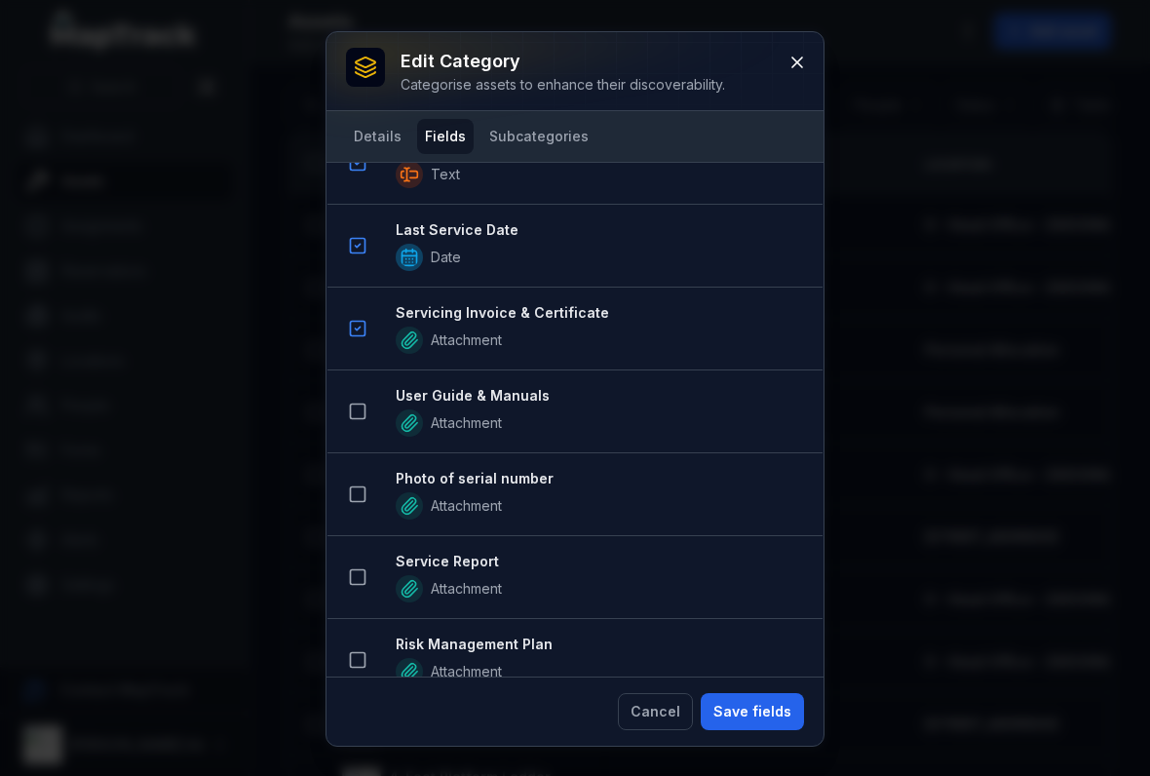
click at [358, 414] on icon at bounding box center [357, 410] width 19 height 19
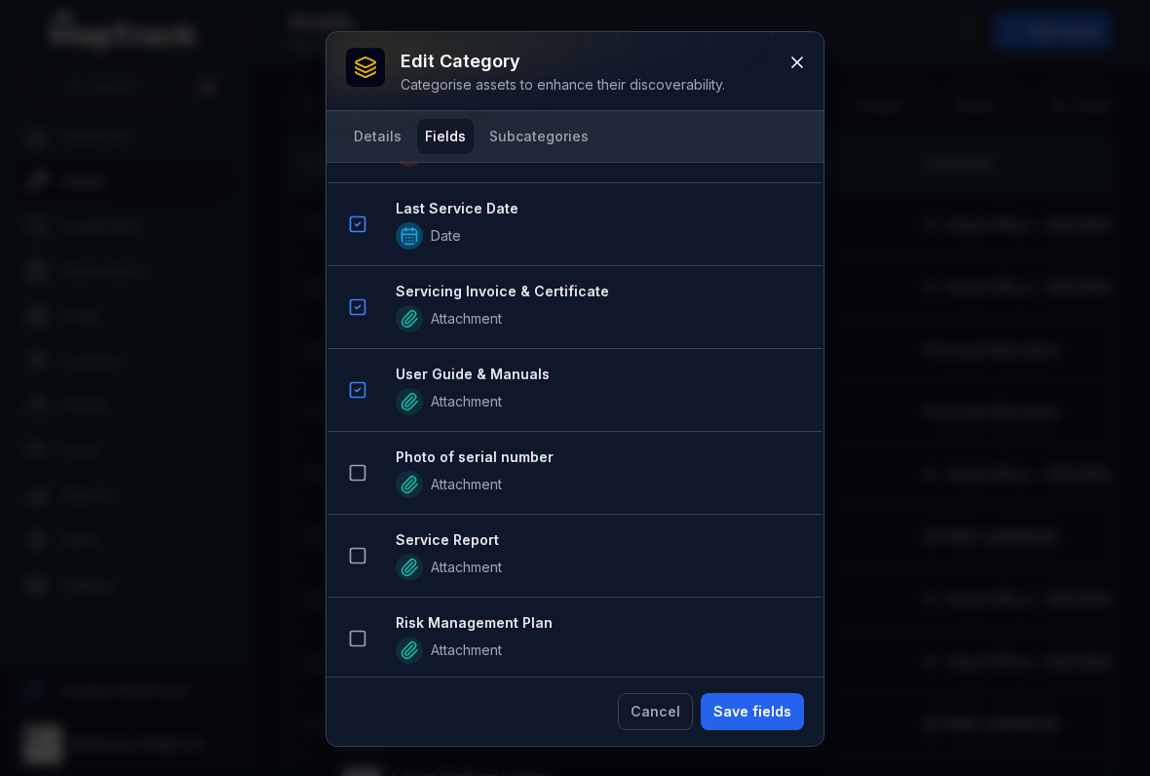
click at [360, 474] on icon at bounding box center [357, 472] width 19 height 19
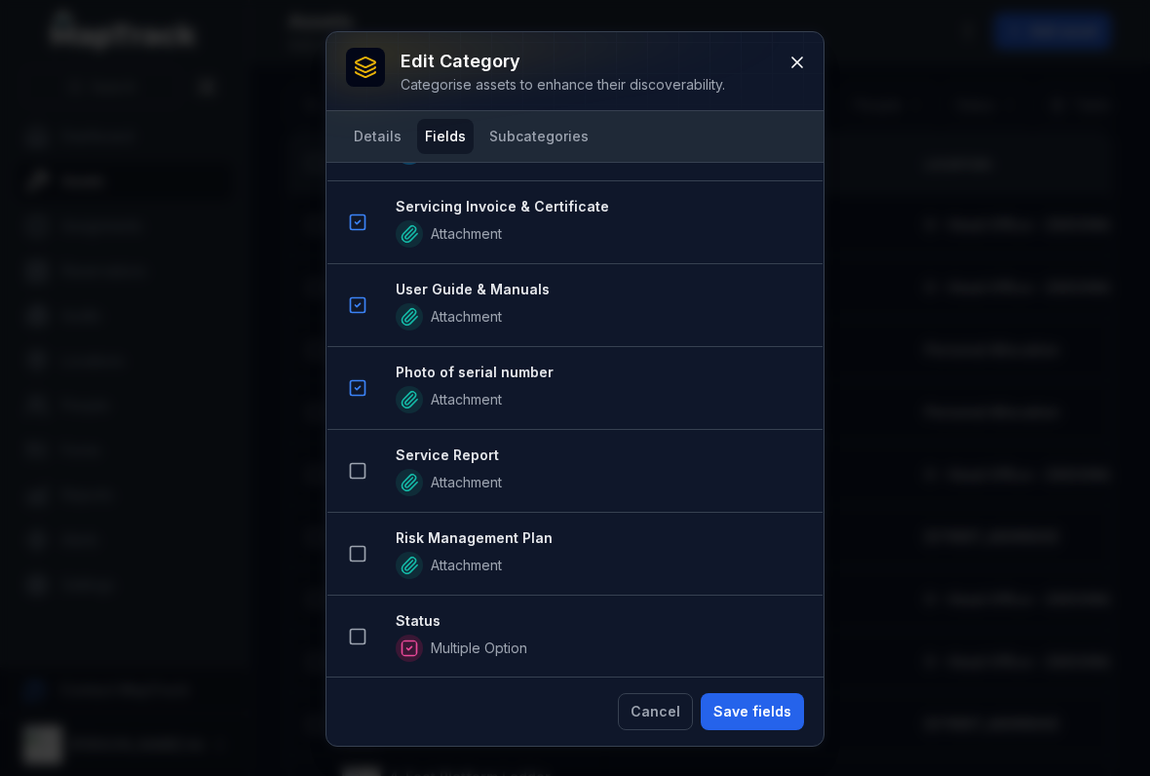
click at [358, 461] on icon at bounding box center [357, 470] width 19 height 19
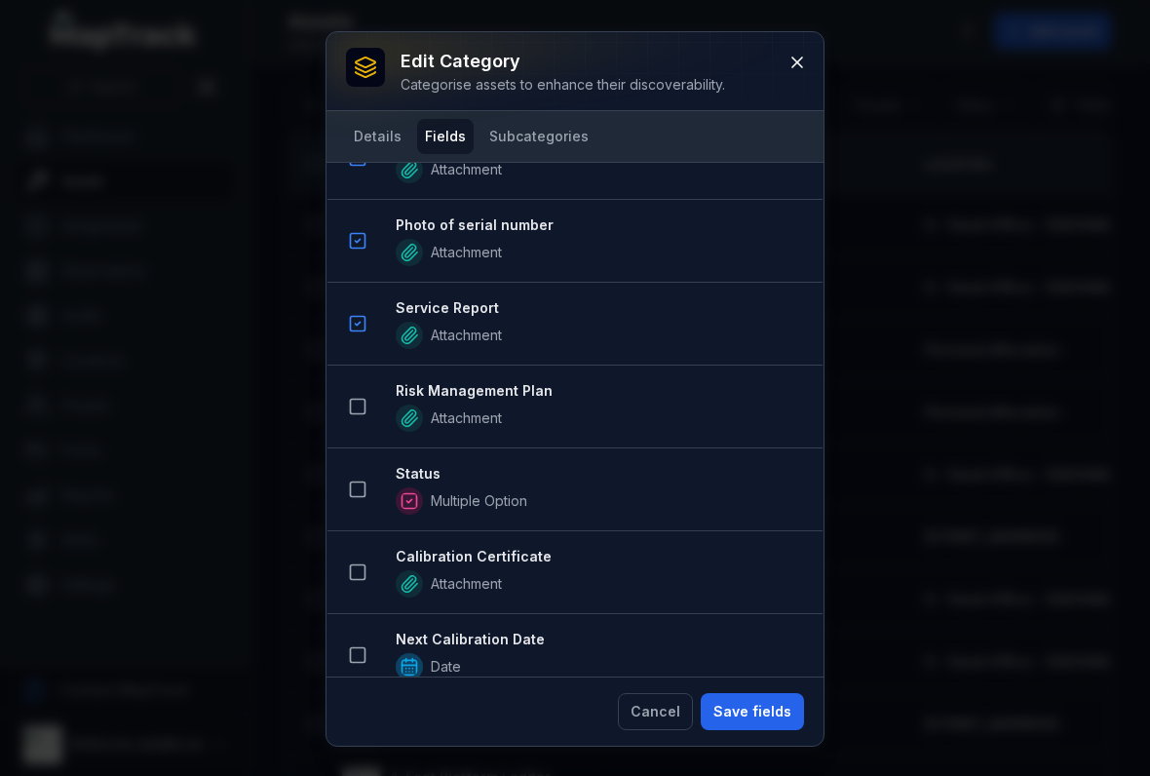
click at [340, 494] on button at bounding box center [357, 489] width 37 height 37
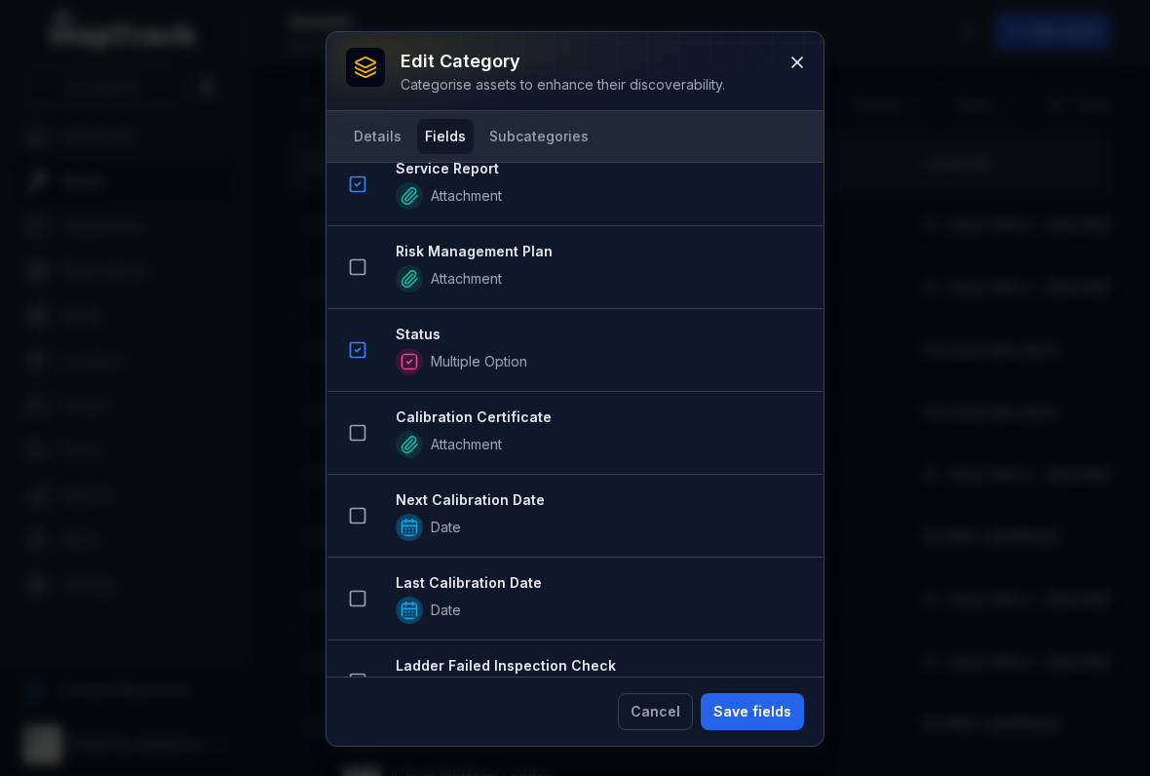
click at [362, 421] on button at bounding box center [357, 432] width 37 height 37
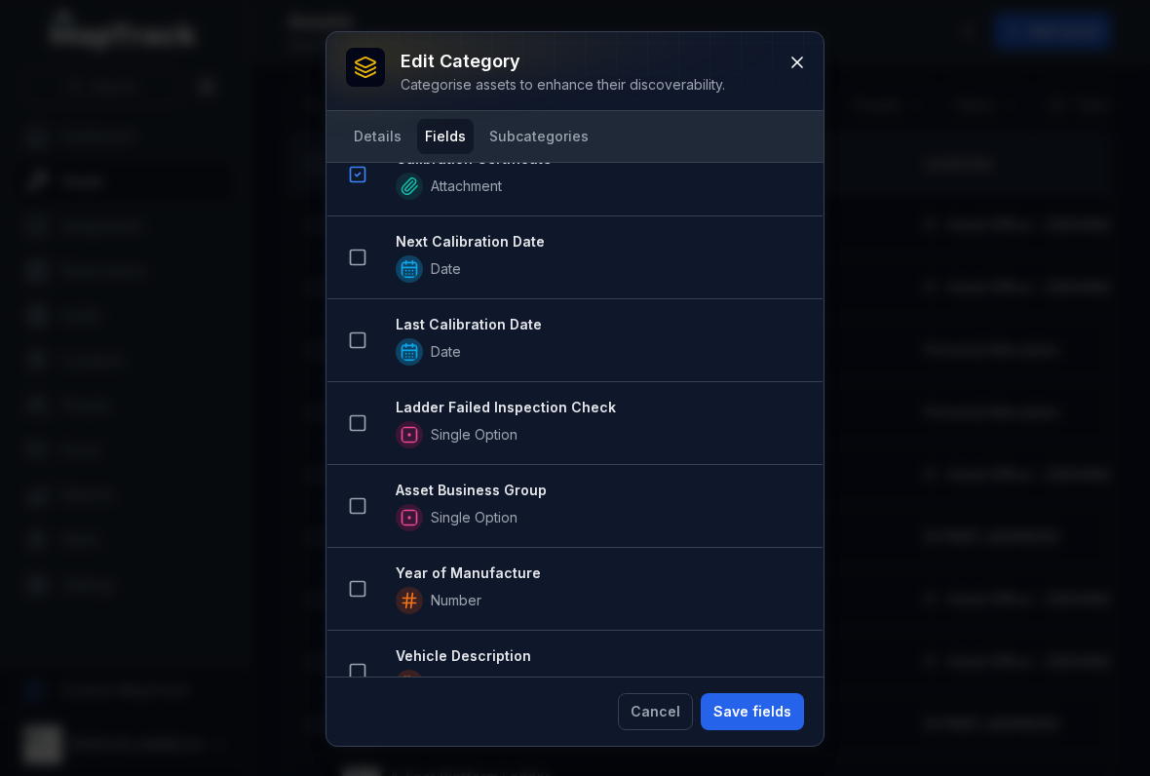
click at [352, 507] on icon at bounding box center [357, 505] width 19 height 19
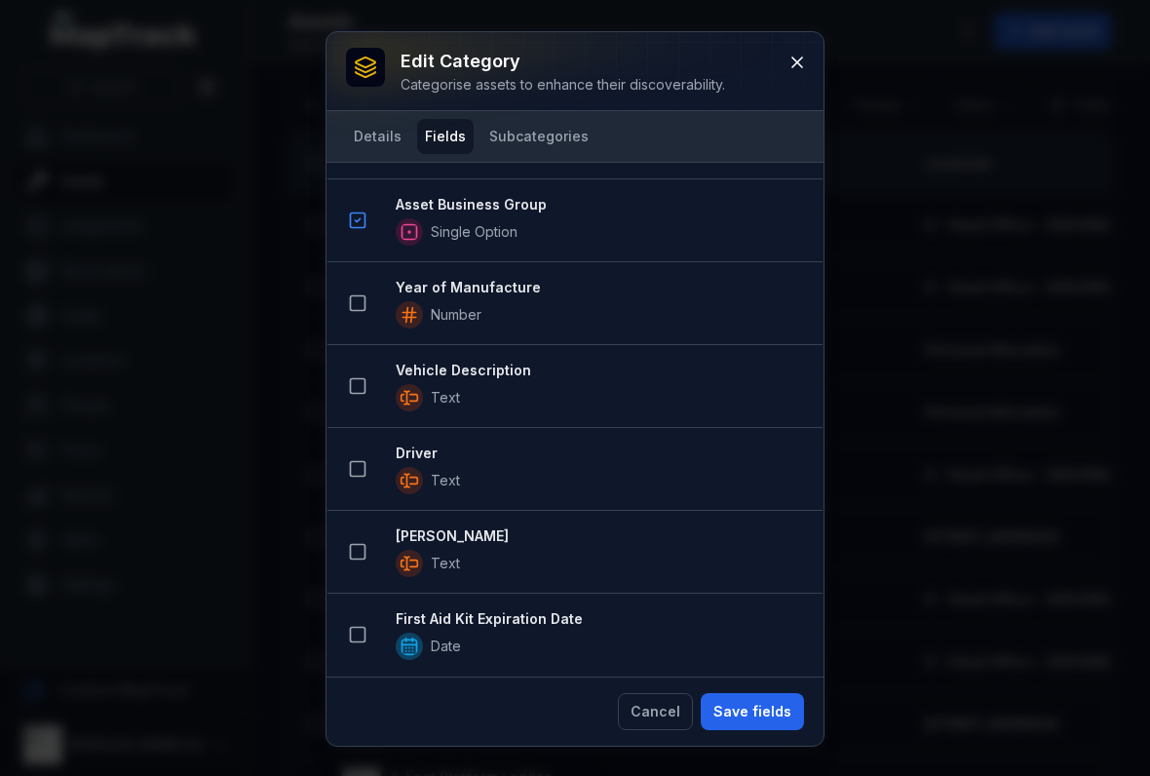
scroll to position [2459, 0]
click at [745, 718] on button "Save fields" at bounding box center [752, 711] width 103 height 37
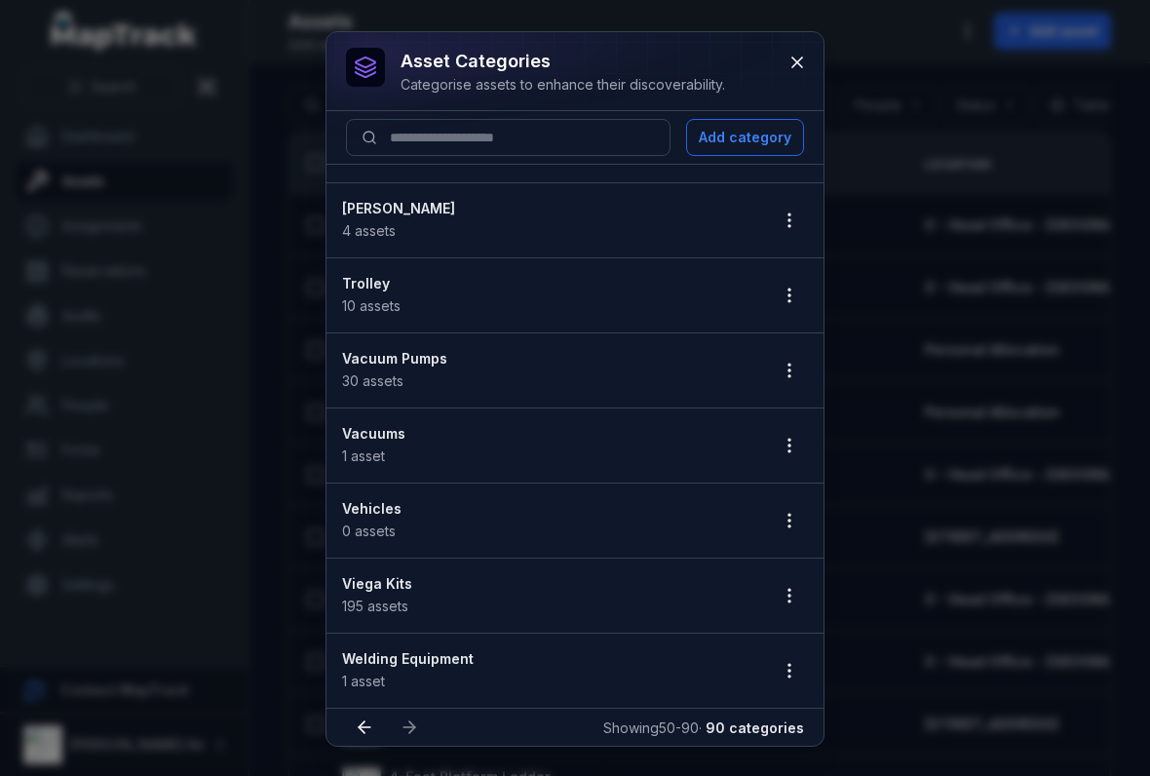
scroll to position [2458, 0]
click at [767, 646] on li "Welding Equipment 1 asset" at bounding box center [574, 669] width 497 height 75
click at [788, 664] on icon "button" at bounding box center [788, 670] width 19 height 19
click at [783, 669] on icon "button" at bounding box center [788, 670] width 19 height 19
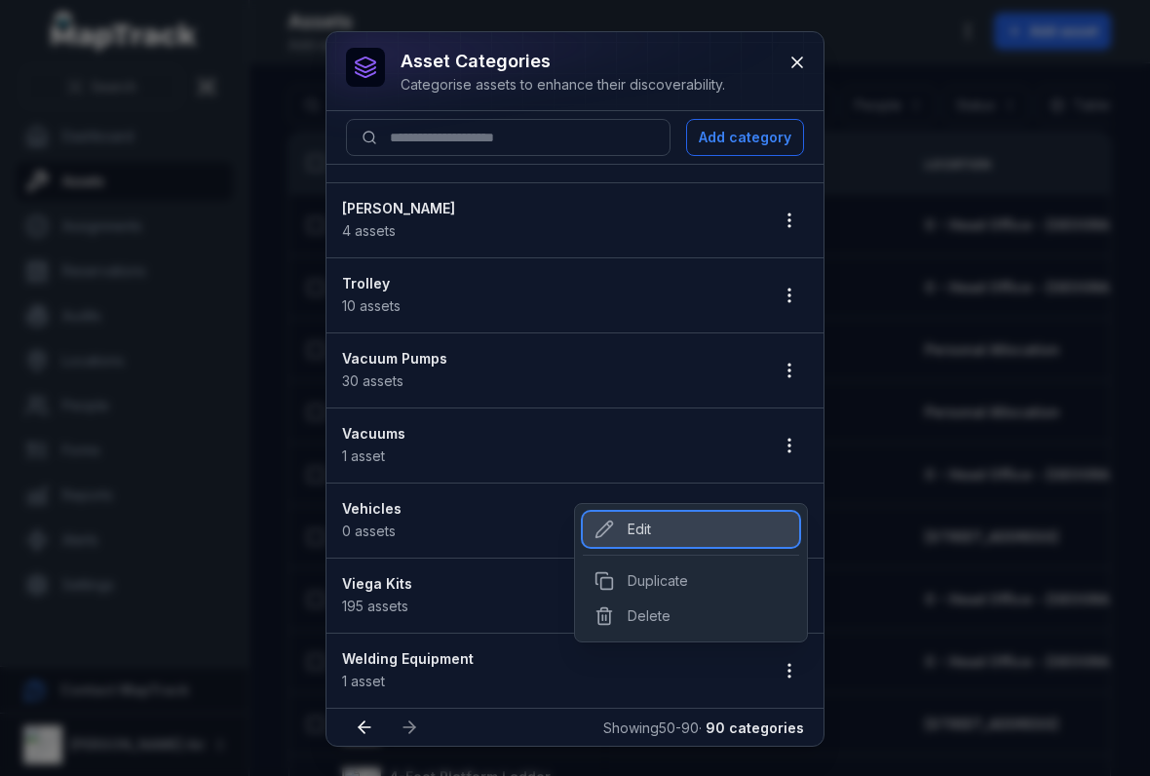
click at [637, 525] on div "Edit" at bounding box center [691, 529] width 216 height 35
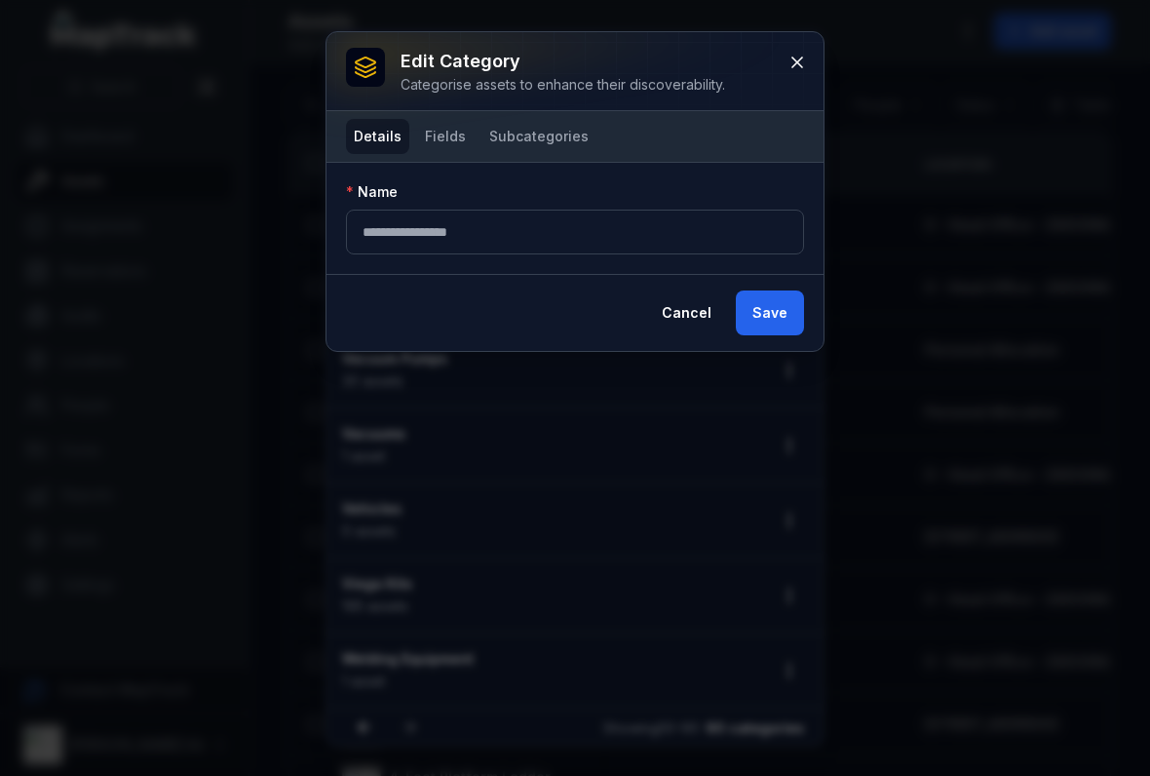
click at [446, 128] on button "Fields" at bounding box center [445, 136] width 57 height 35
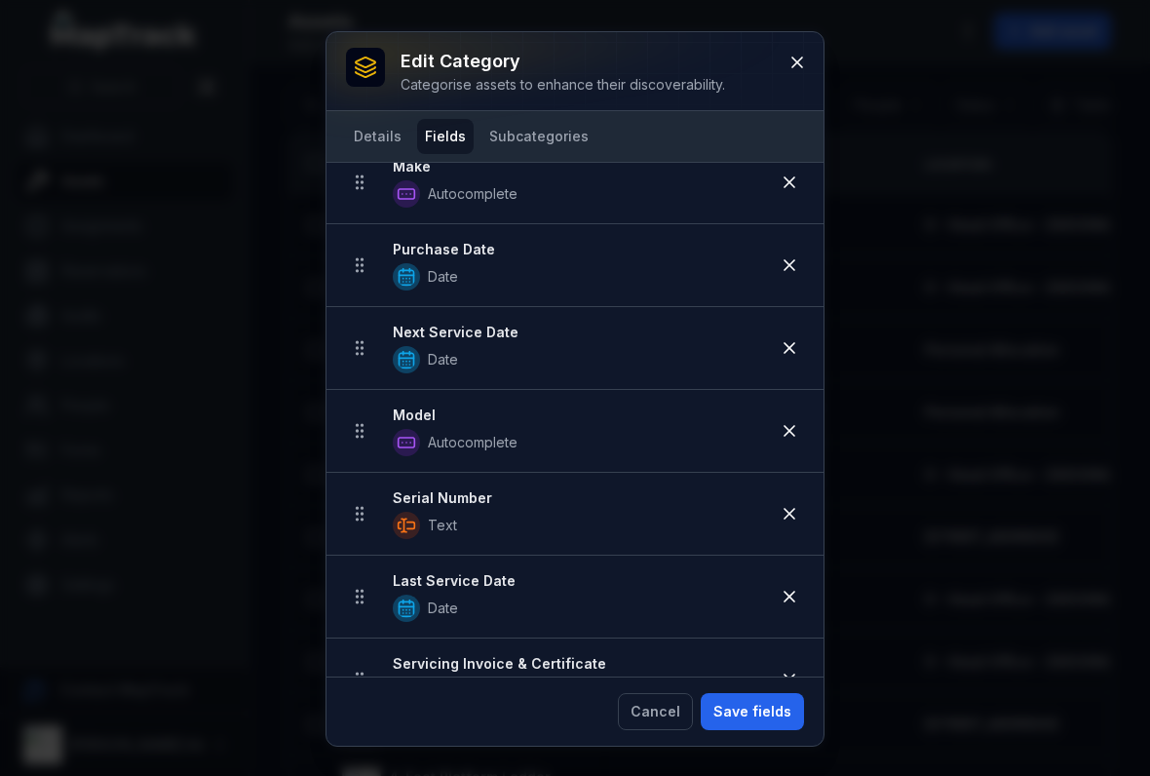
scroll to position [139, 0]
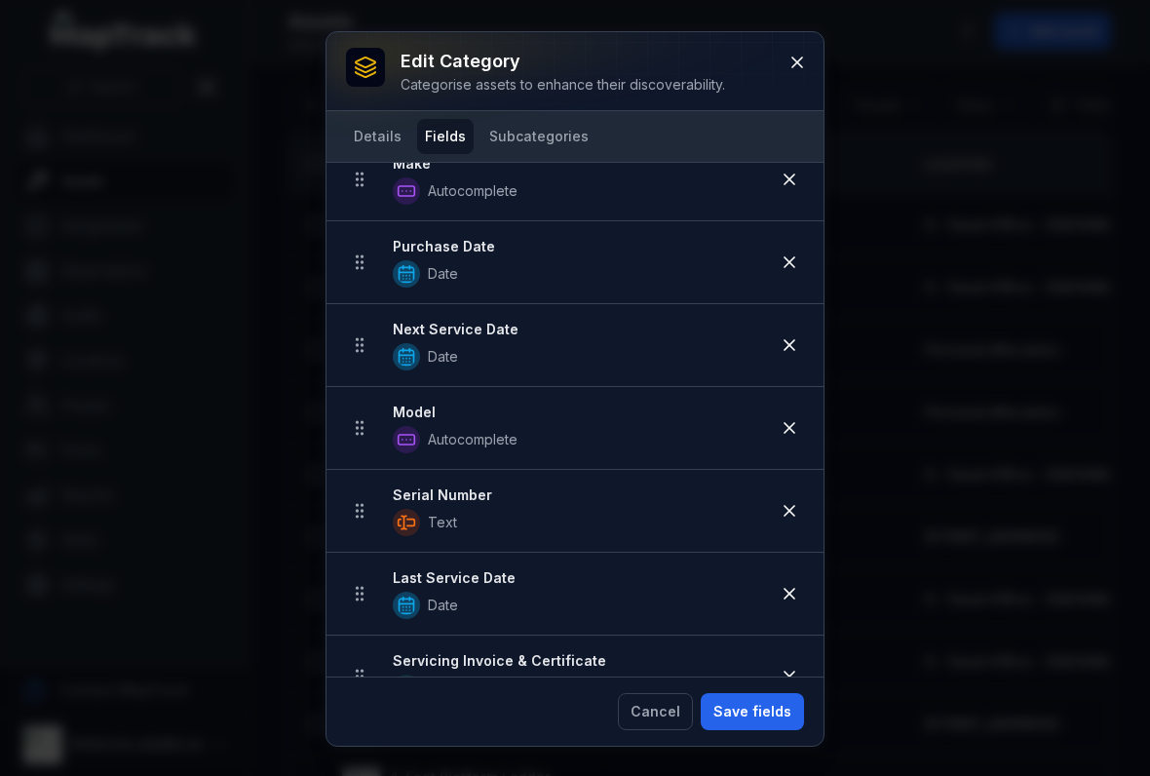
click at [778, 267] on button at bounding box center [789, 262] width 37 height 37
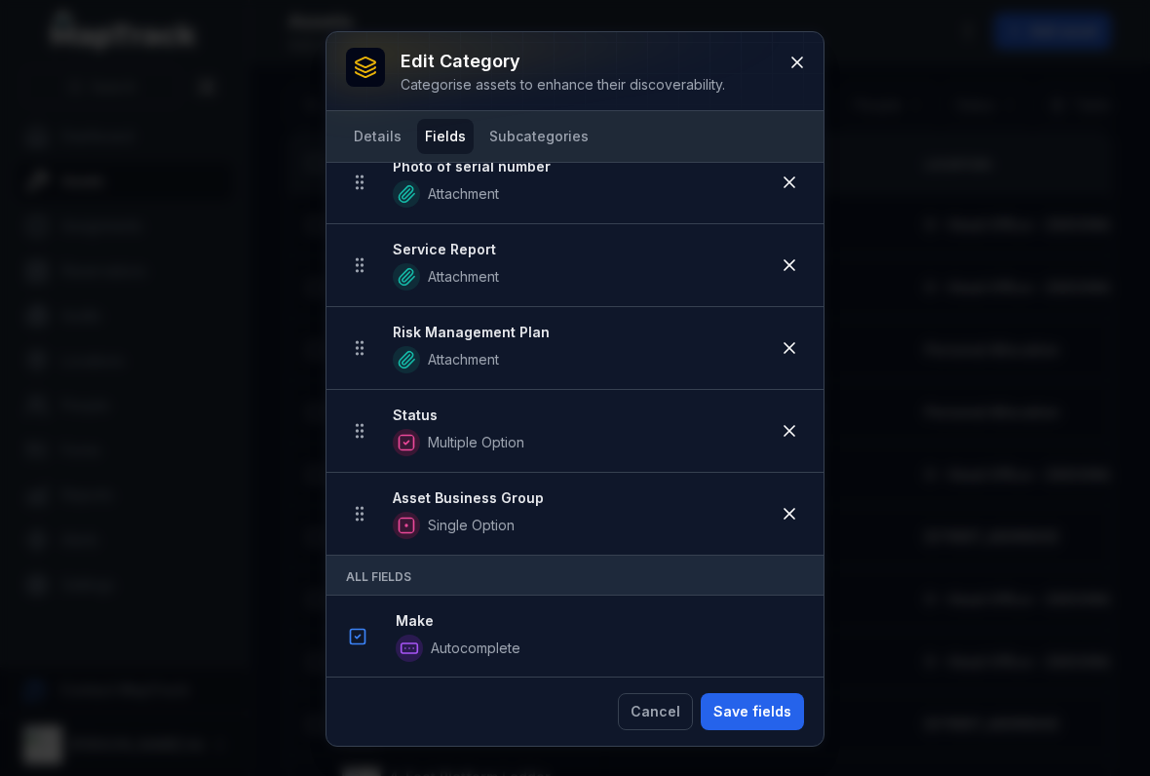
scroll to position [732, 0]
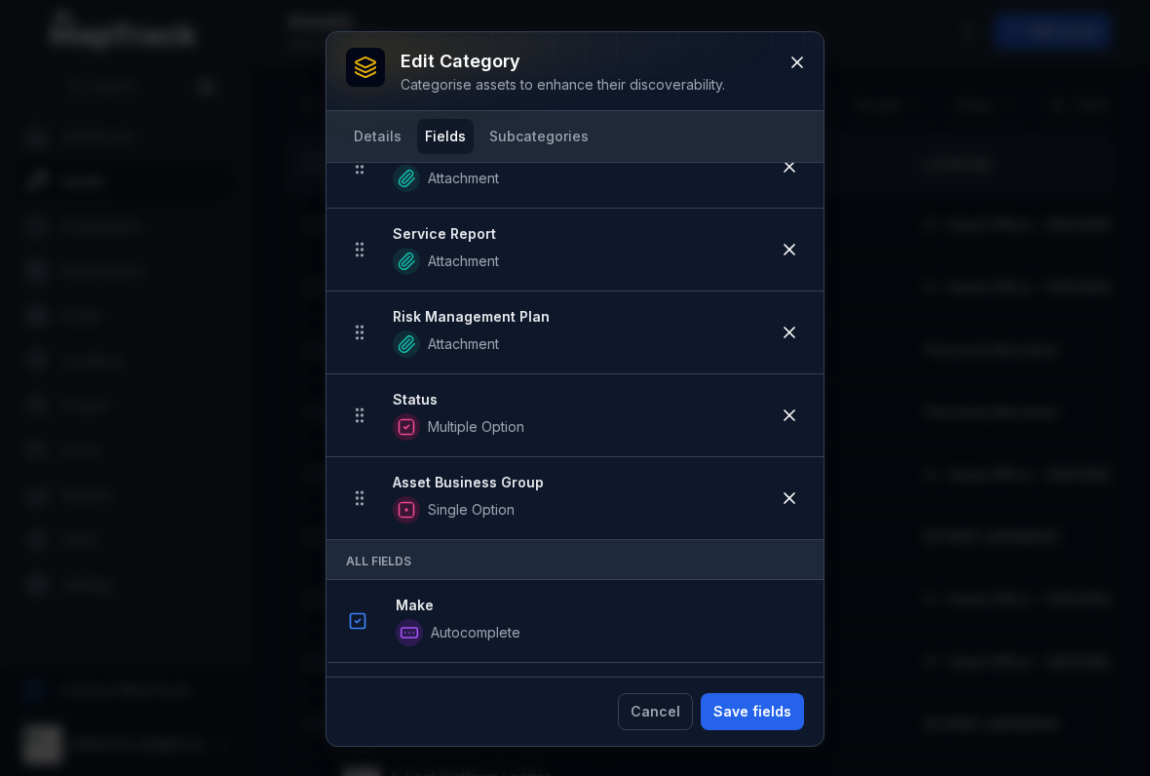
click at [725, 699] on button "Save fields" at bounding box center [752, 711] width 103 height 37
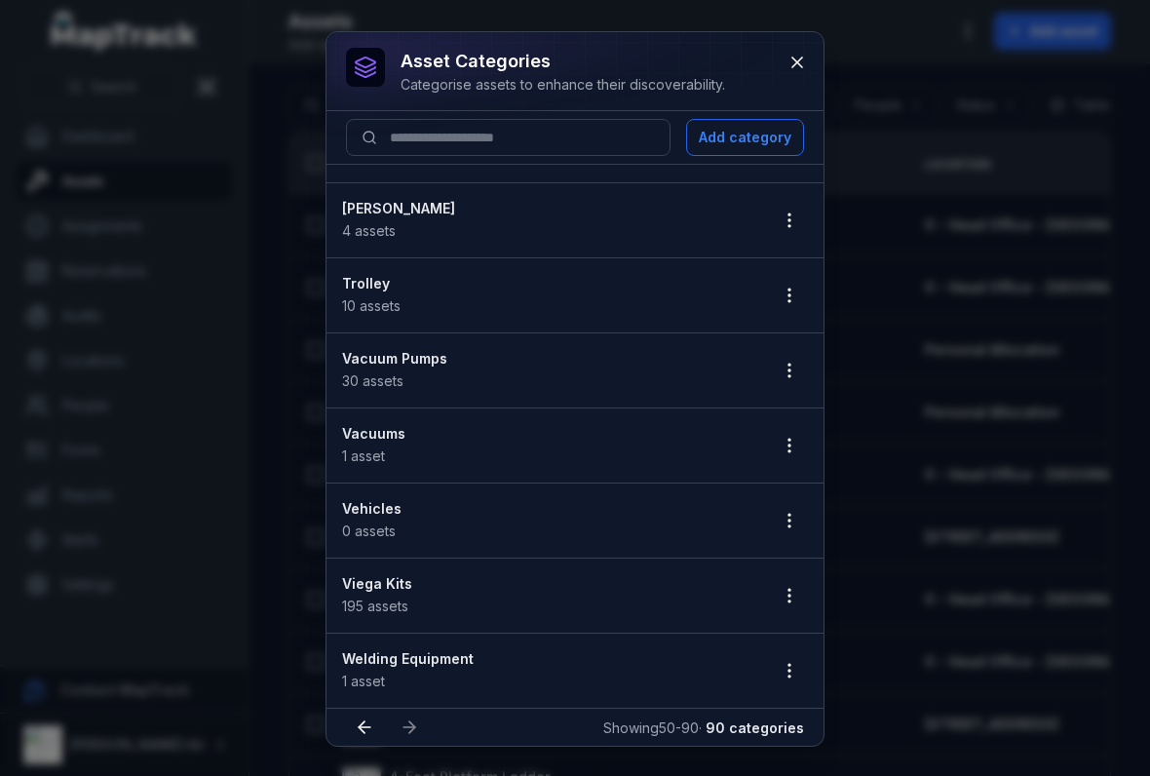
click at [797, 511] on icon "button" at bounding box center [788, 520] width 19 height 19
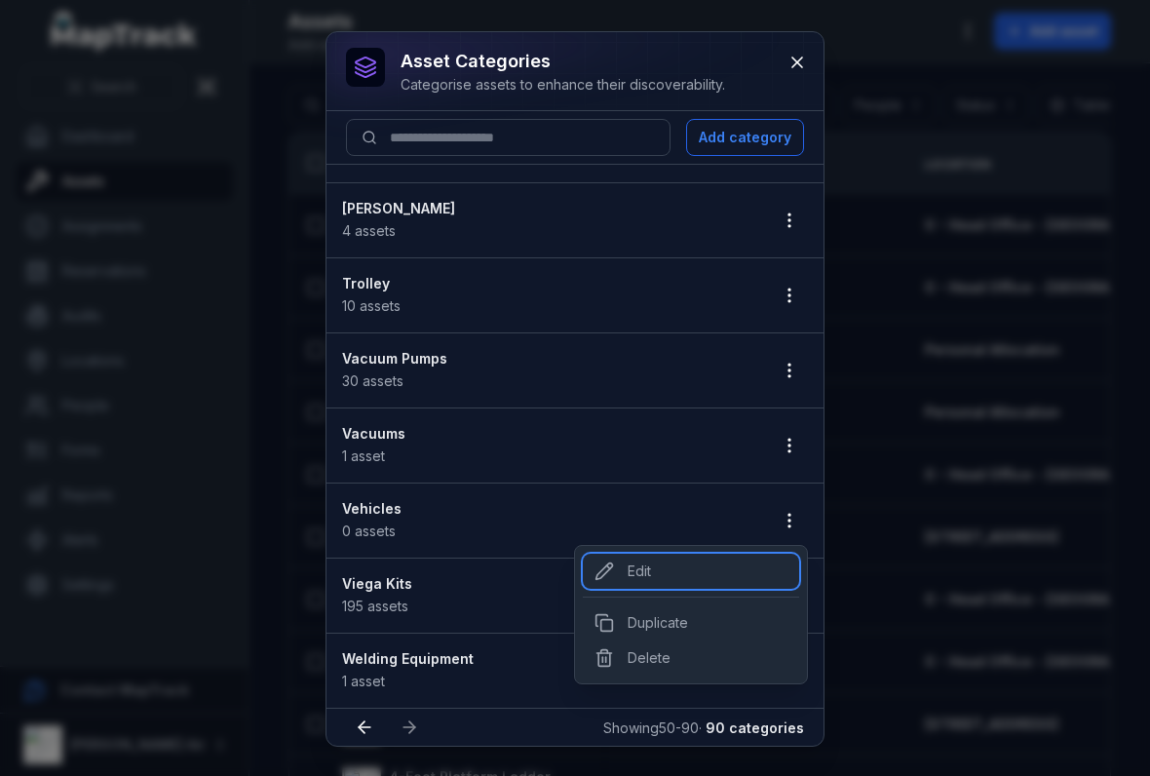
click at [643, 565] on div "Edit" at bounding box center [691, 570] width 216 height 35
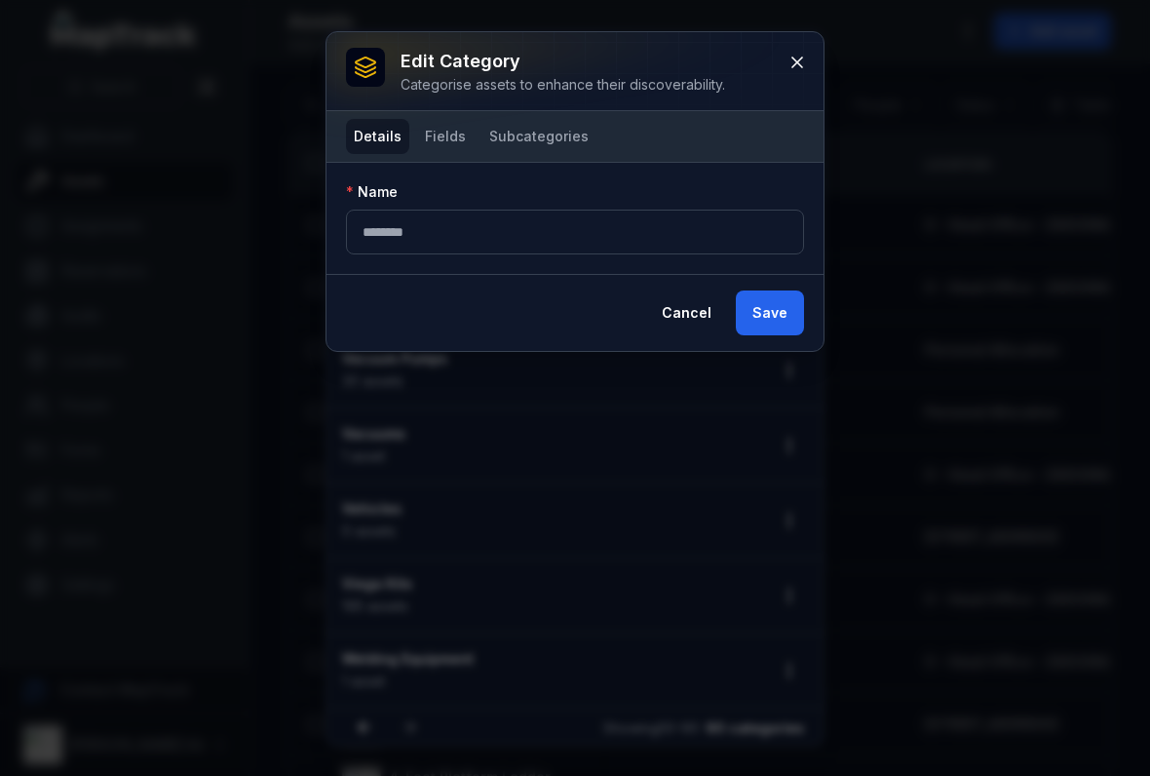
click at [457, 137] on button "Fields" at bounding box center [445, 136] width 57 height 35
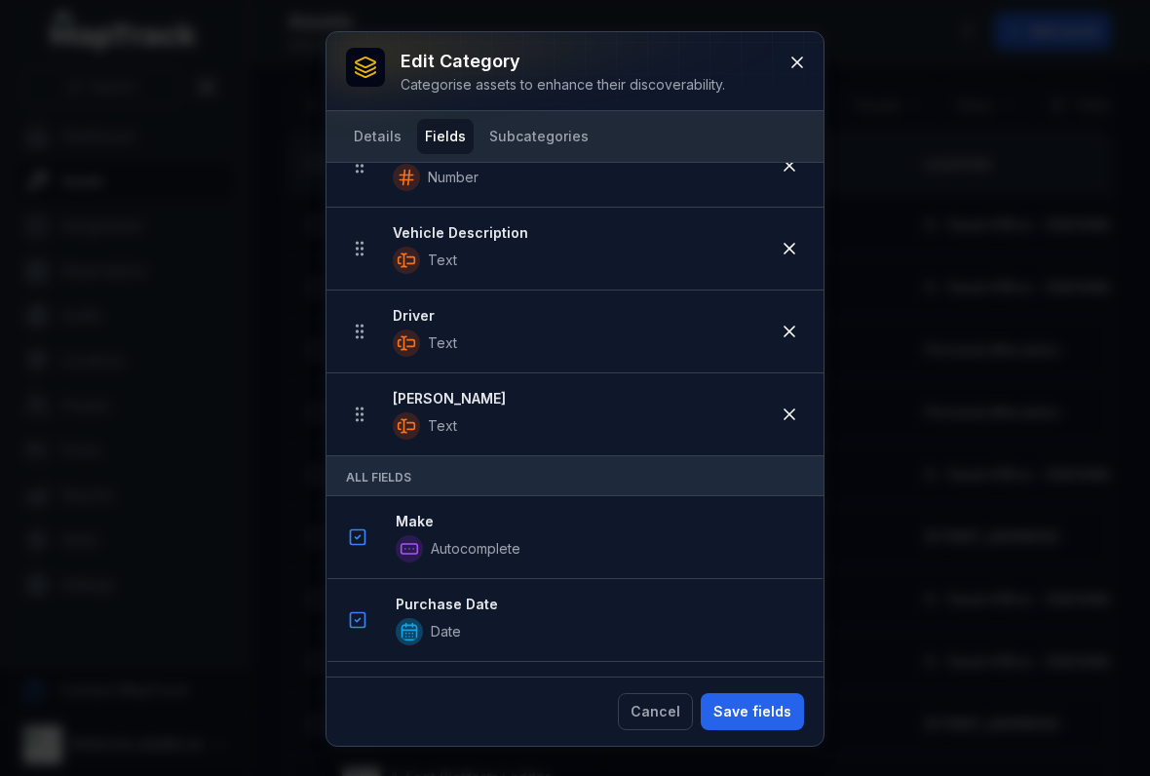
click at [783, 80] on div at bounding box center [574, 71] width 497 height 78
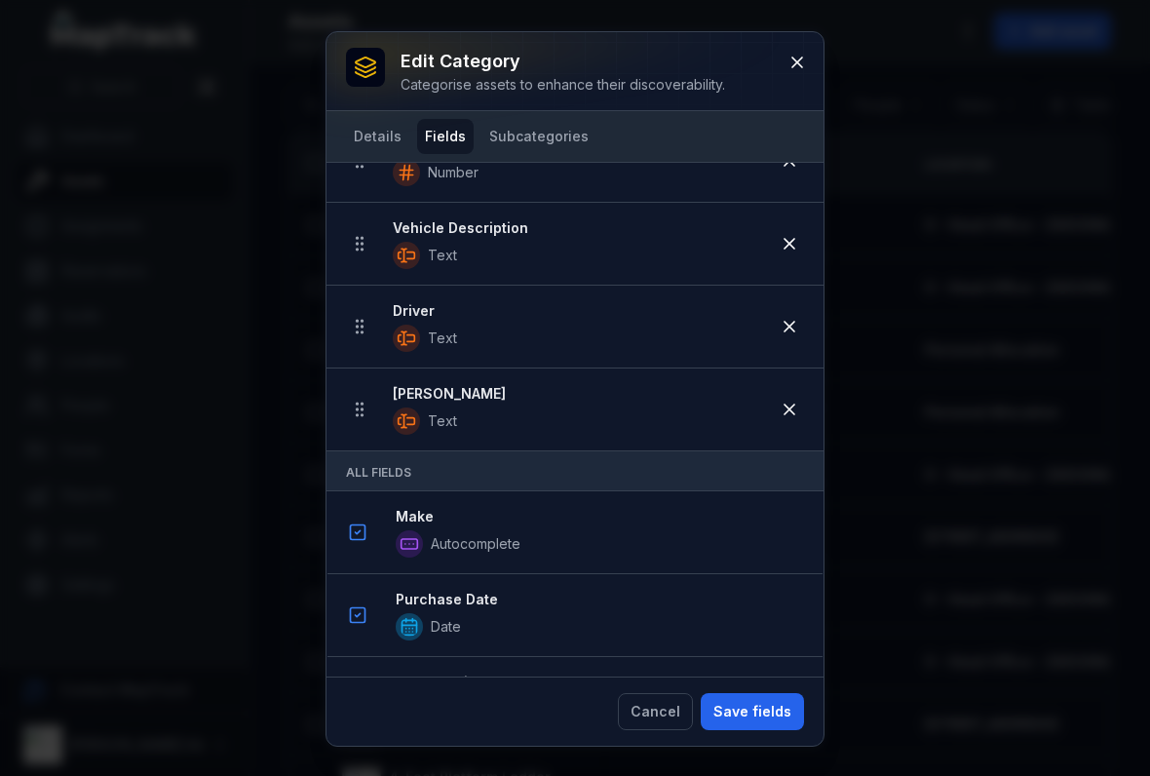
scroll to position [1236, 0]
click at [803, 69] on icon at bounding box center [796, 62] width 19 height 19
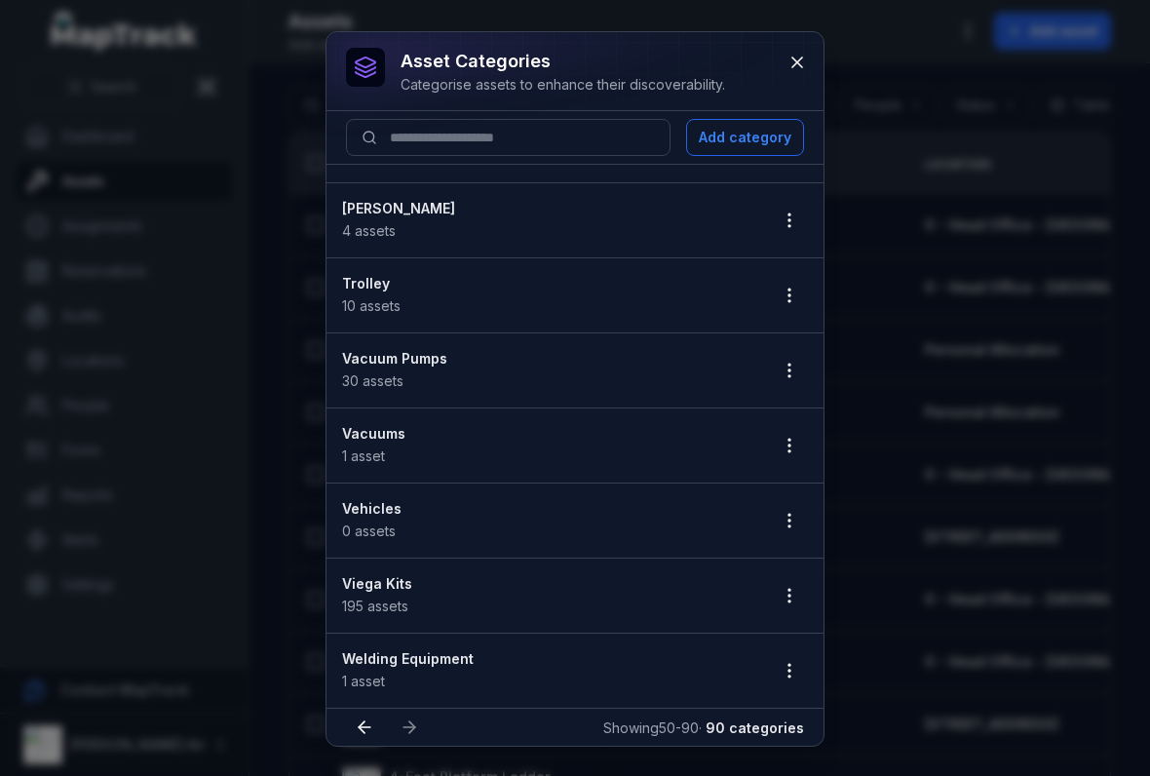
click at [790, 445] on icon "button" at bounding box center [788, 445] width 19 height 19
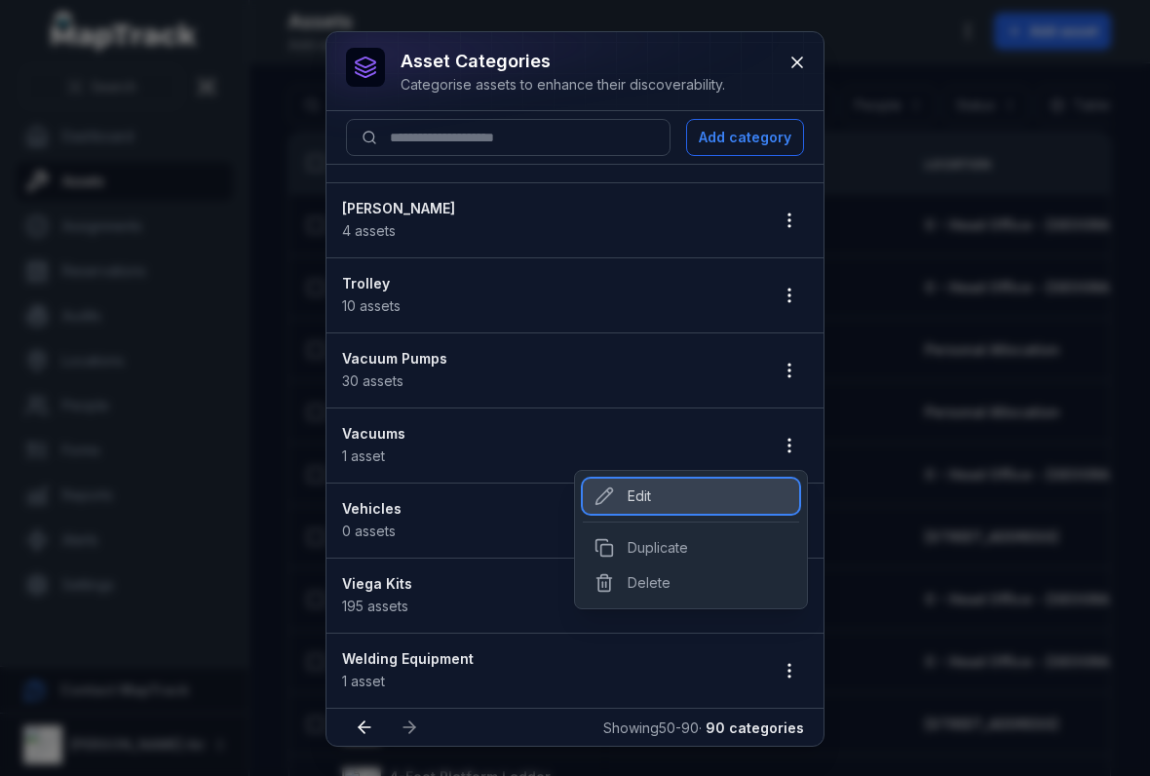
click at [600, 508] on div "Edit" at bounding box center [691, 495] width 216 height 35
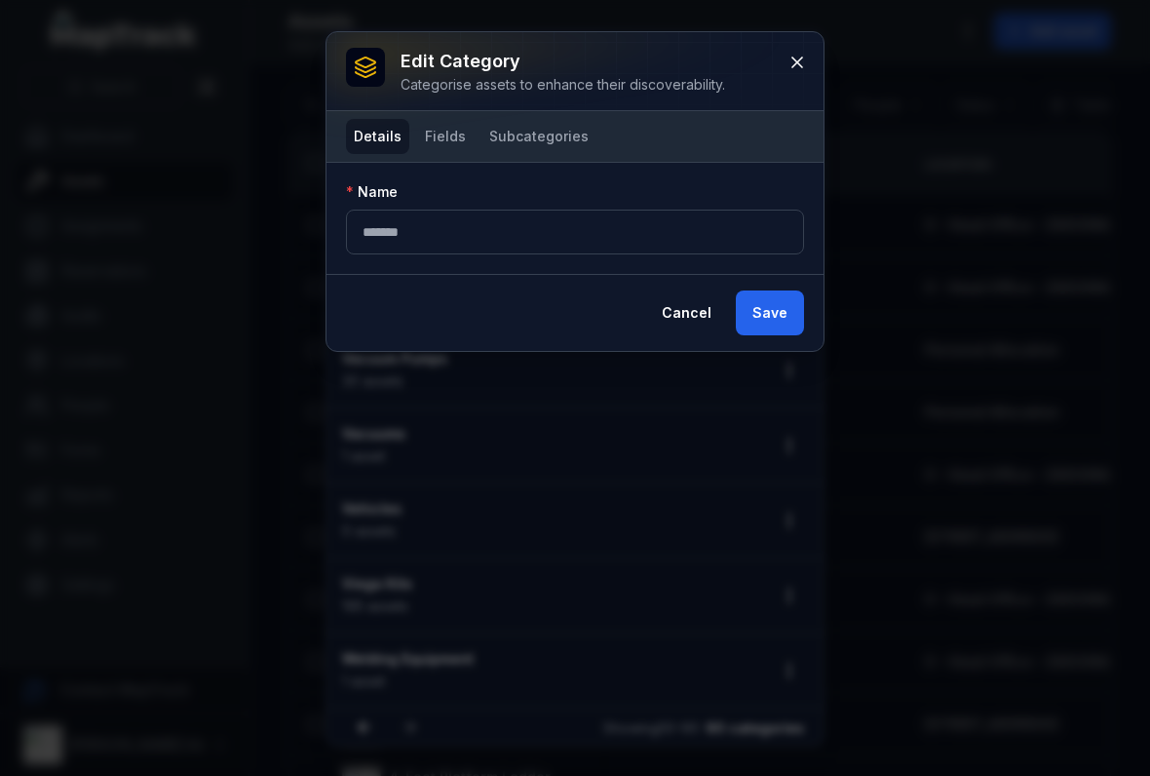
click at [445, 123] on button "Fields" at bounding box center [445, 136] width 57 height 35
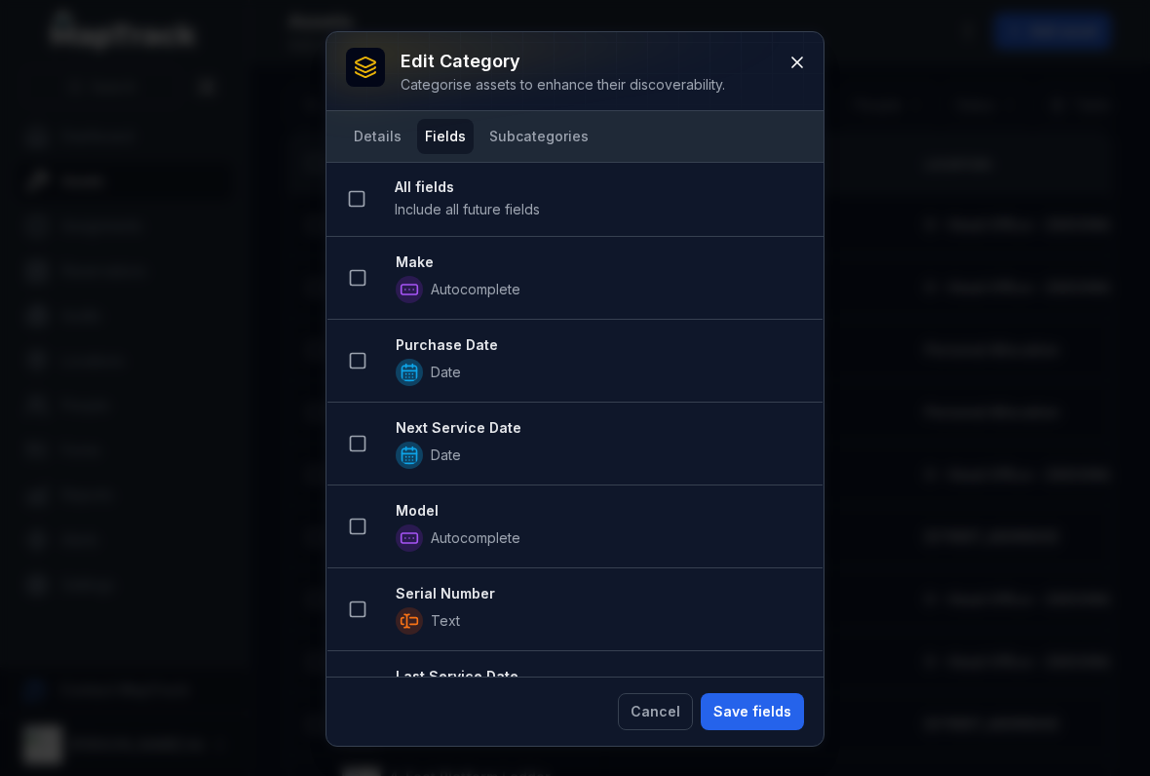
click at [375, 284] on button at bounding box center [357, 277] width 37 height 37
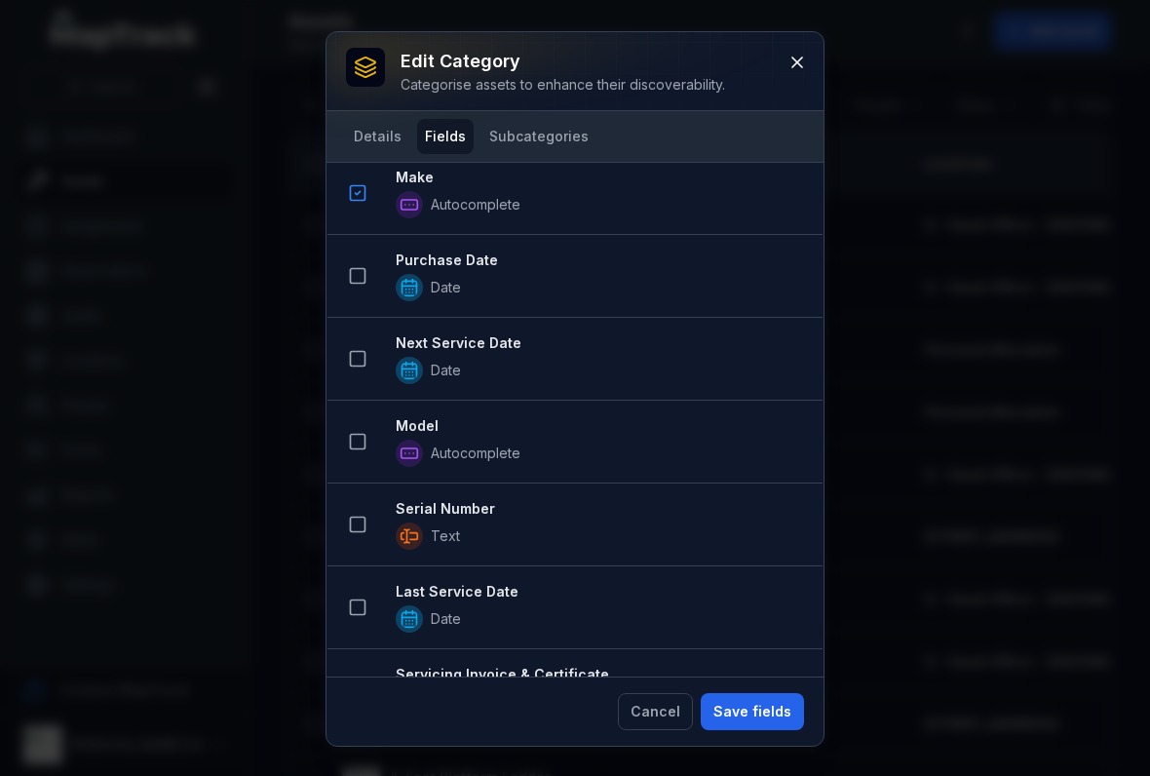
click at [355, 363] on icon at bounding box center [357, 358] width 19 height 19
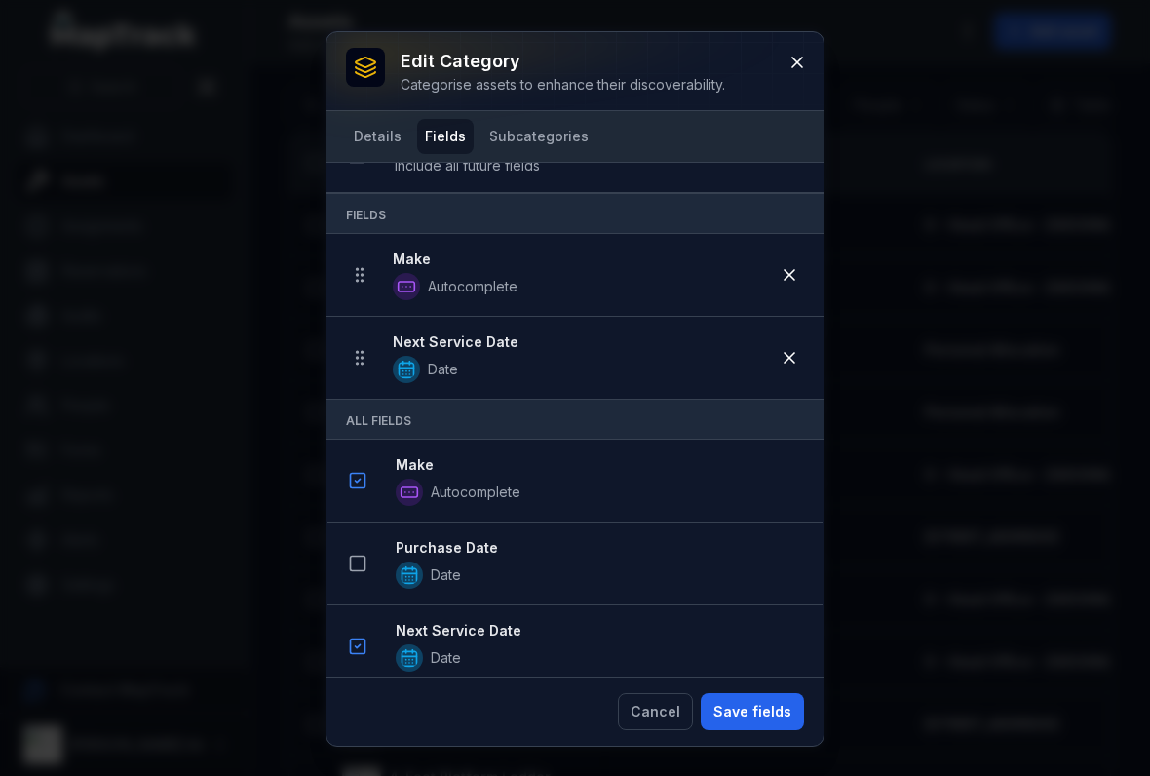
scroll to position [-27, 0]
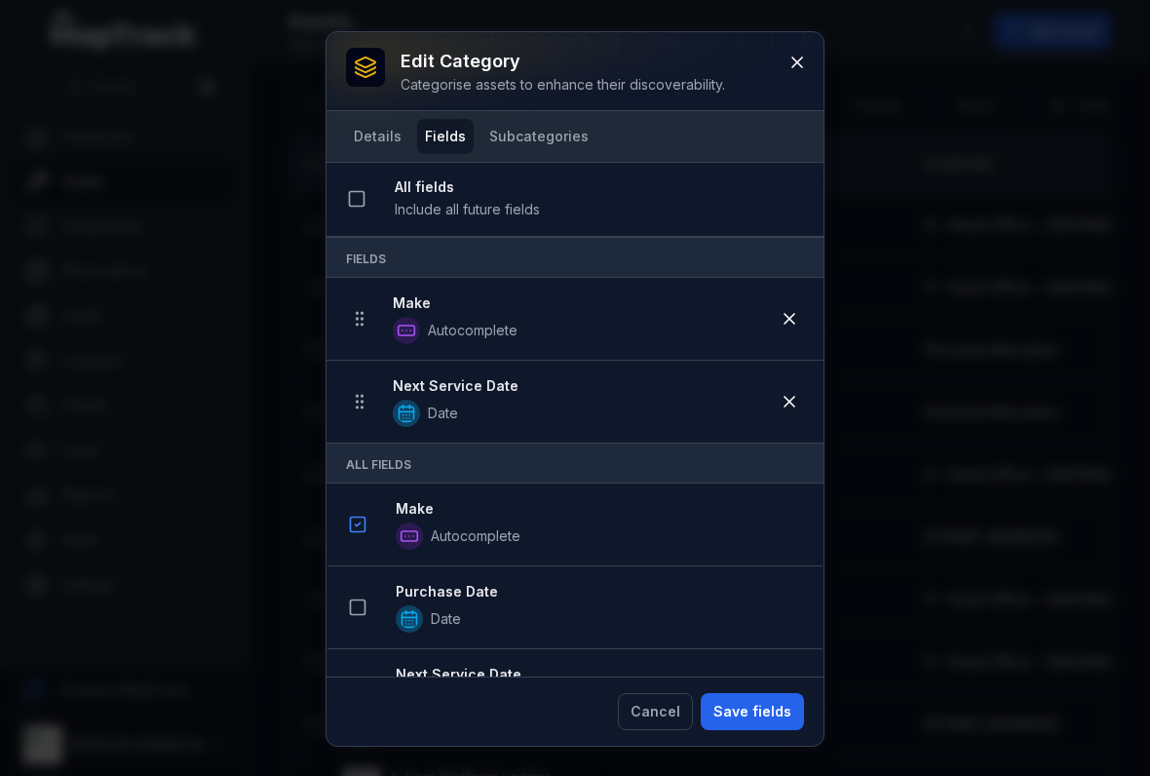
click at [800, 61] on icon at bounding box center [796, 62] width 19 height 19
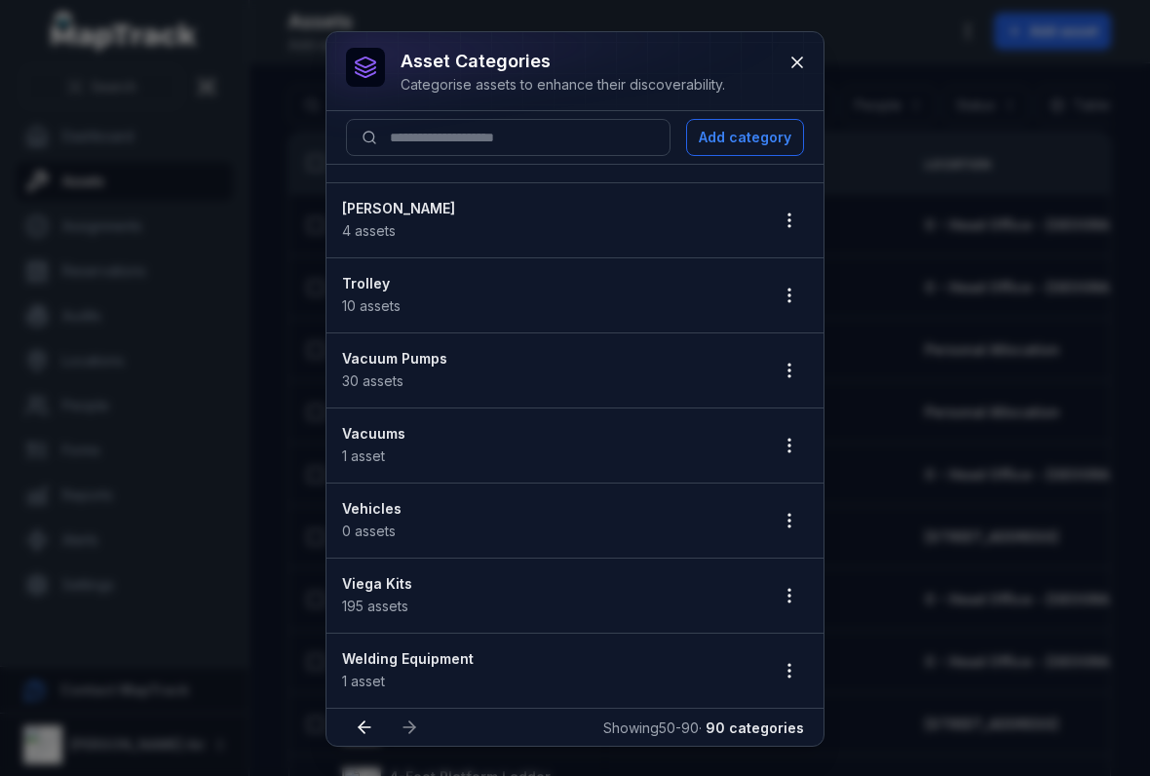
click at [798, 57] on icon at bounding box center [796, 62] width 19 height 19
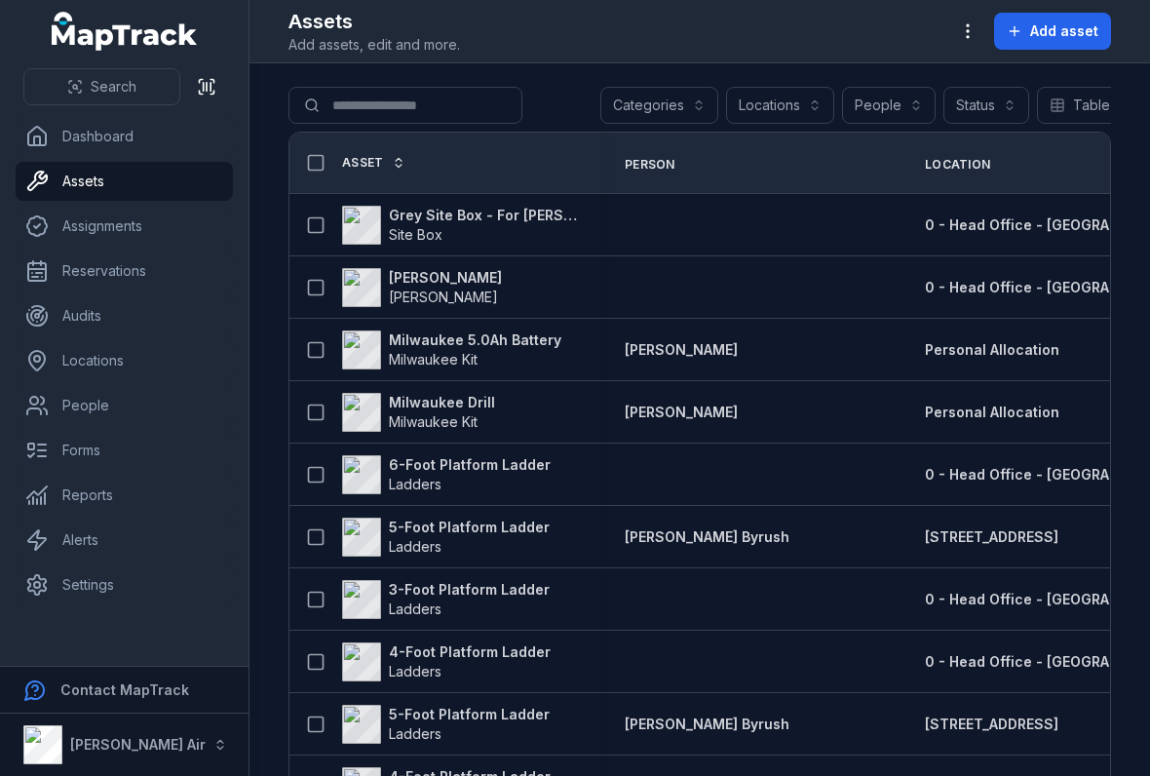
click at [946, 9] on div "Assets Add assets, edit and more. Add asset" at bounding box center [699, 31] width 822 height 47
click at [945, 9] on div "Assets Add assets, edit and more. Add asset" at bounding box center [699, 31] width 822 height 47
click at [969, 23] on icon "button" at bounding box center [967, 30] width 19 height 19
